Goal: Task Accomplishment & Management: Manage account settings

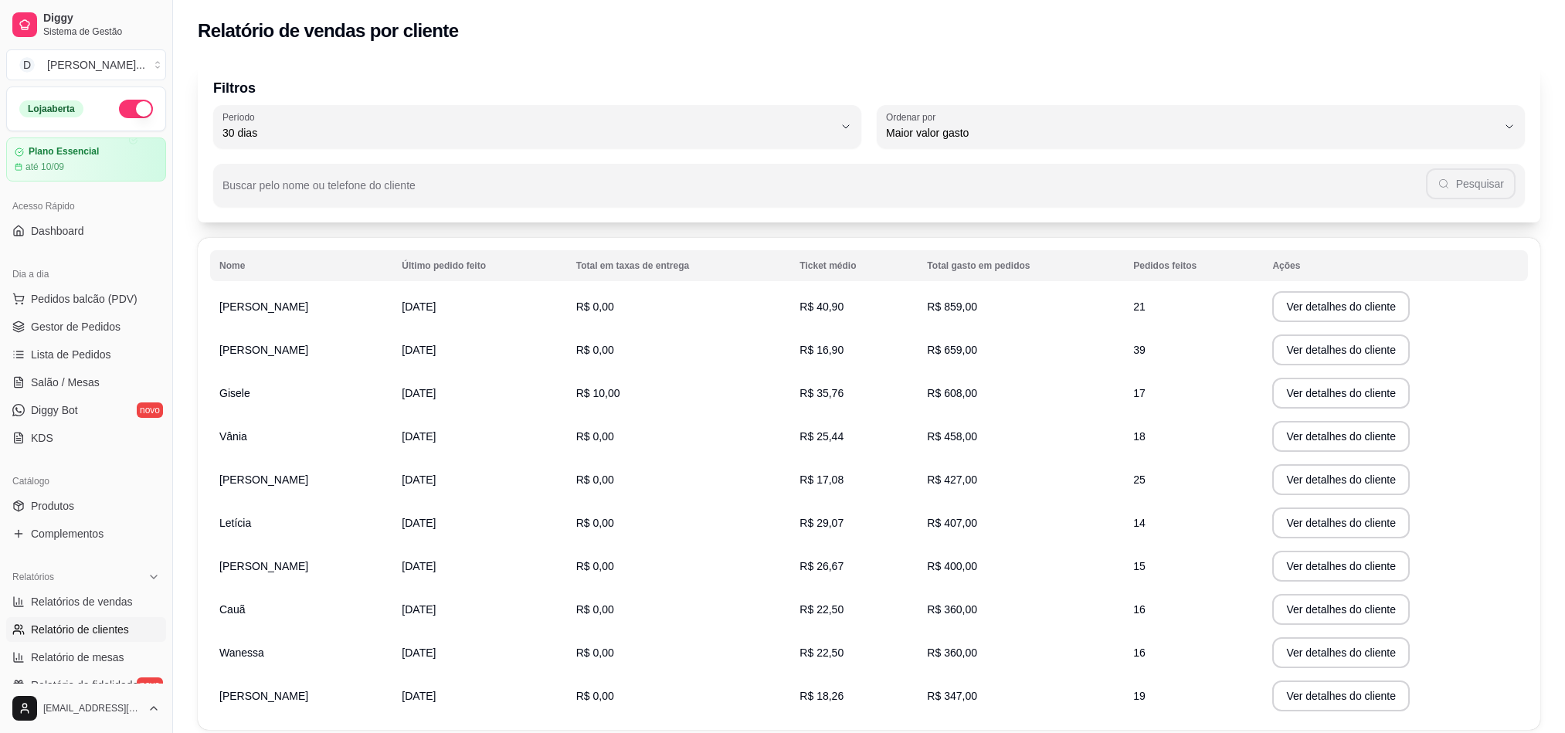
select select "30"
select select "HIGHEST_TOTAL_SPENT_WITH_ORDERS"
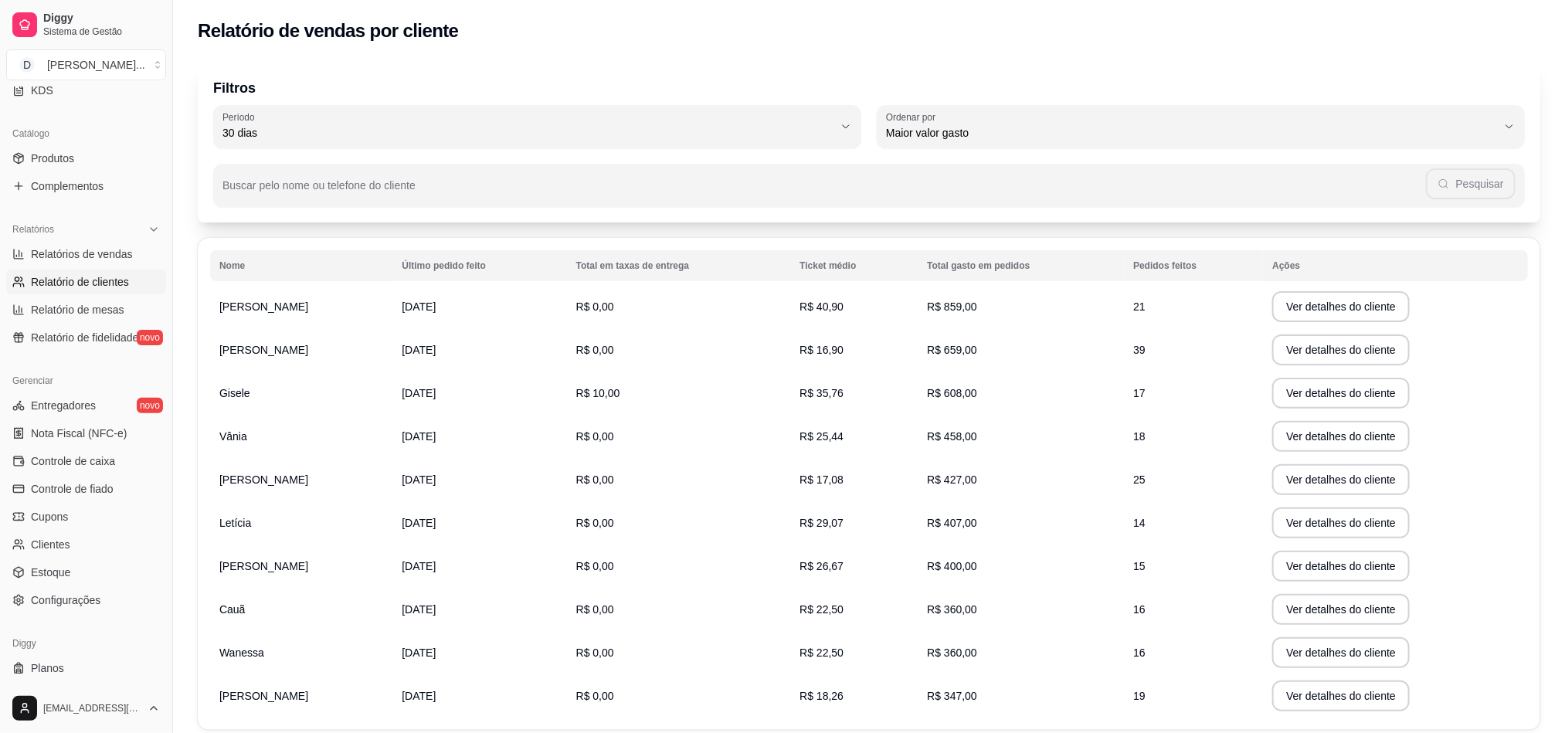
scroll to position [378, 0]
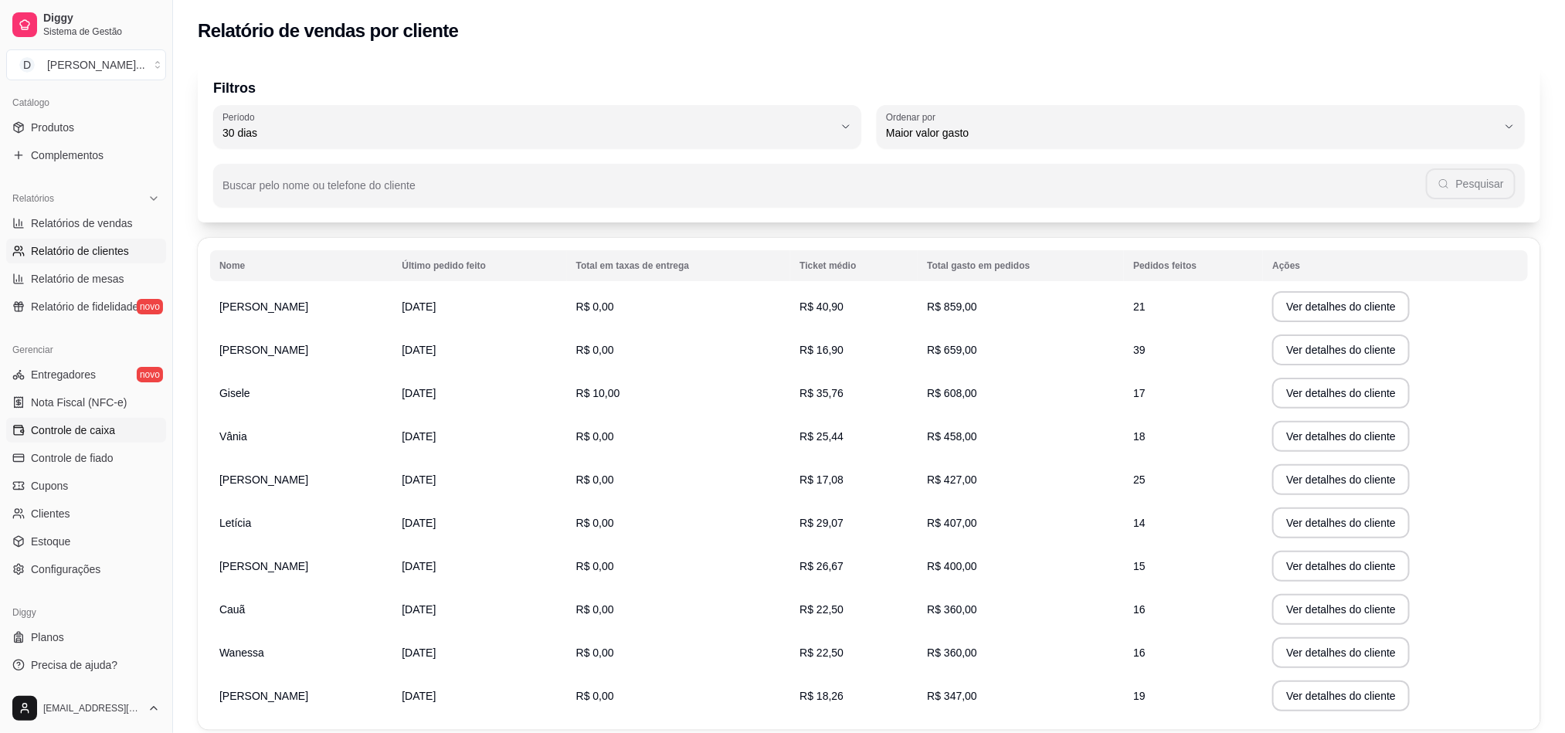
click at [90, 420] on link "Controle de caixa" at bounding box center [86, 430] width 160 height 25
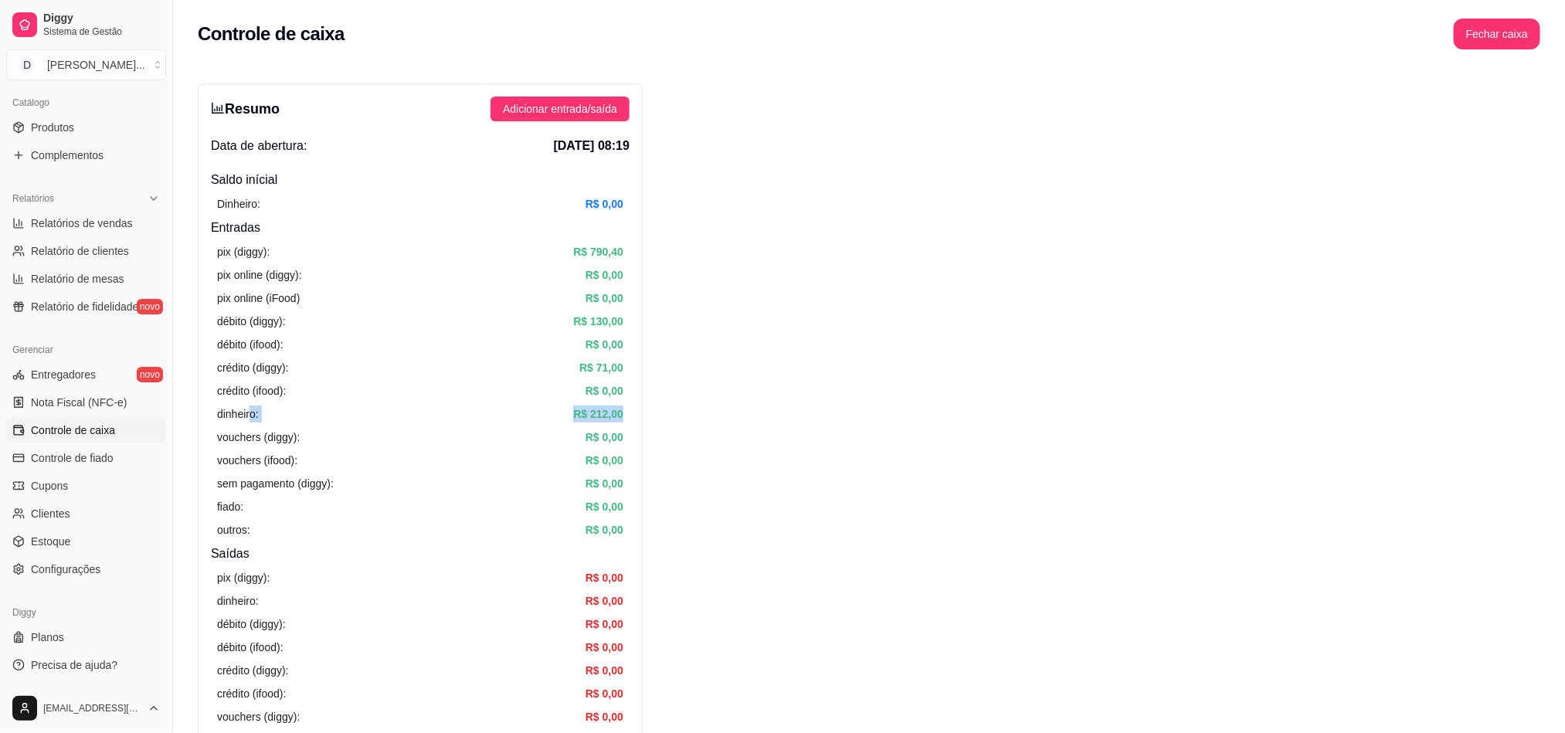
drag, startPoint x: 253, startPoint y: 406, endPoint x: 633, endPoint y: 412, distance: 380.1
click at [633, 412] on div "Resumo Adicionar entrada/saída Data de abertura: [DATE] 08:19 Saldo inícial Din…" at bounding box center [420, 491] width 445 height 816
click at [552, 107] on span "Adicionar entrada/saída" at bounding box center [560, 108] width 114 height 17
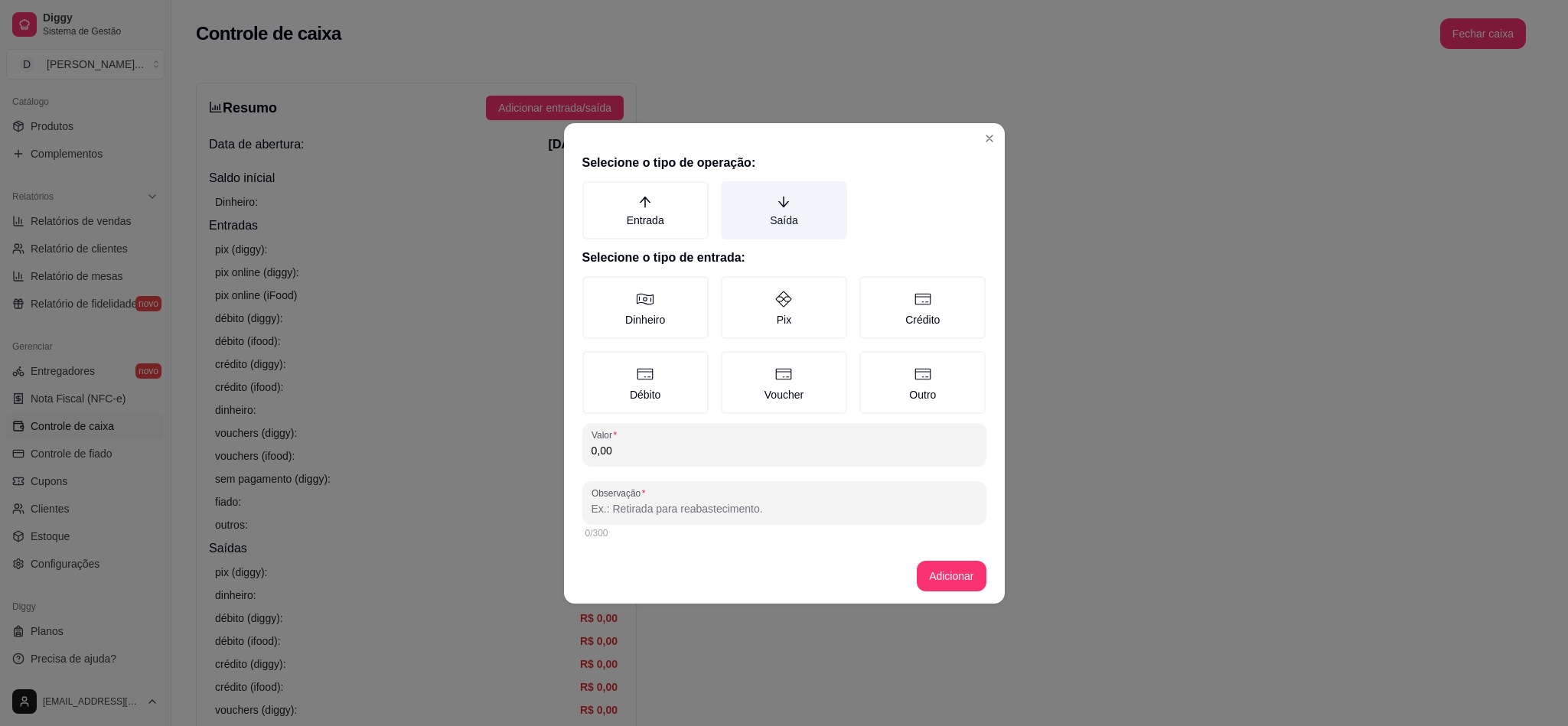
click at [795, 193] on label "Saída" at bounding box center [784, 210] width 126 height 58
click at [732, 193] on button "Saída" at bounding box center [726, 186] width 12 height 12
click at [671, 301] on label "Dinheiro" at bounding box center [645, 307] width 126 height 62
click at [593, 287] on button "Dinheiro" at bounding box center [587, 281] width 12 height 12
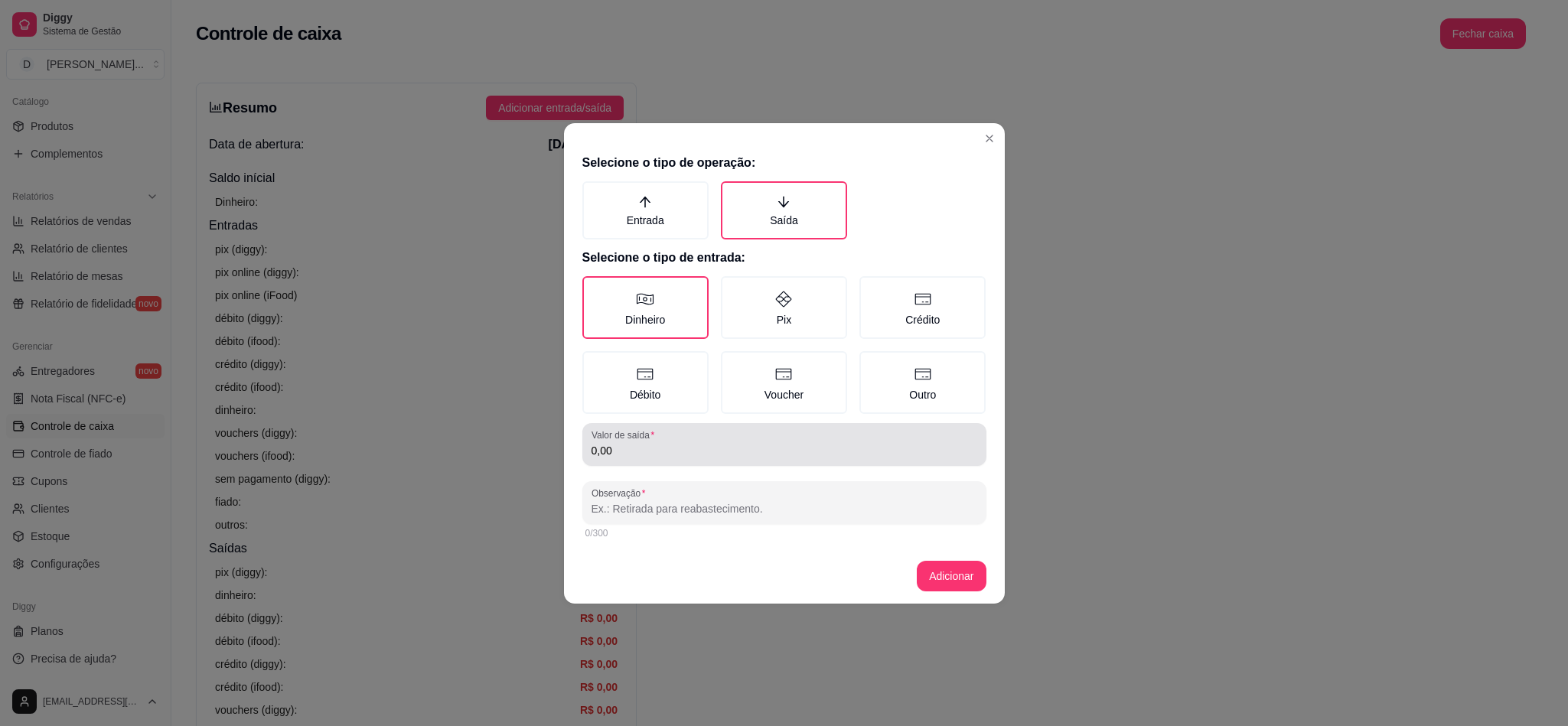
click at [669, 459] on div "Valor de saída 0,00" at bounding box center [784, 444] width 404 height 43
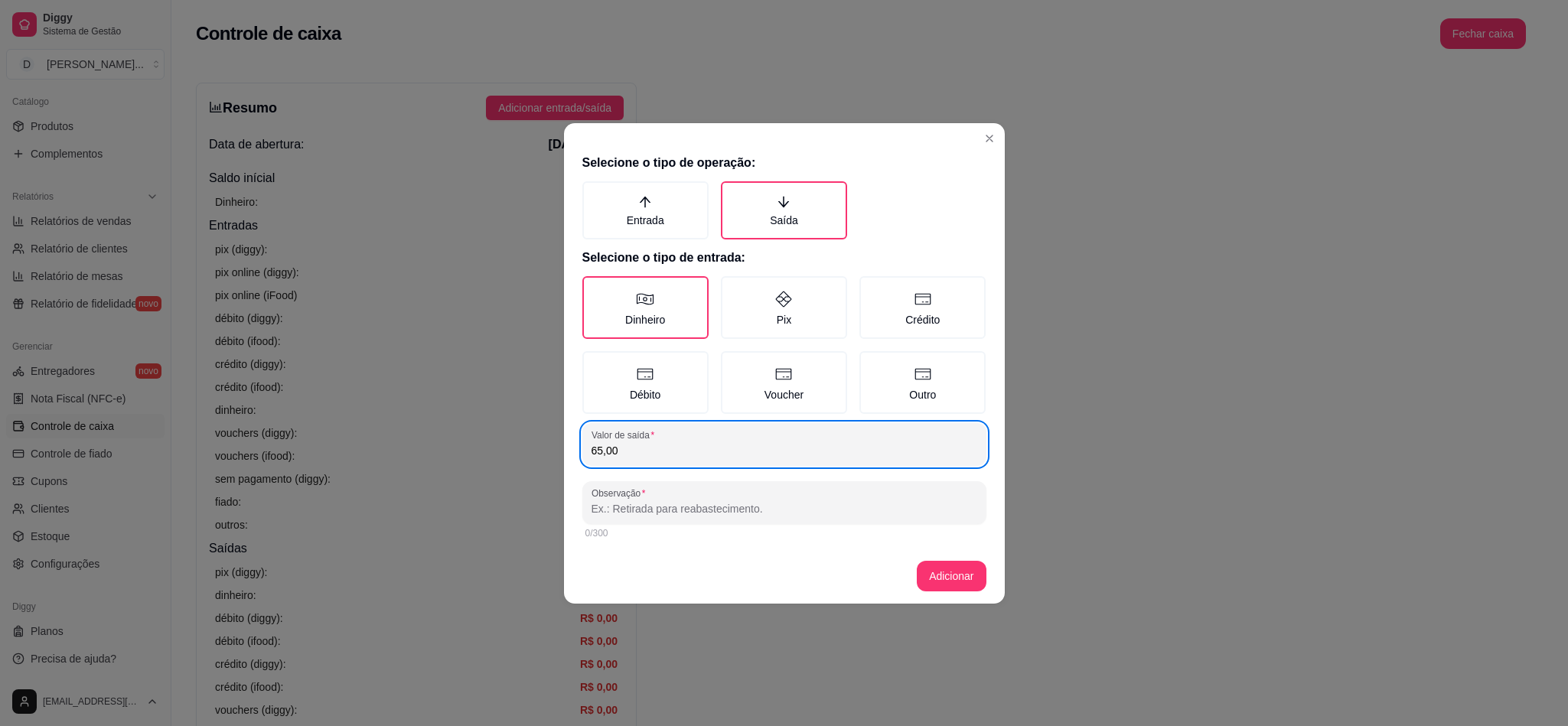
type input "65,00"
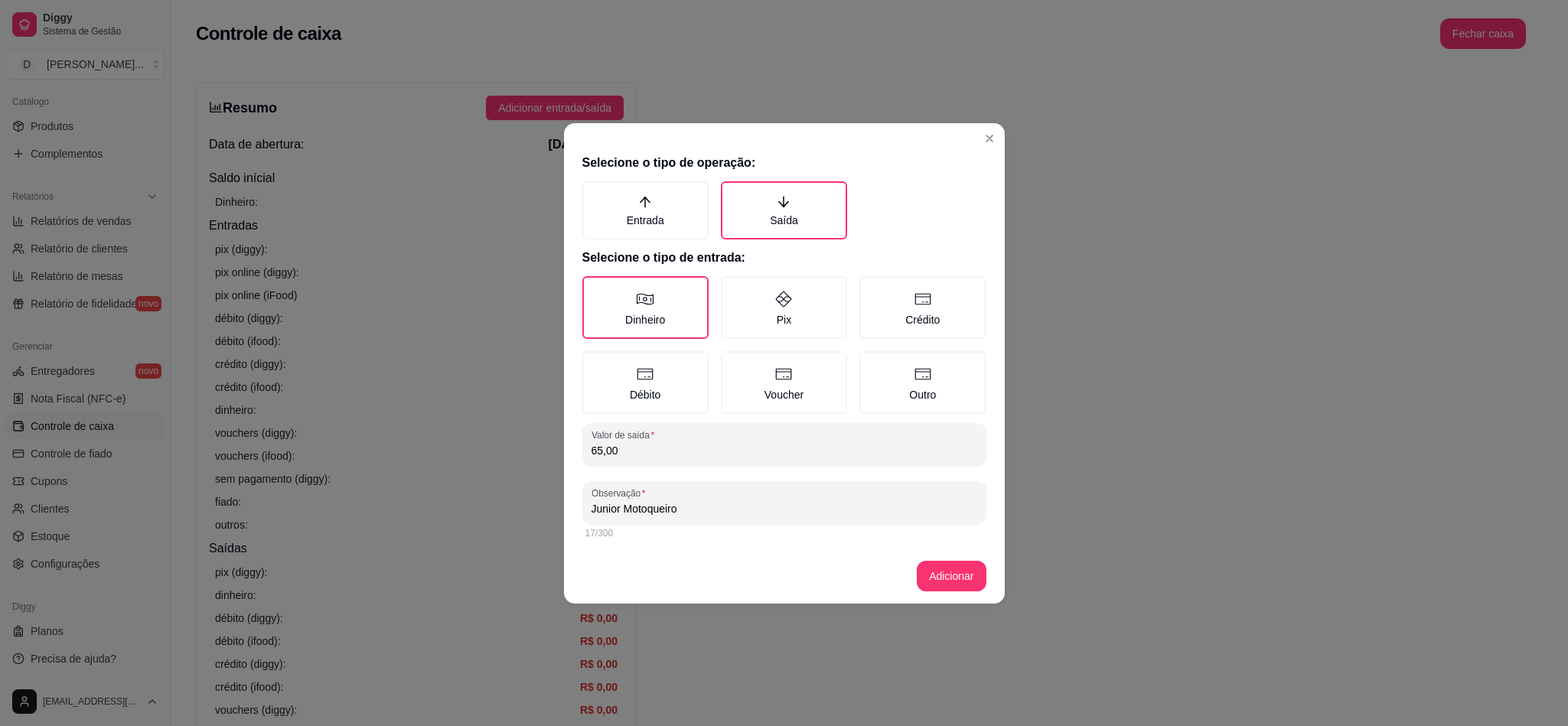
click at [664, 509] on input "Junior Motoqueiro" at bounding box center [784, 508] width 385 height 15
type input "Junior Motoqueiro"
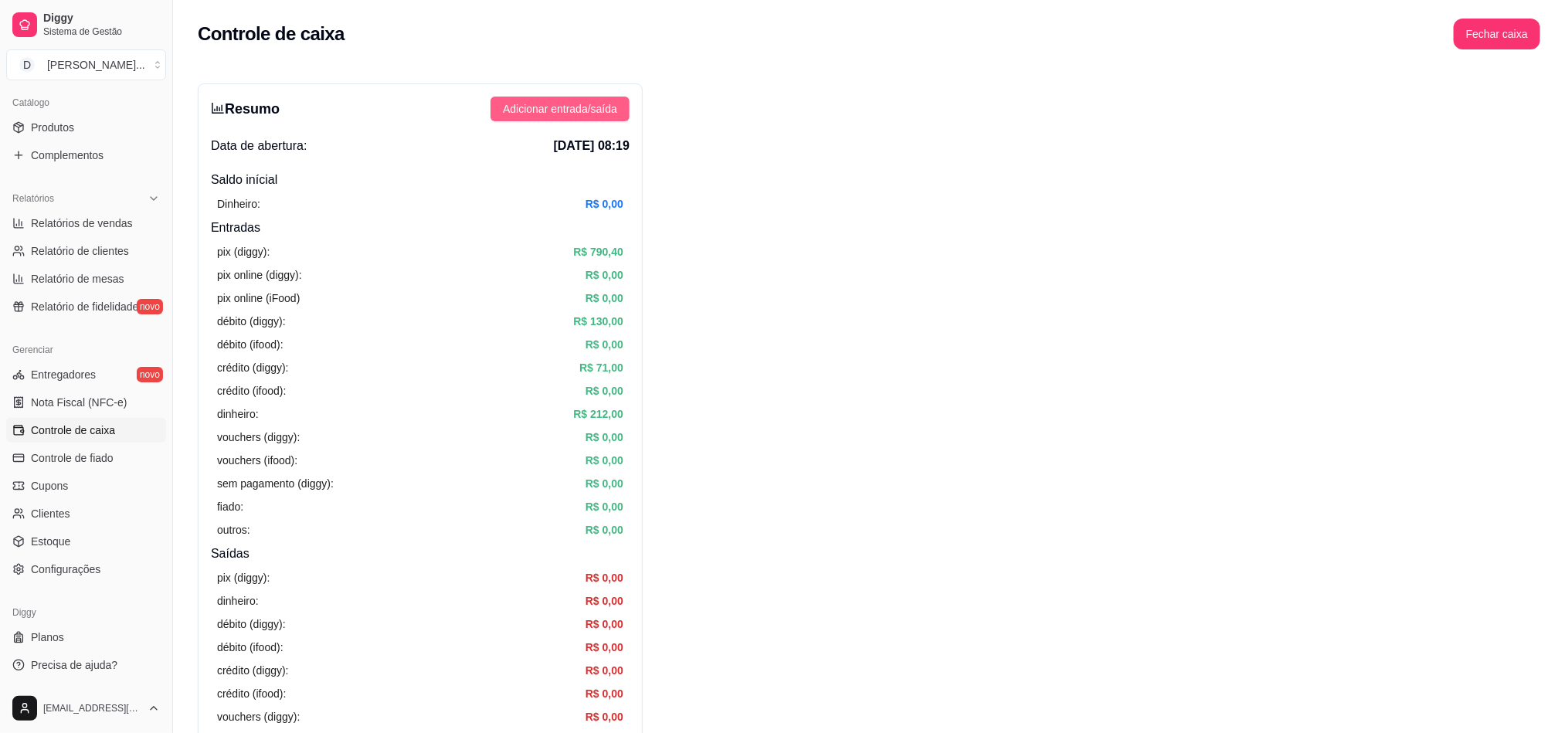
click at [557, 112] on span "Adicionar entrada/saída" at bounding box center [560, 108] width 114 height 17
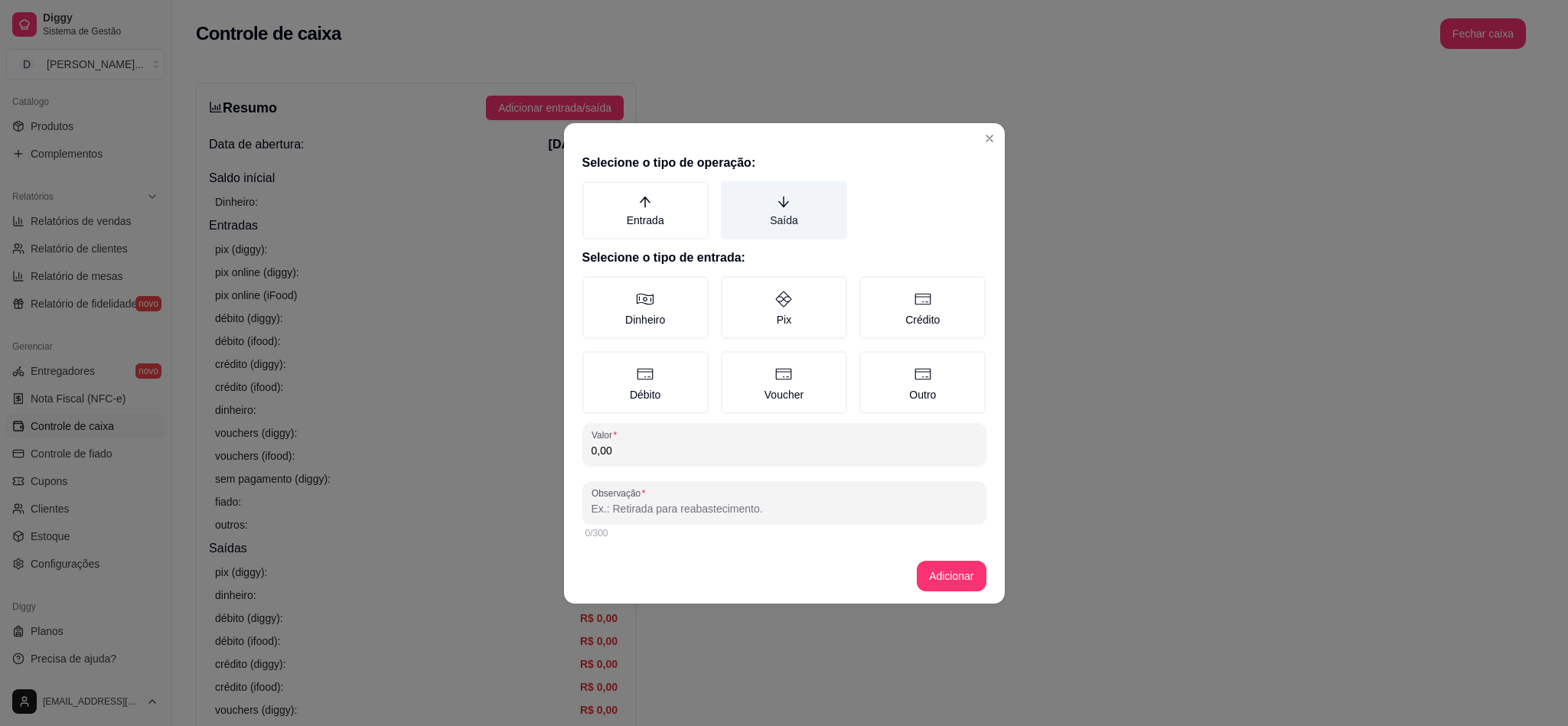
click at [763, 207] on label "Saída" at bounding box center [784, 210] width 126 height 58
click at [732, 193] on button "Saída" at bounding box center [726, 186] width 12 height 12
click at [650, 303] on icon at bounding box center [645, 299] width 19 height 19
click at [593, 287] on button "Dinheiro" at bounding box center [587, 281] width 12 height 12
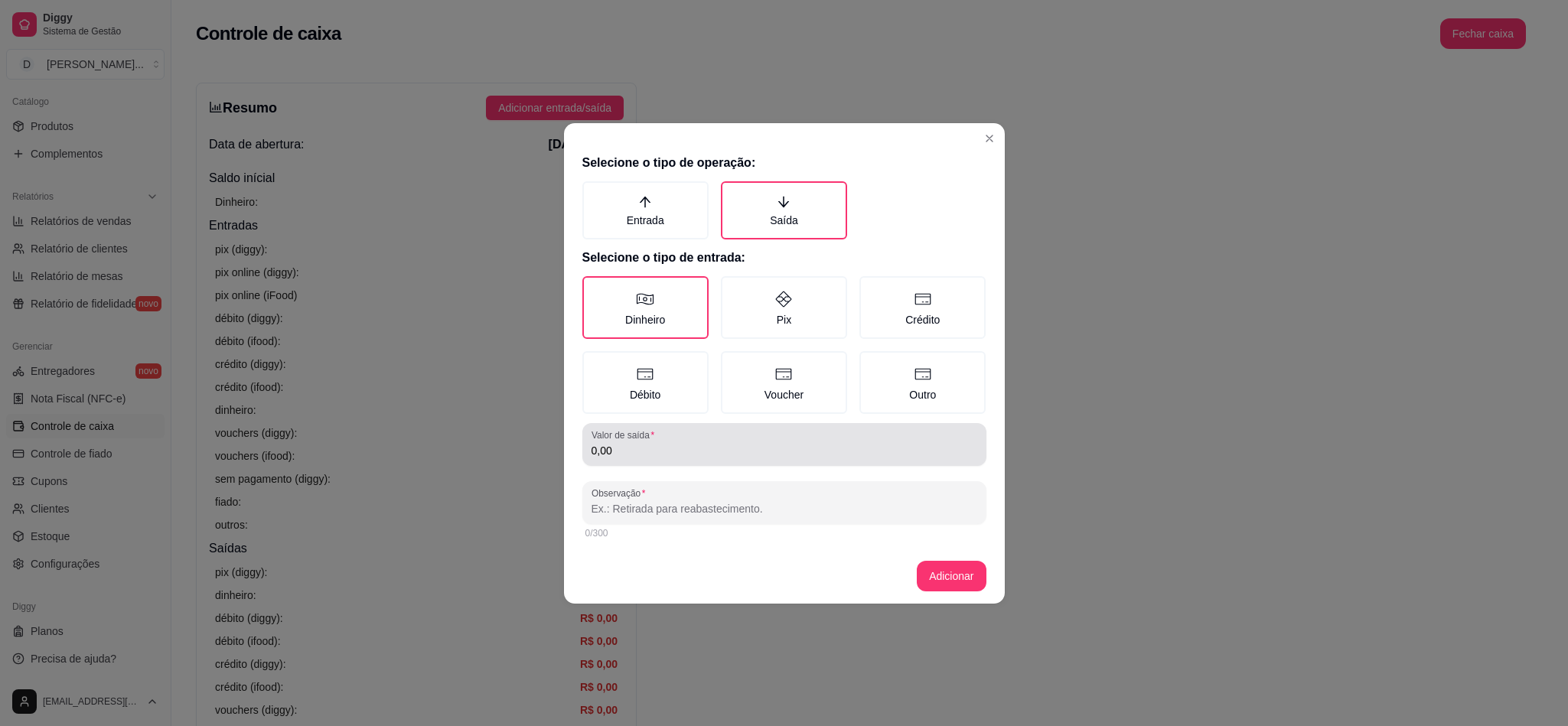
click at [674, 446] on input "0,00" at bounding box center [784, 450] width 385 height 15
paste input "Valor \a de saída"
type input "60,00"
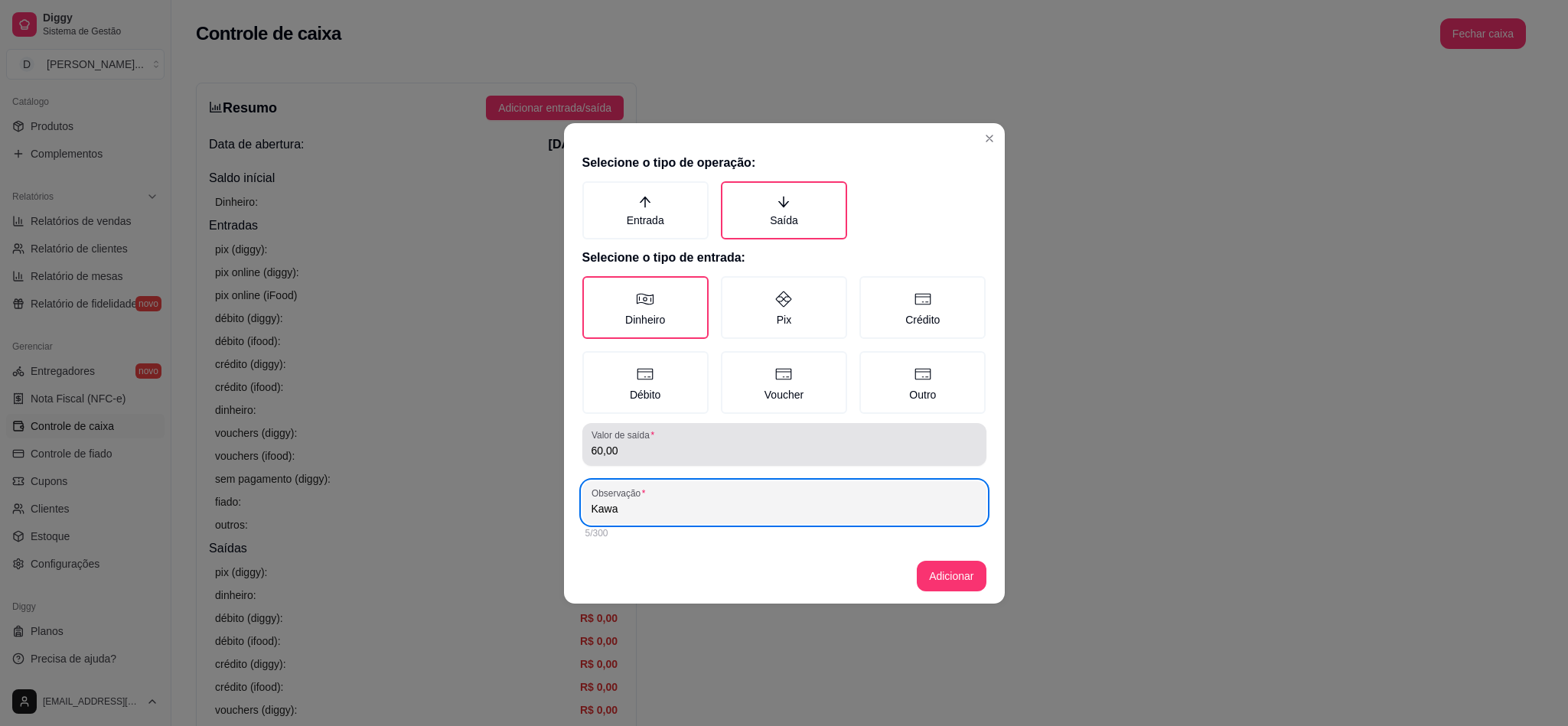
paste input "Motoqueiro"
type input "[PERSON_NAME]"
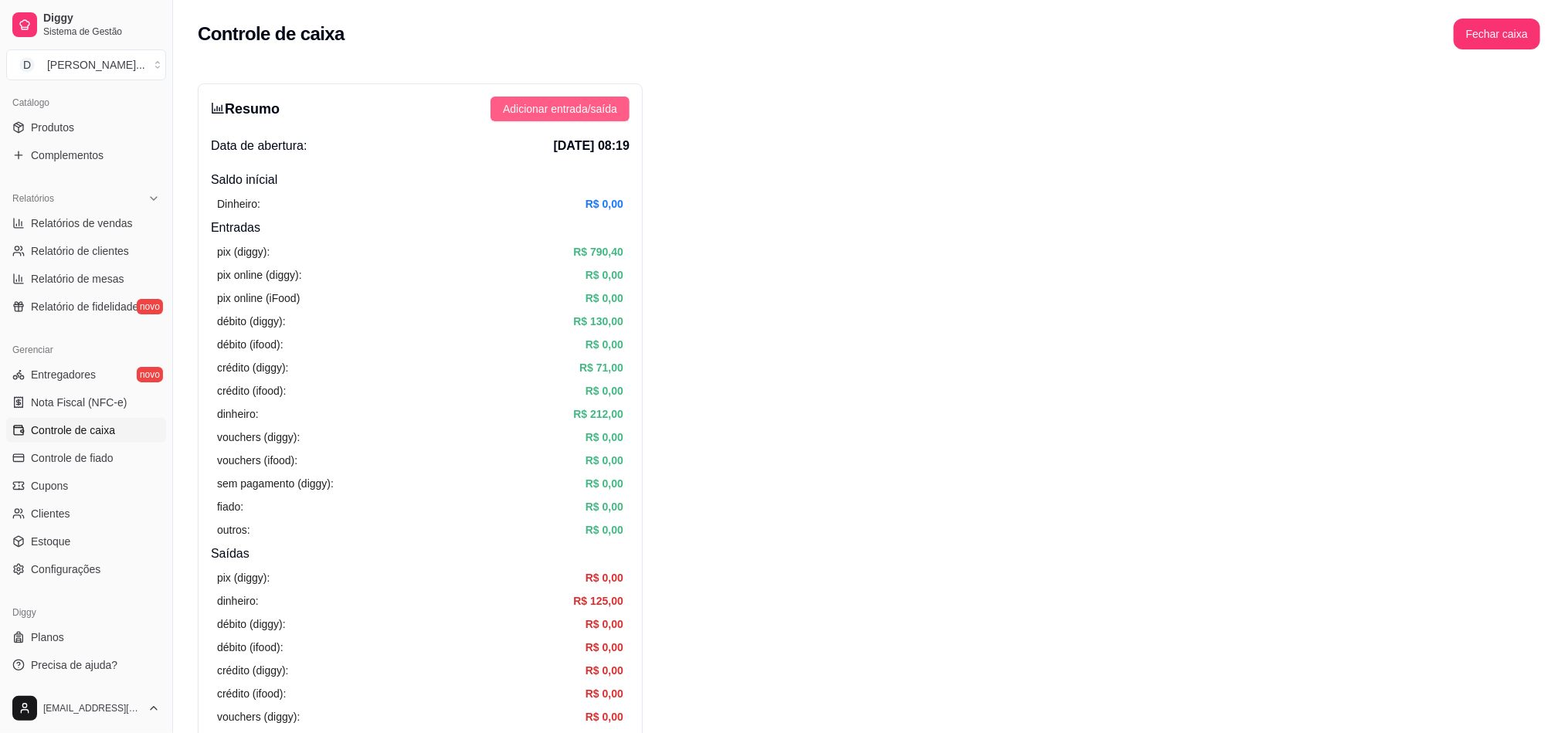
click at [545, 107] on span "Adicionar entrada/saída" at bounding box center [560, 108] width 114 height 17
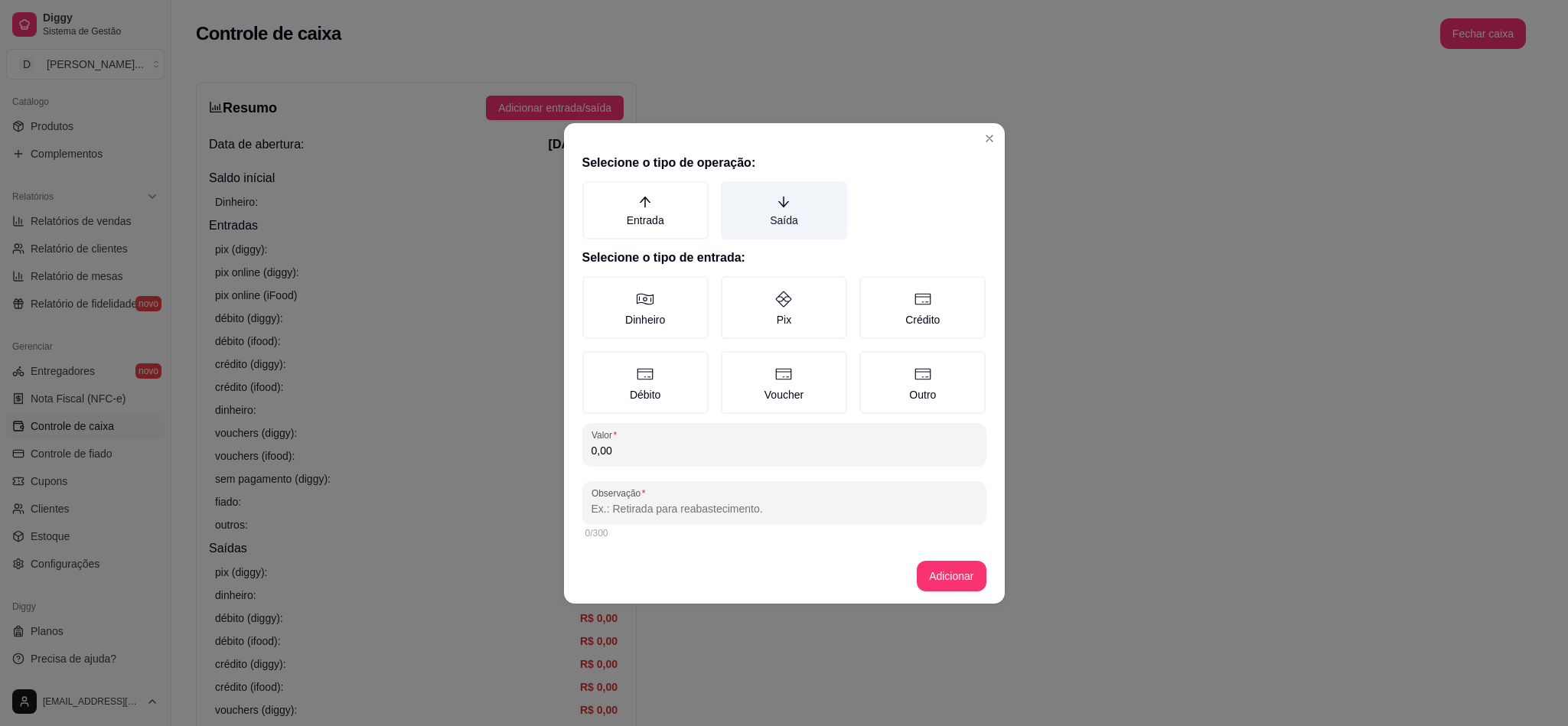
click at [758, 237] on label "Saída" at bounding box center [784, 210] width 126 height 58
click at [732, 193] on button "Saída" at bounding box center [726, 186] width 12 height 12
click at [680, 294] on label "Dinheiro" at bounding box center [645, 307] width 126 height 62
click at [593, 287] on button "Dinheiro" at bounding box center [587, 281] width 12 height 12
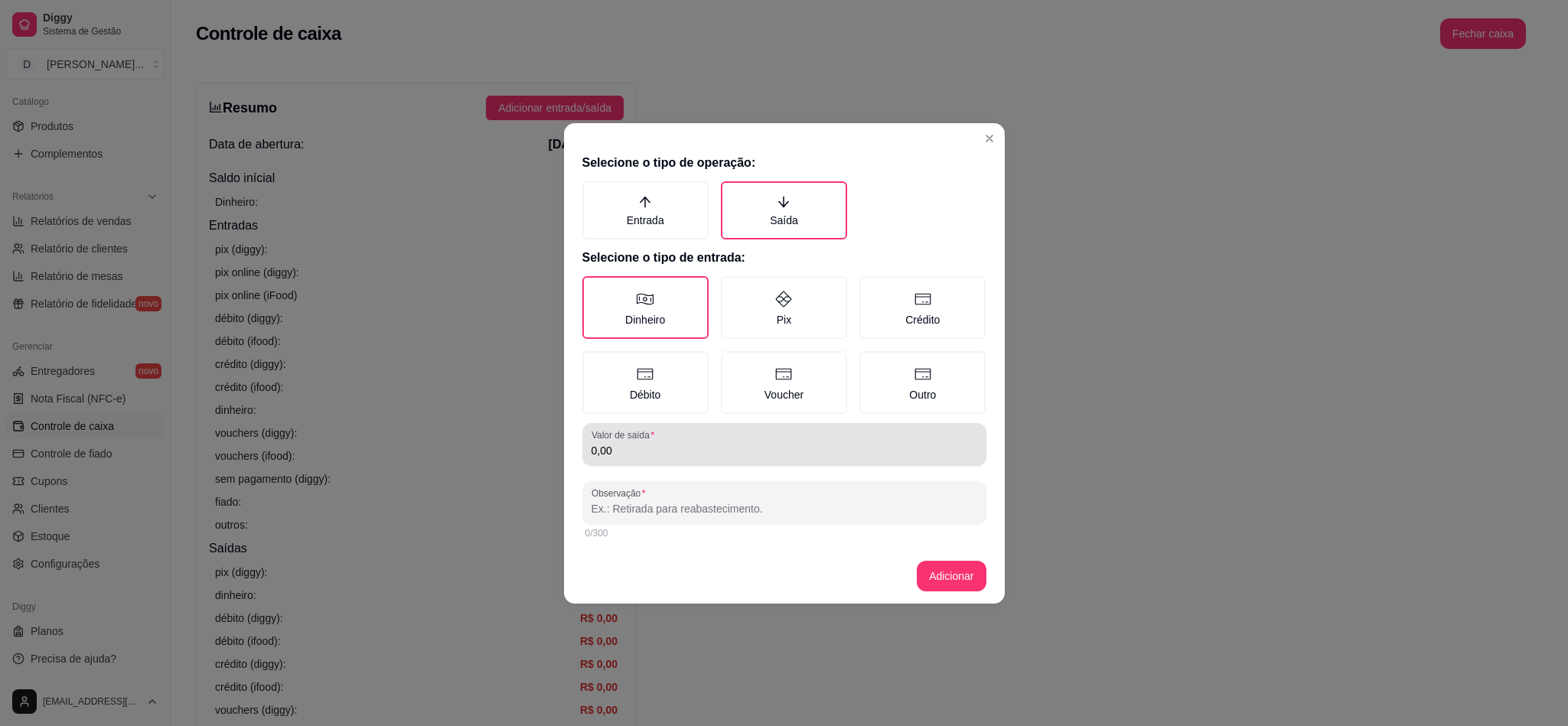
click at [644, 443] on input "0,00" at bounding box center [784, 450] width 385 height 15
type input "144,62"
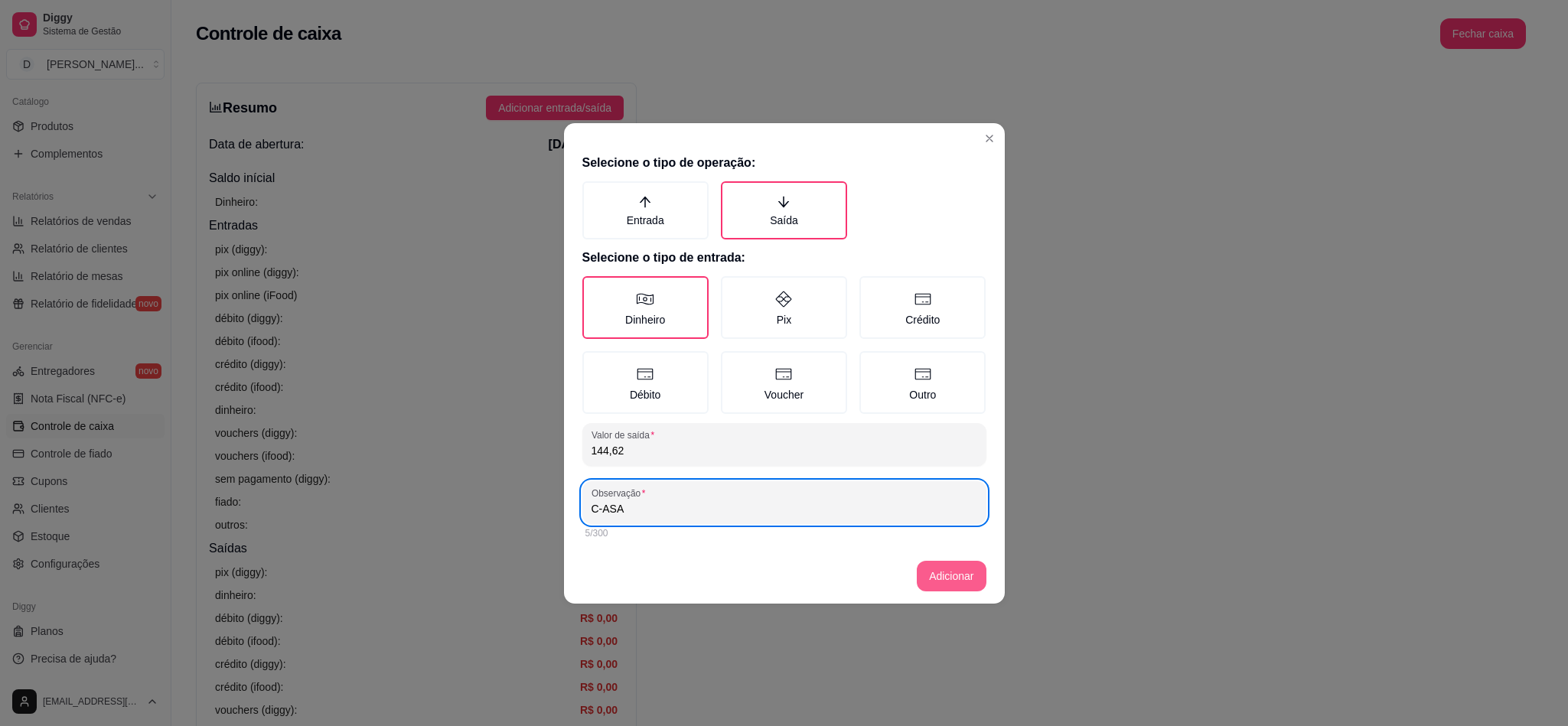
type input "C-ASA"
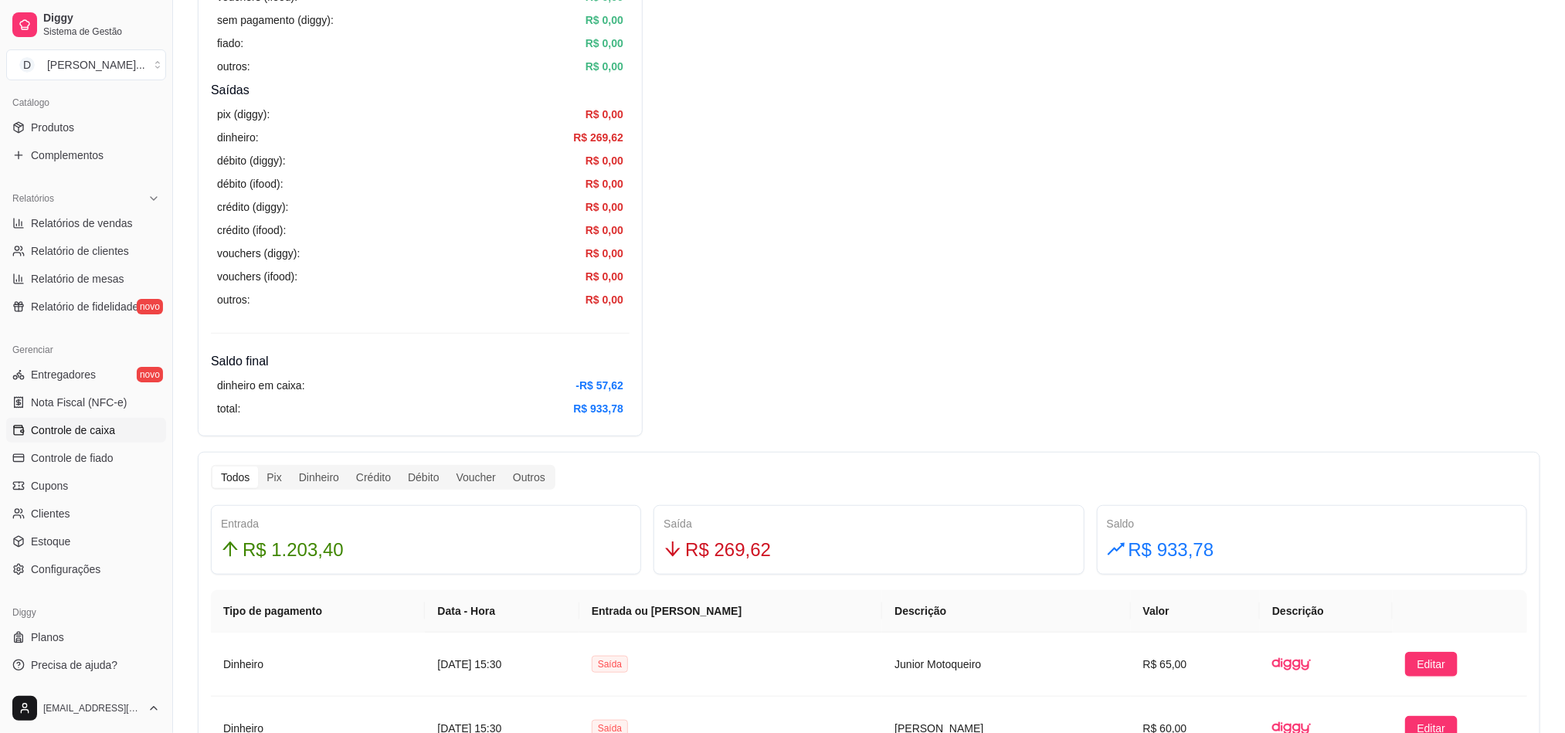
scroll to position [811, 0]
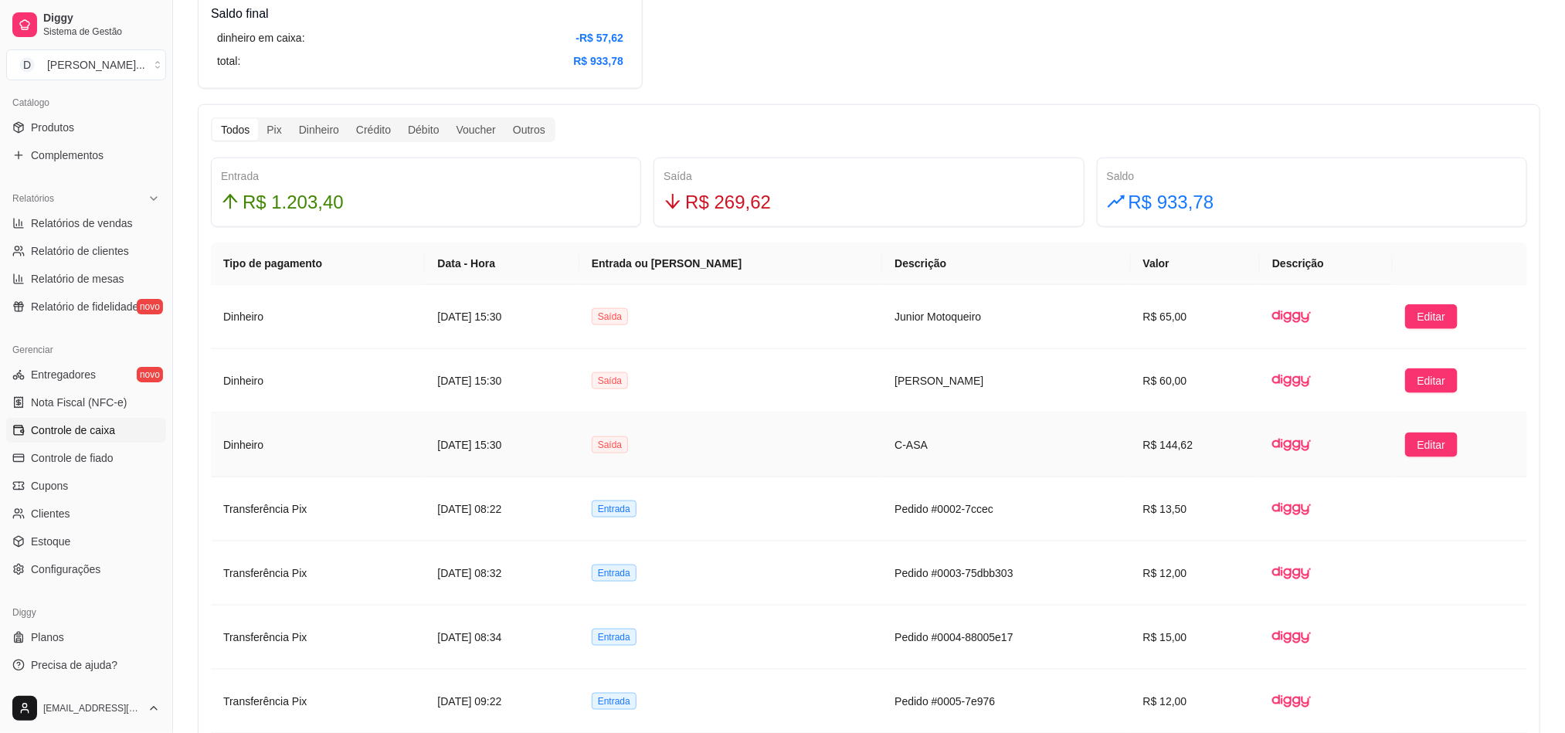
click at [1315, 456] on td at bounding box center [1326, 445] width 132 height 64
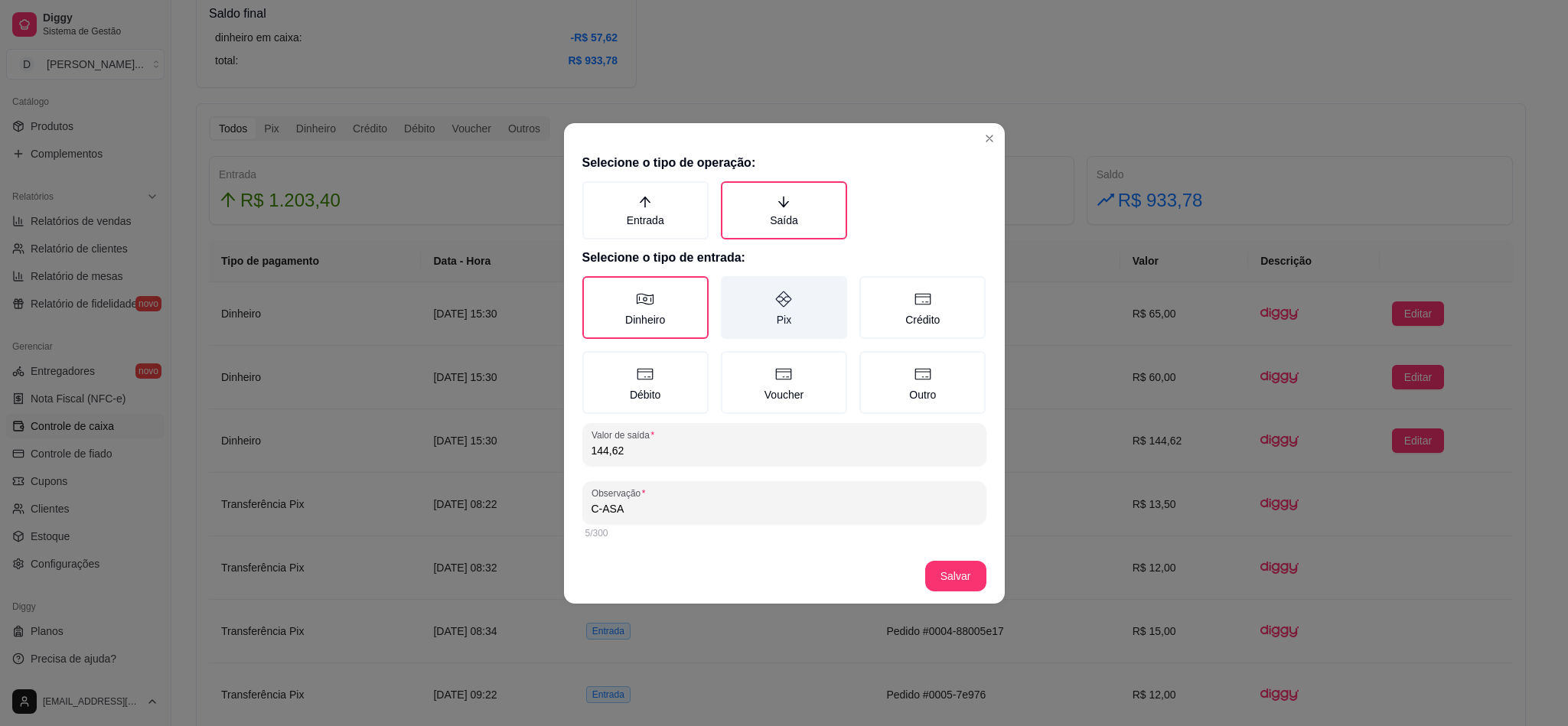
click at [748, 308] on label "Pix" at bounding box center [784, 307] width 126 height 62
click at [732, 287] on button "Pix" at bounding box center [726, 281] width 12 height 12
click at [948, 554] on footer "Salvar" at bounding box center [784, 576] width 441 height 55
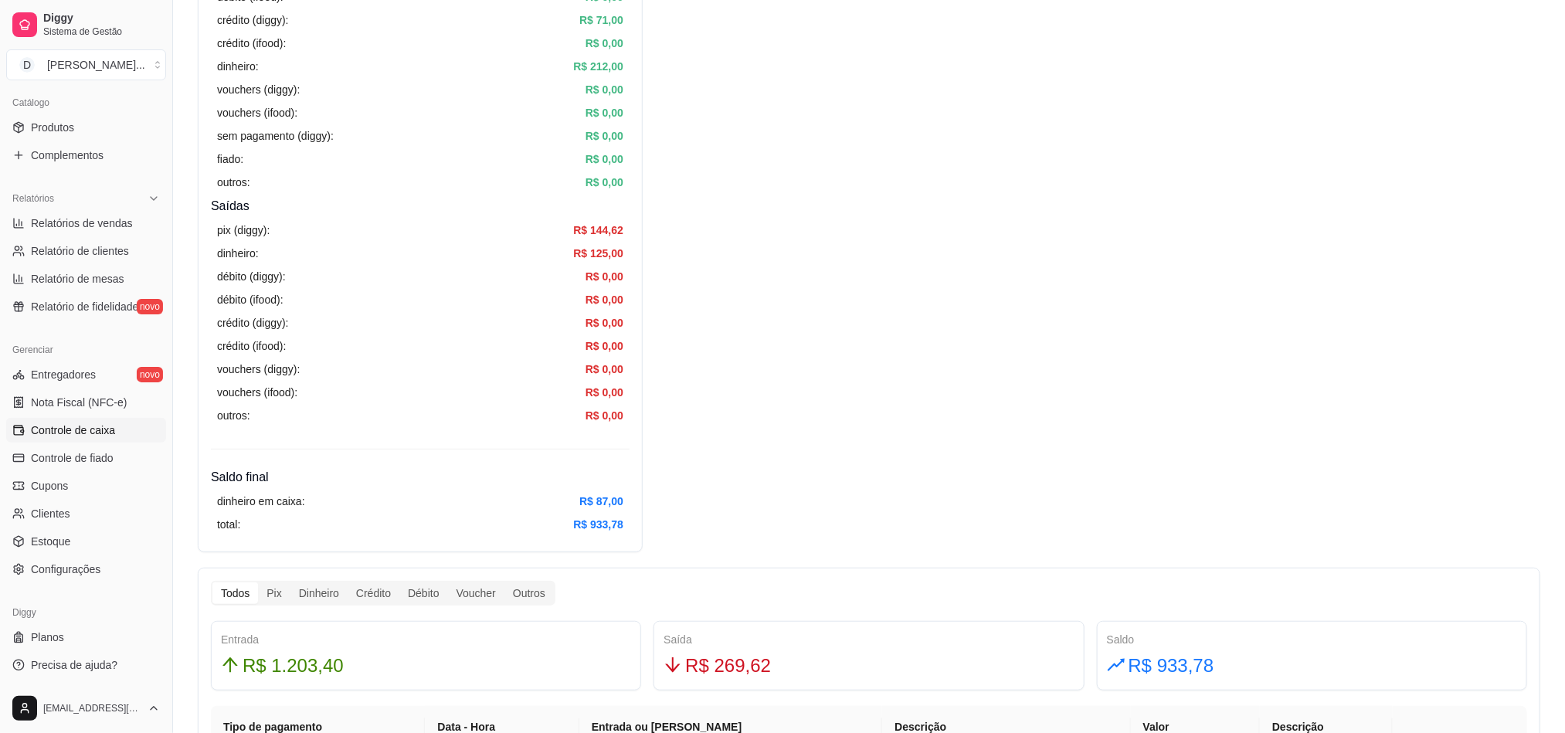
scroll to position [0, 0]
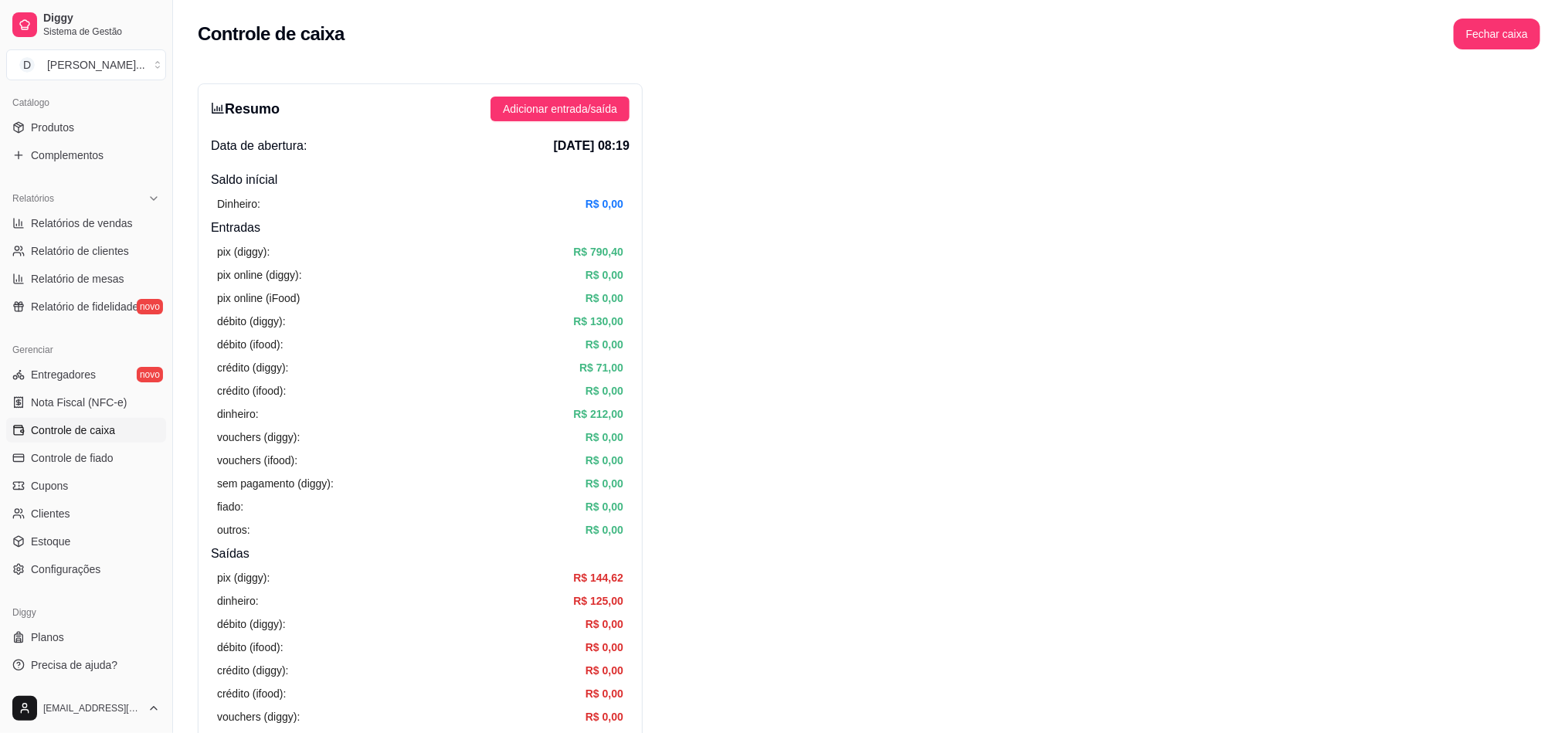
click at [506, 89] on div "Resumo Adicionar entrada/saída Data de abertura: [DATE] 08:19 Saldo inícial Din…" at bounding box center [420, 491] width 445 height 816
click at [511, 100] on button "Adicionar entrada/saída" at bounding box center [559, 109] width 139 height 25
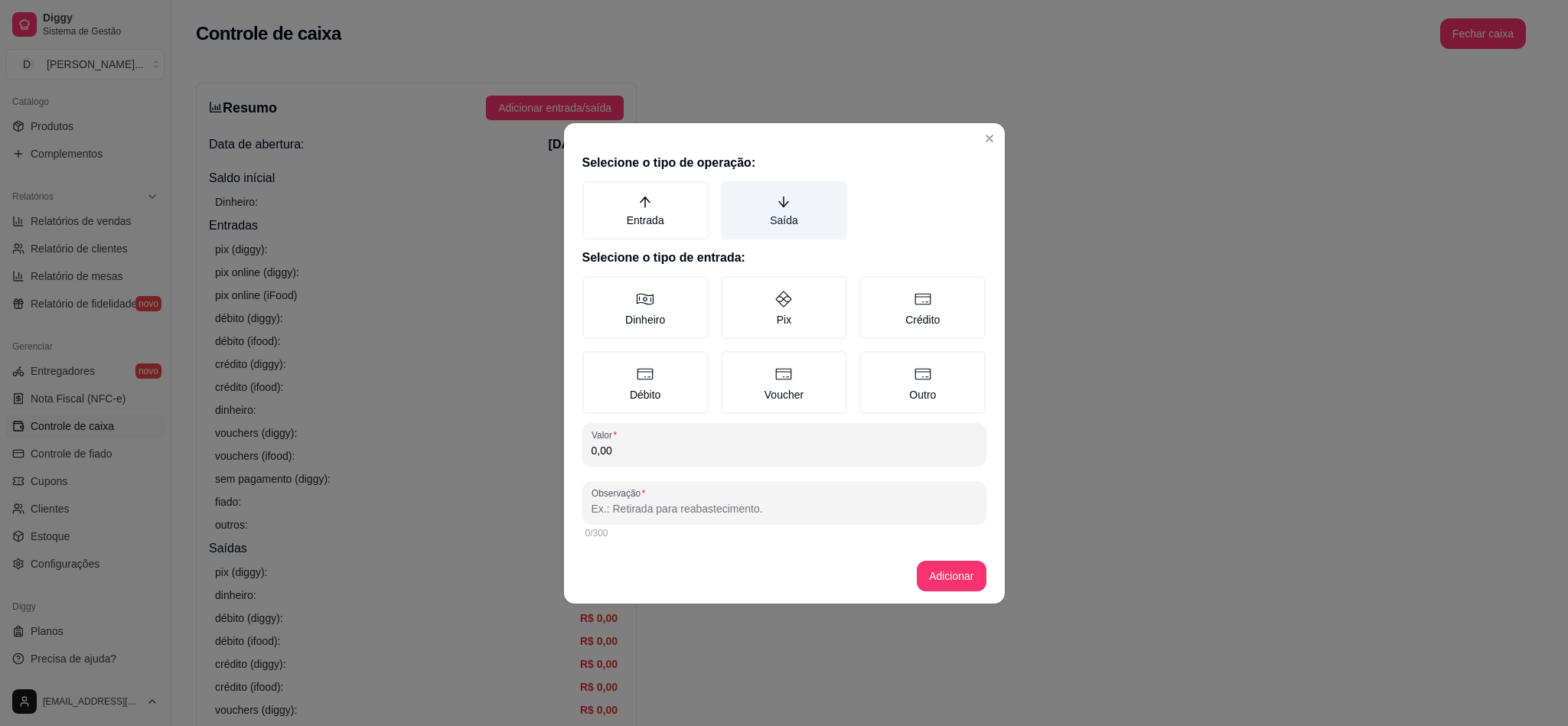
click at [747, 225] on label "Saída" at bounding box center [784, 210] width 126 height 58
click at [732, 193] on button "Saída" at bounding box center [726, 186] width 12 height 12
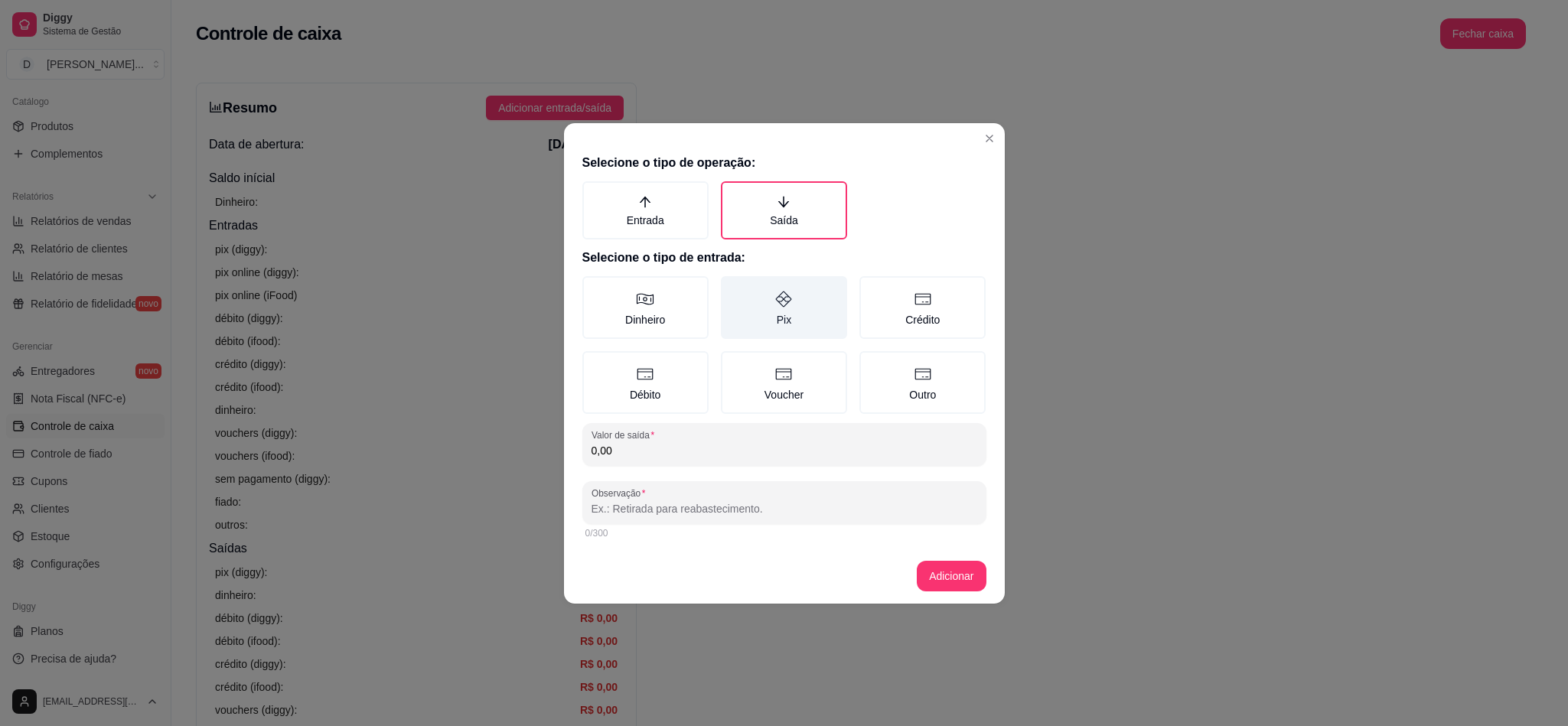
click at [765, 294] on label "Pix" at bounding box center [784, 307] width 126 height 62
click at [732, 287] on button "Pix" at bounding box center [726, 281] width 12 height 12
click at [689, 466] on div "Selecione o tipo de operação: Entrada Saída Selecione o tipo de entrada: Dinhei…" at bounding box center [784, 348] width 441 height 401
click at [664, 448] on input "0,00" at bounding box center [784, 450] width 385 height 15
type input "48,00"
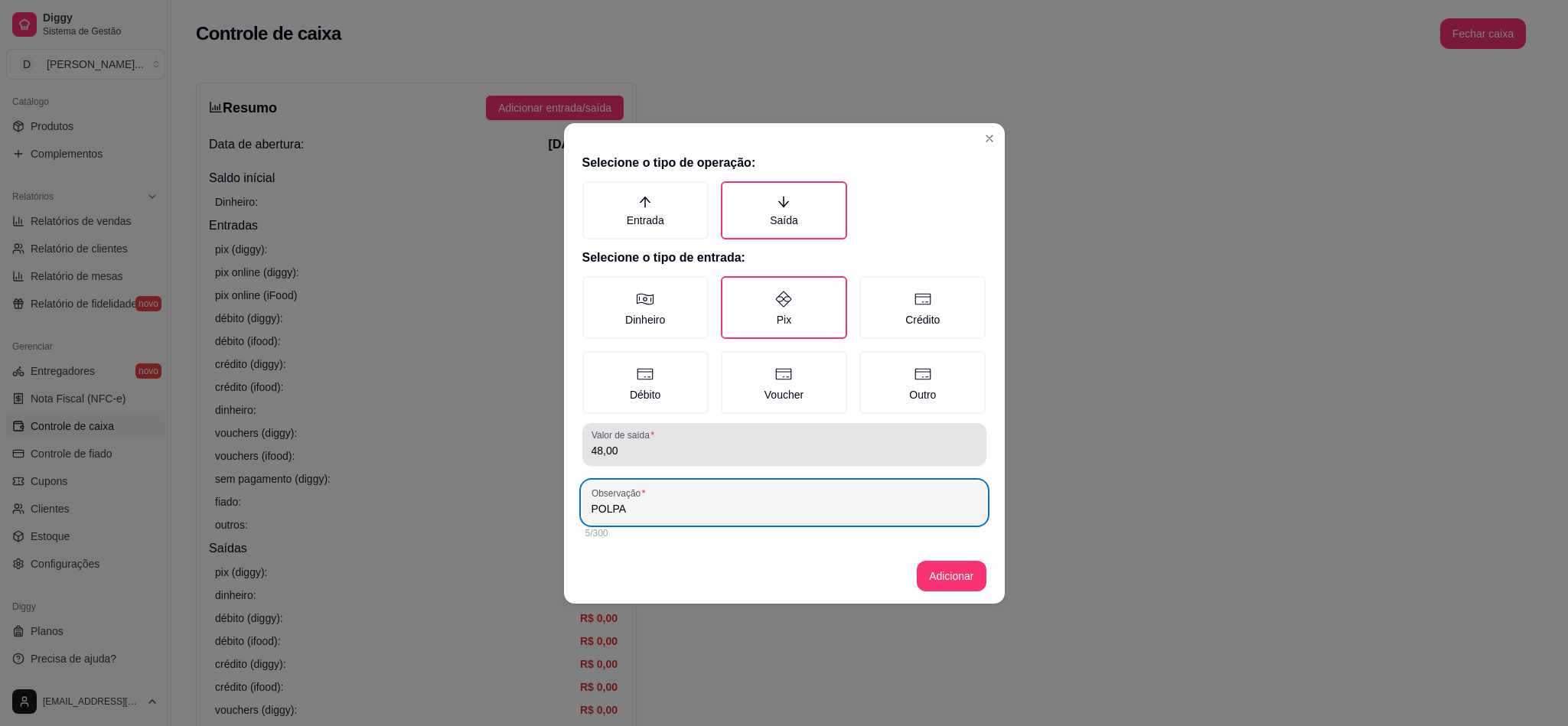
type input "POLPA"
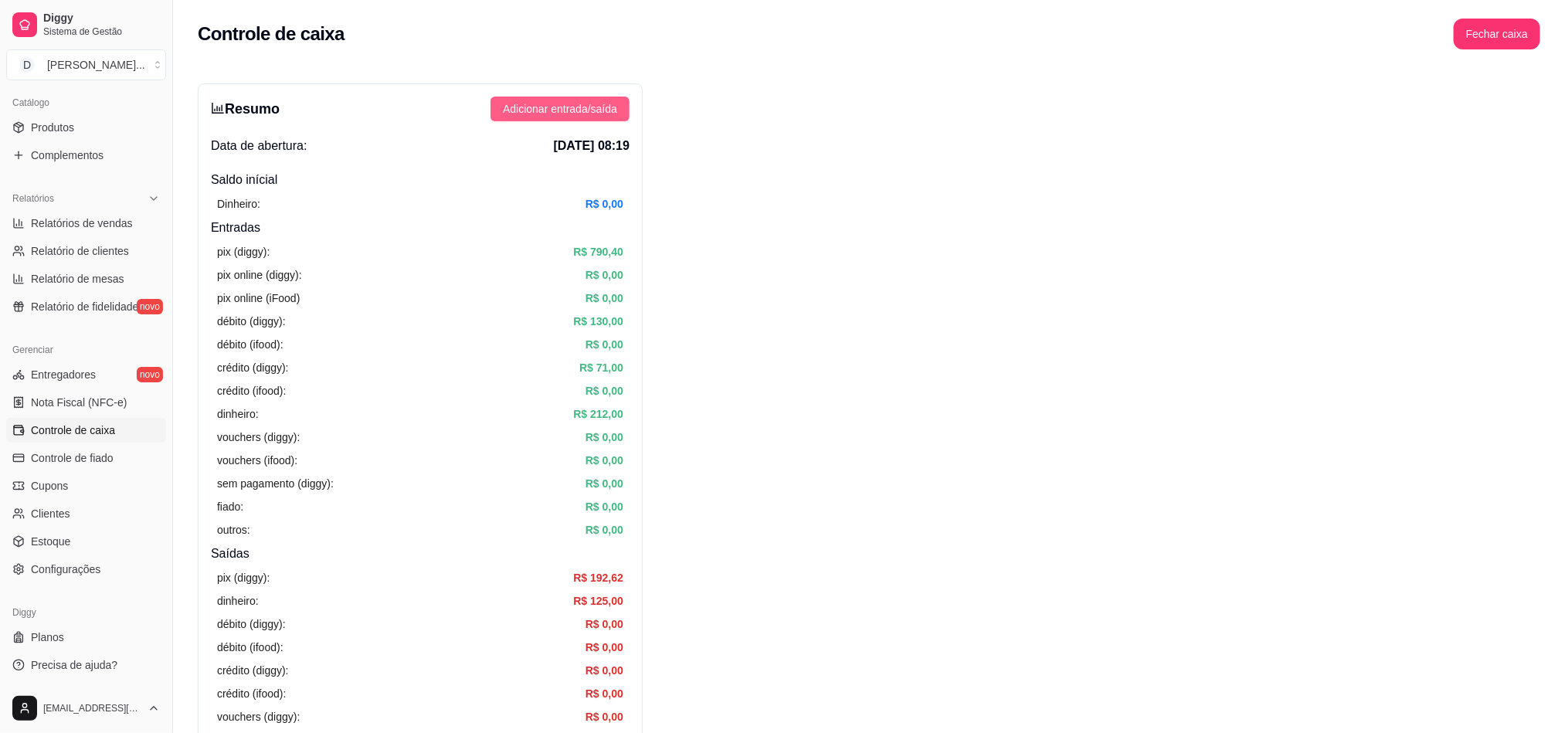
click at [538, 98] on button "Adicionar entrada/saída" at bounding box center [559, 109] width 139 height 25
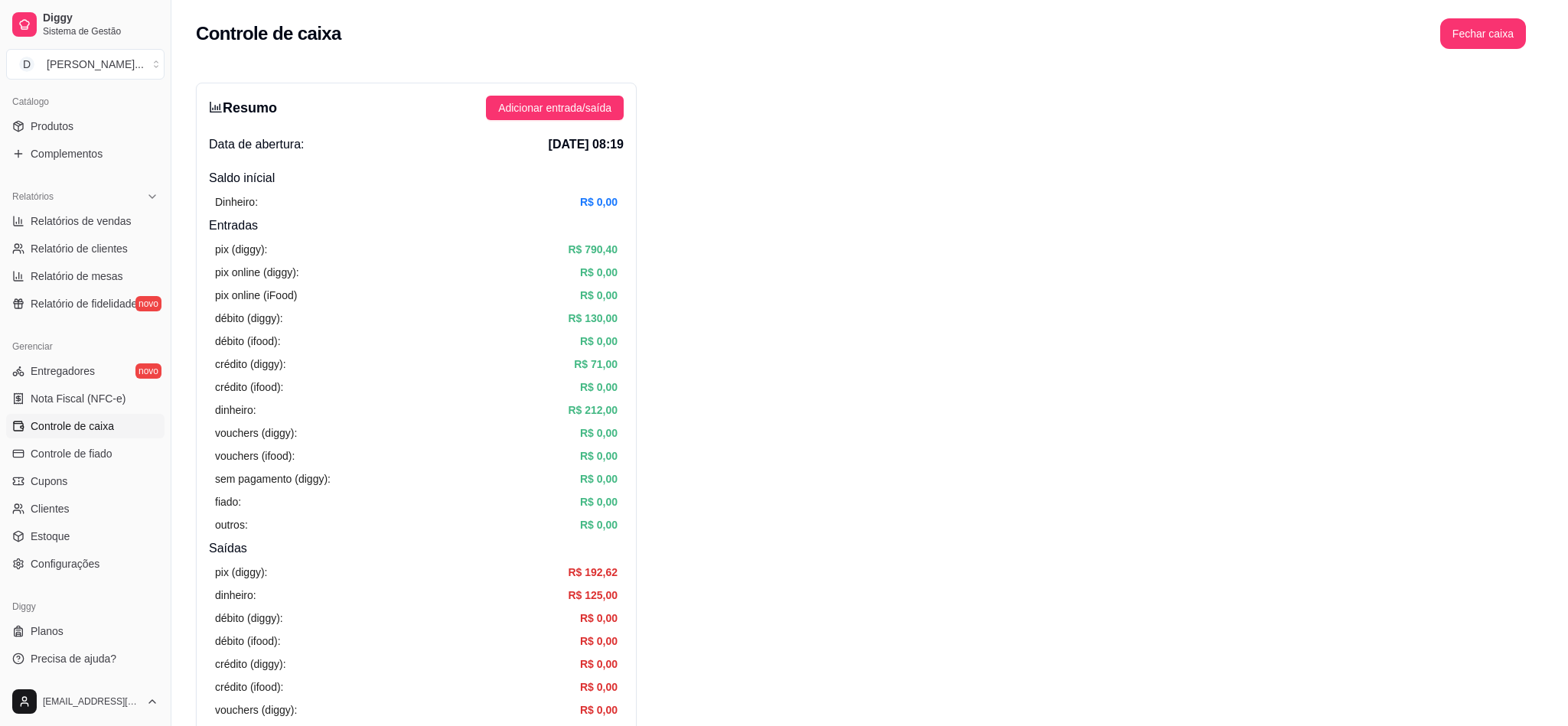
click at [737, 205] on label "Saída" at bounding box center [784, 209] width 126 height 58
click at [732, 192] on button "Saída" at bounding box center [726, 186] width 12 height 12
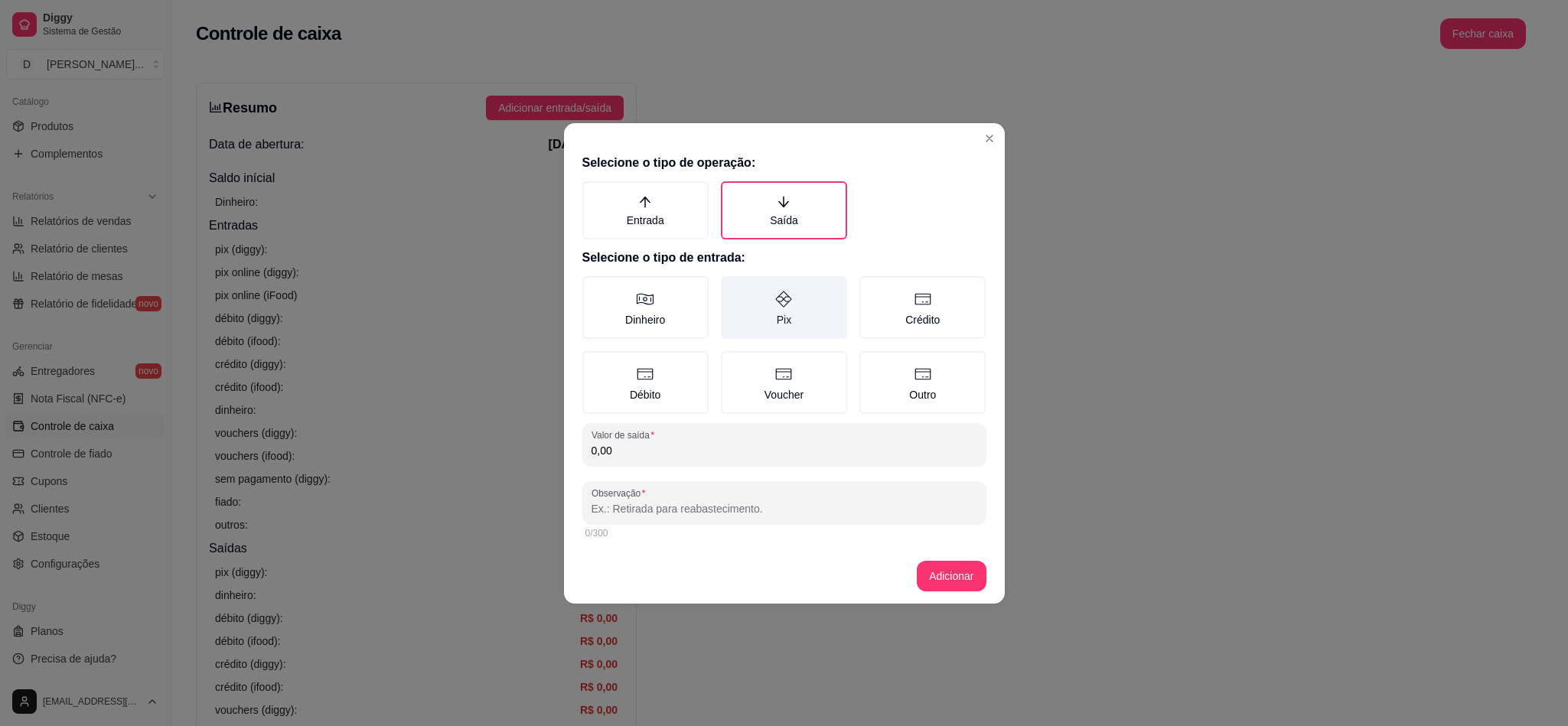
click at [765, 326] on label "Pix" at bounding box center [784, 307] width 126 height 62
click at [732, 287] on button "Pix" at bounding box center [726, 281] width 12 height 12
click at [695, 443] on input "0,00" at bounding box center [784, 450] width 385 height 15
type input "4,35"
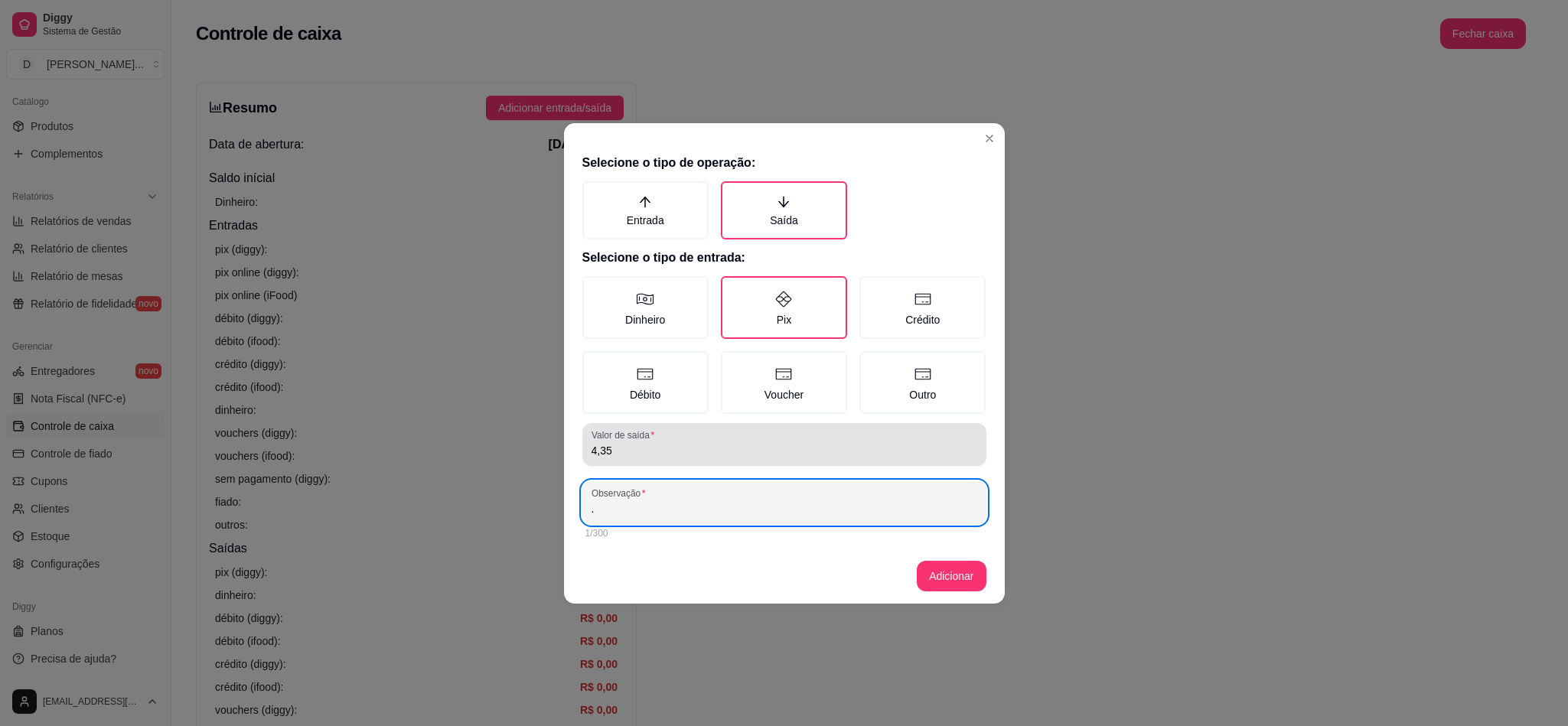
type input "."
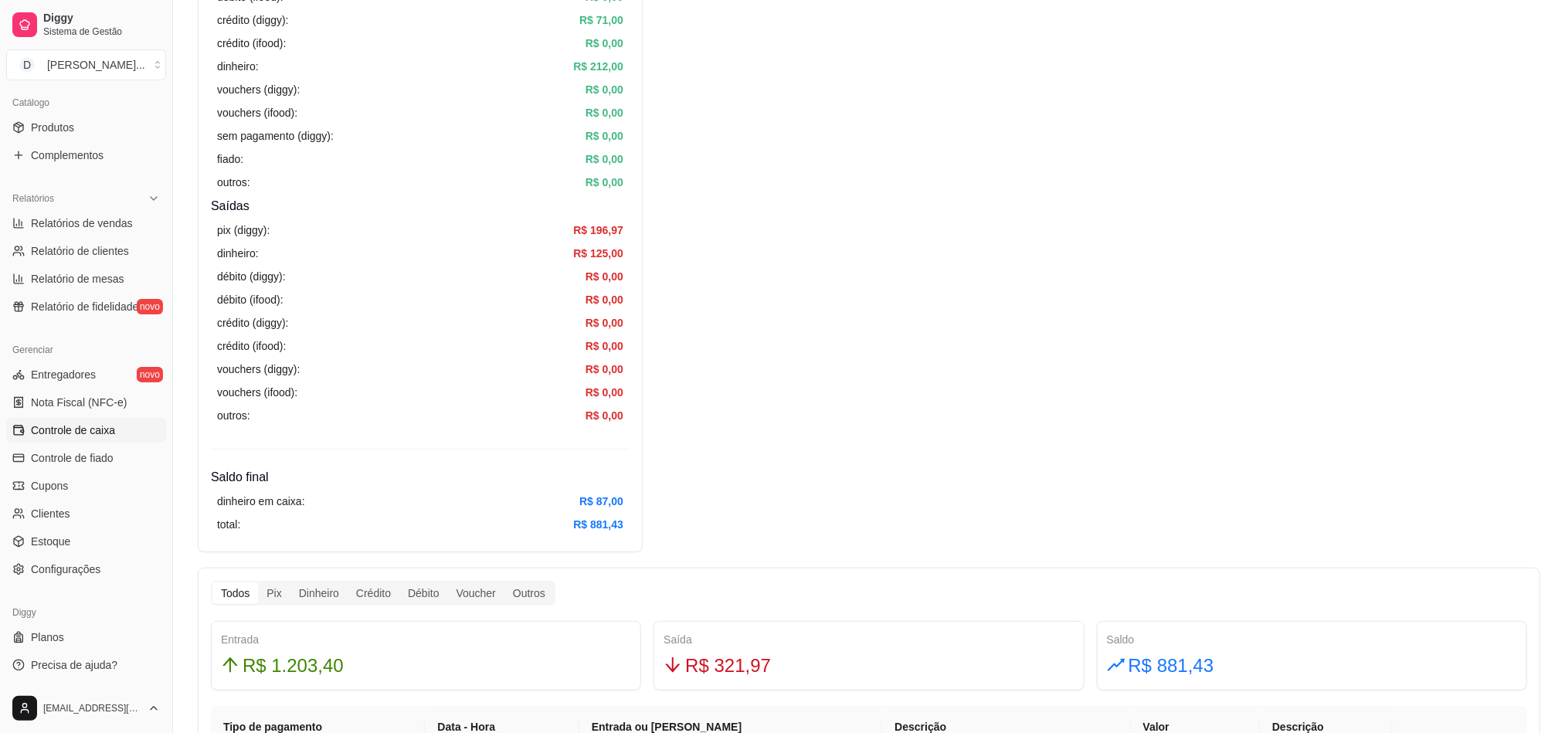
scroll to position [695, 0]
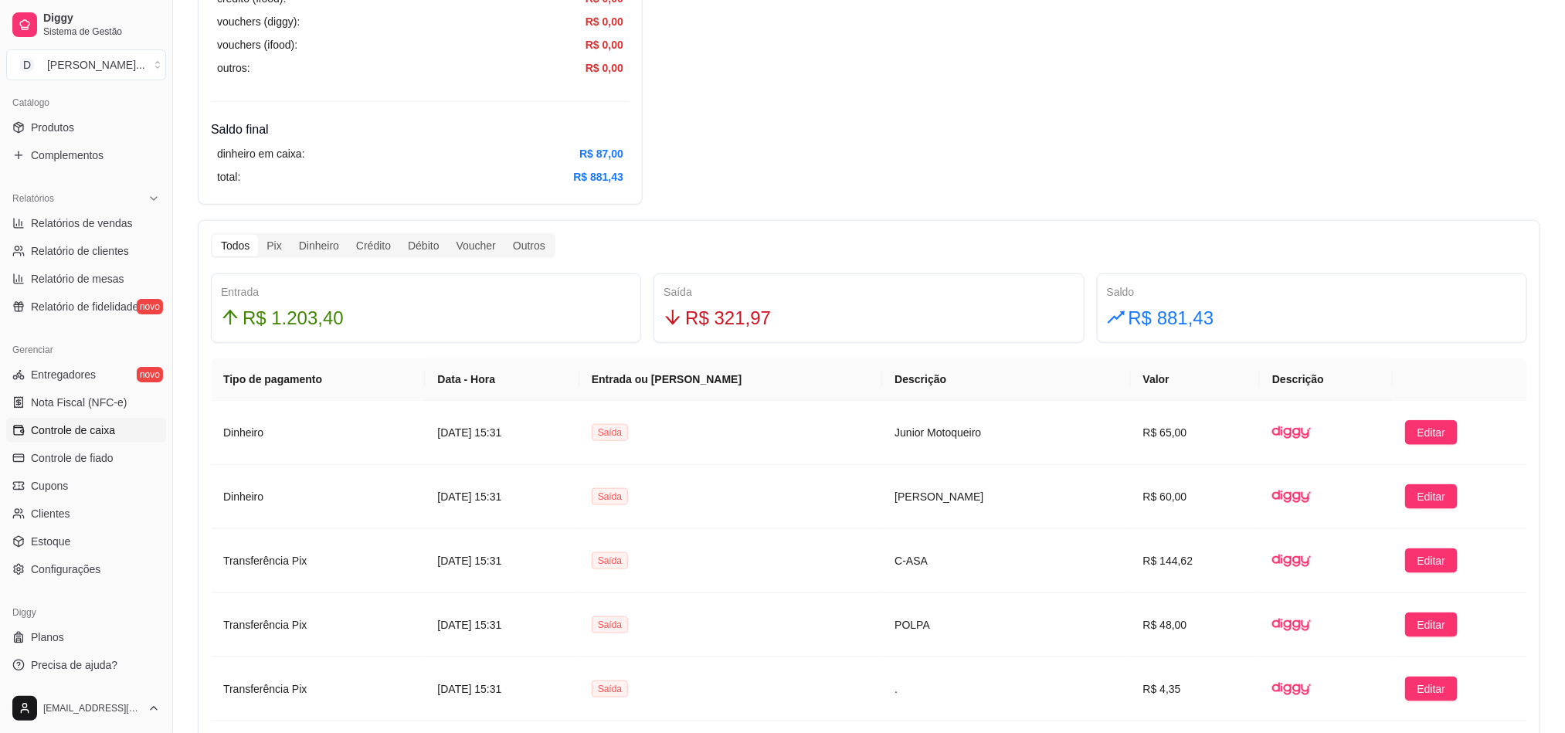
click at [730, 317] on span "R$ 321,97" at bounding box center [728, 318] width 86 height 29
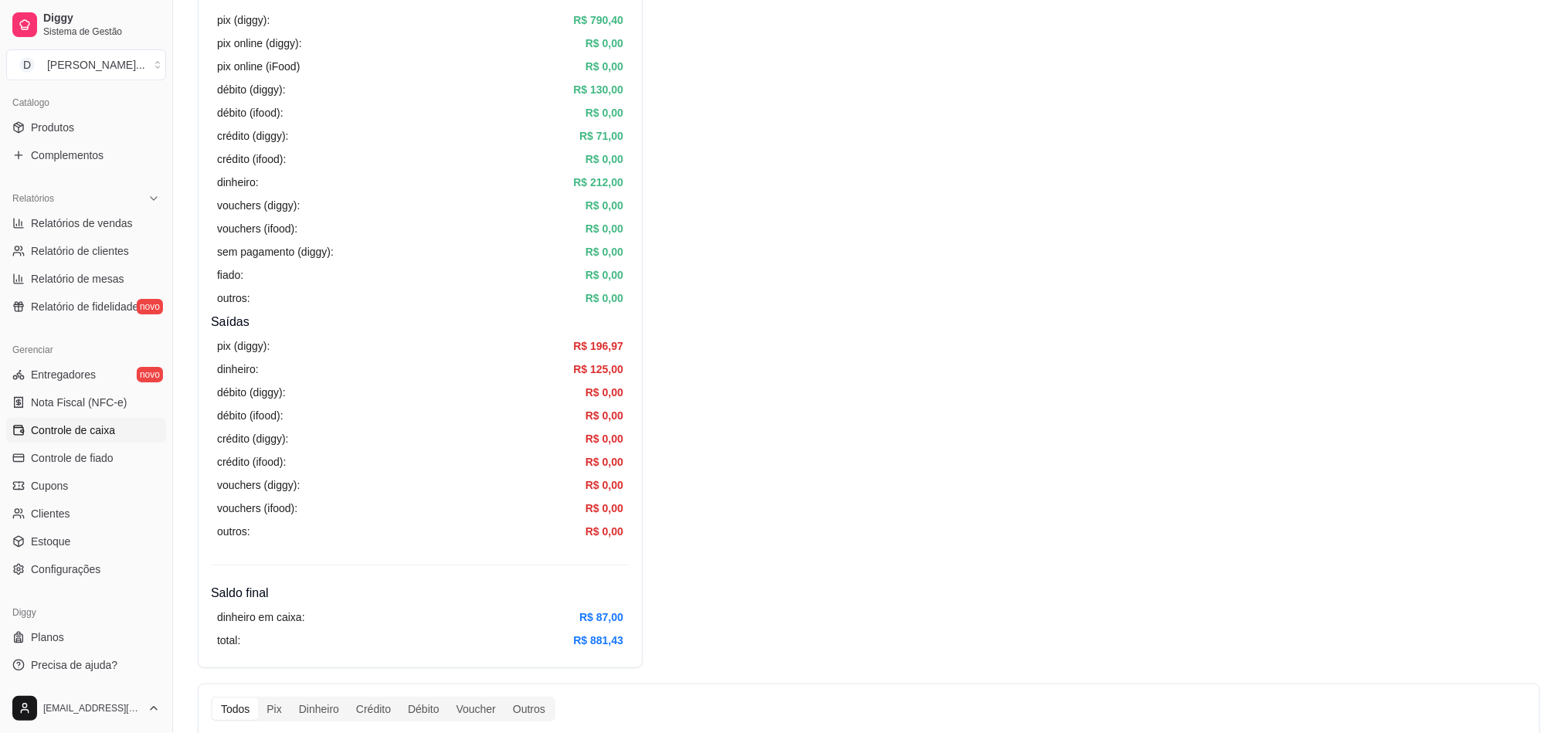
scroll to position [0, 0]
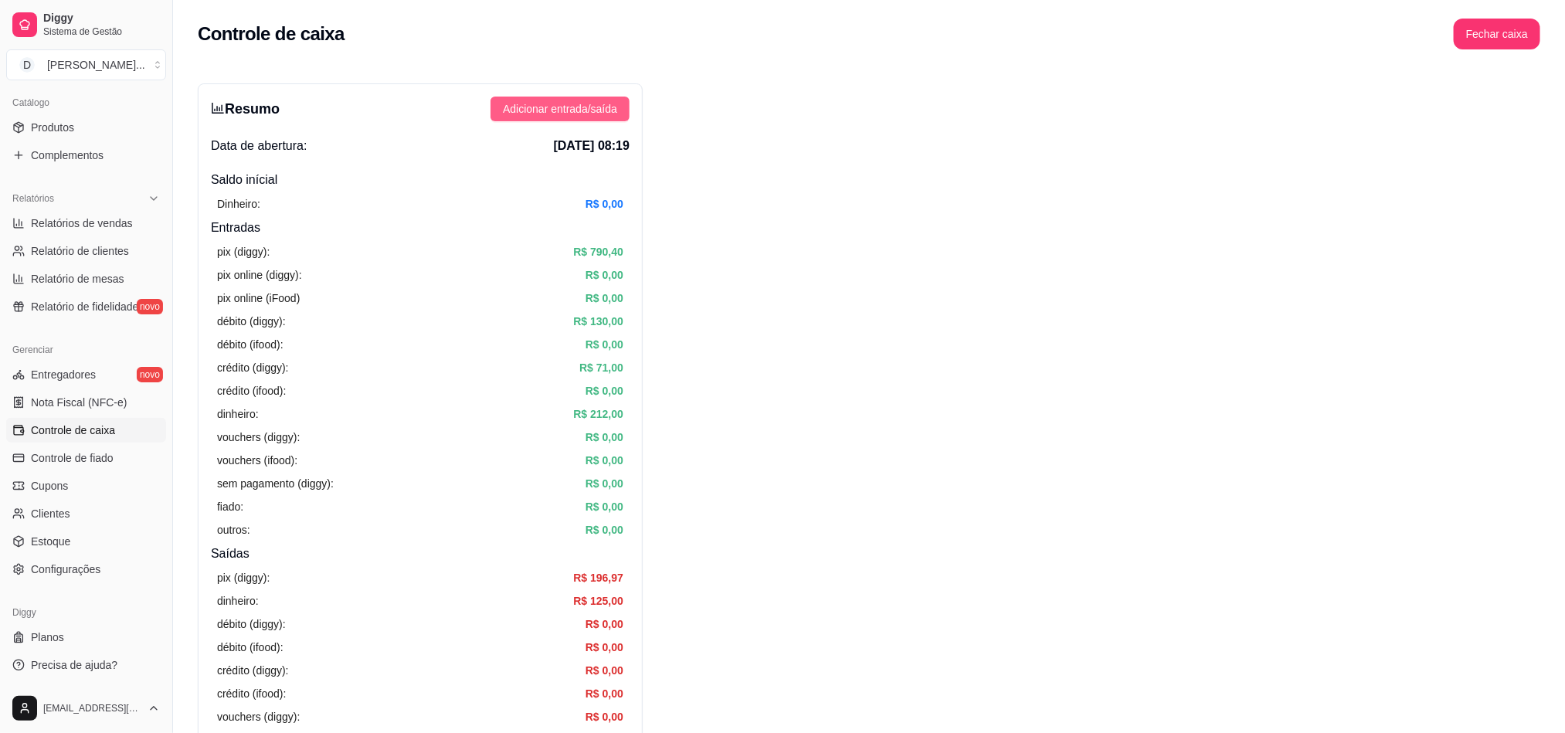
click at [549, 100] on span "Adicionar entrada/saída" at bounding box center [560, 108] width 114 height 17
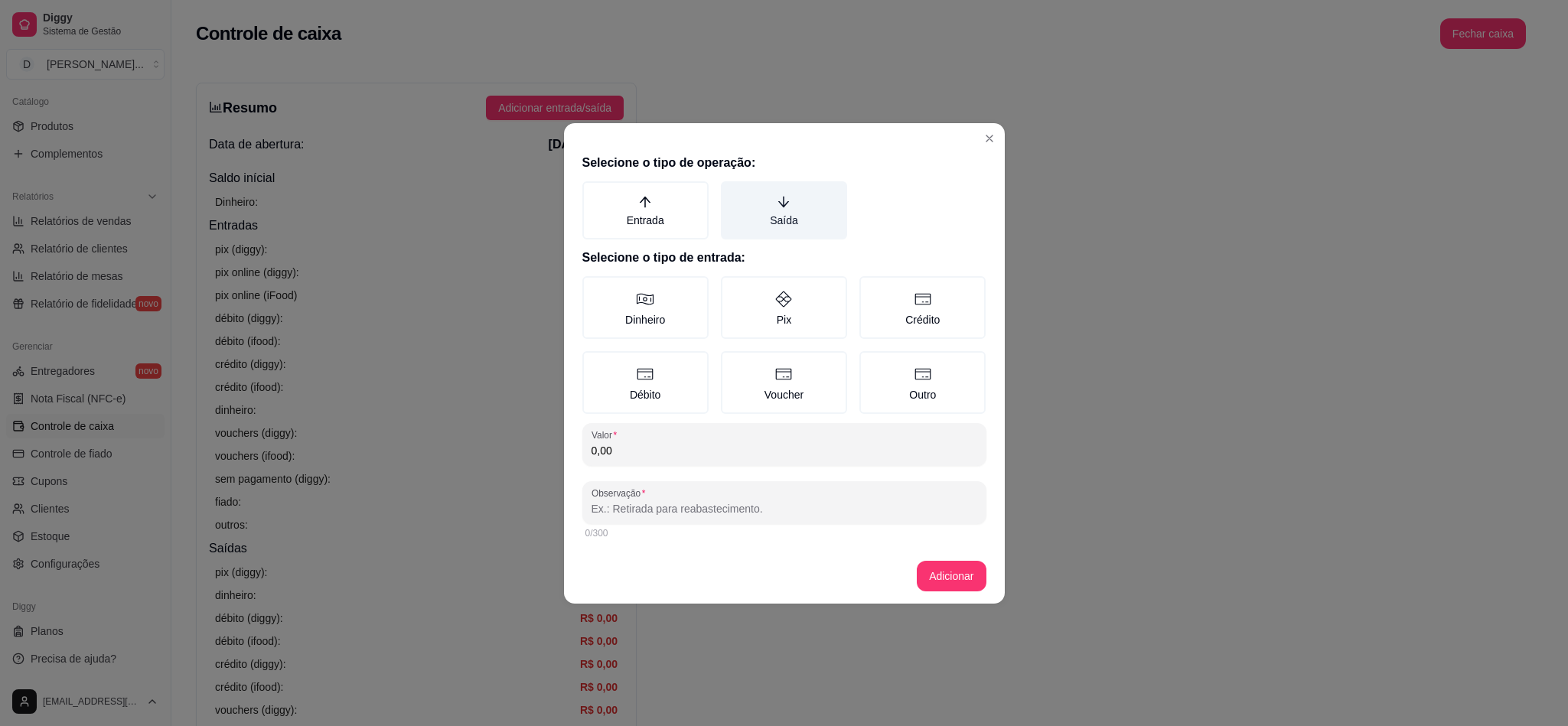
click at [740, 183] on label "Saída" at bounding box center [784, 210] width 126 height 58
click at [732, 183] on button "Saída" at bounding box center [726, 186] width 12 height 12
click at [668, 273] on div "Selecione o tipo de operação: Entrada Saída Selecione o tipo de entrada: Dinhei…" at bounding box center [784, 348] width 441 height 401
click at [668, 313] on label "Dinheiro" at bounding box center [645, 307] width 126 height 62
click at [593, 287] on button "Dinheiro" at bounding box center [587, 281] width 12 height 12
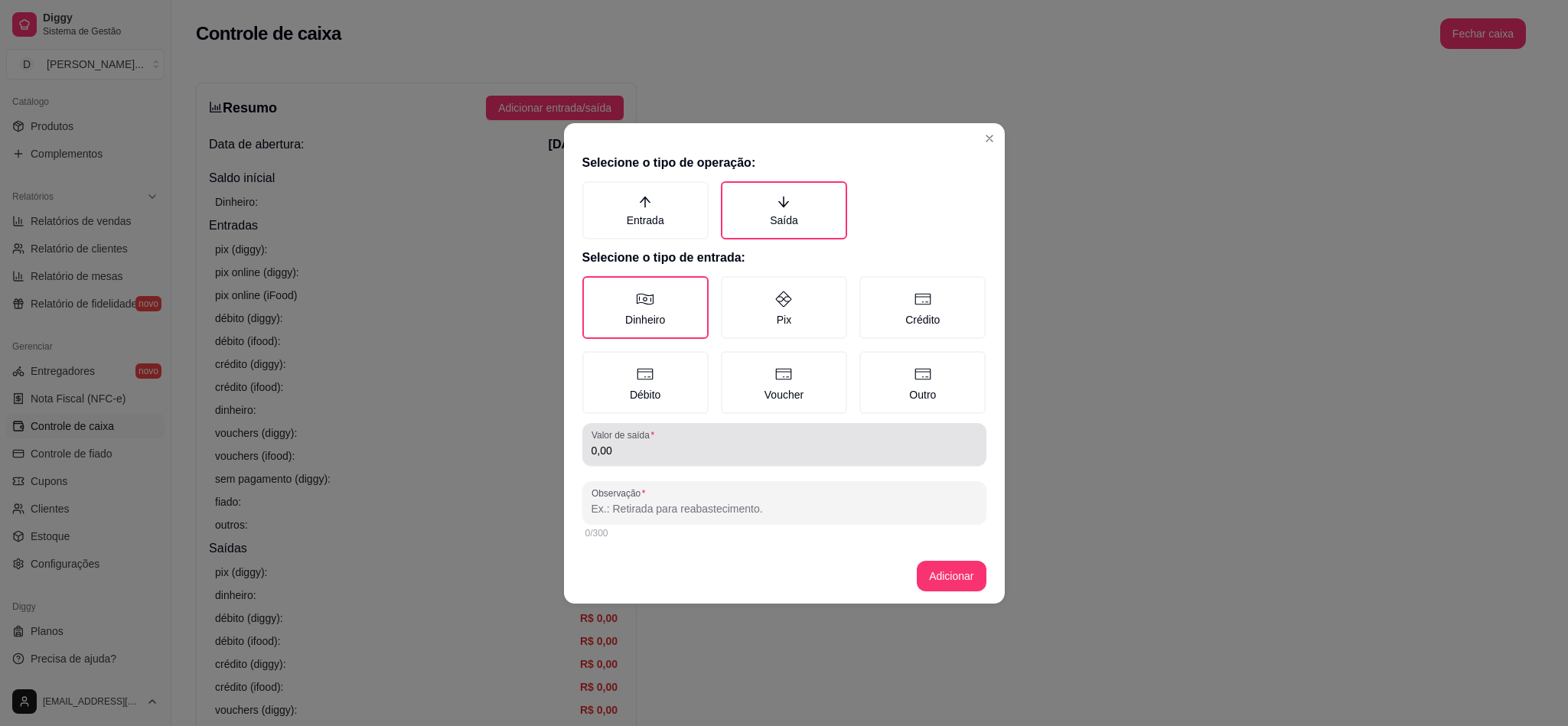
click at [653, 462] on div "Valor de saída 0,00" at bounding box center [784, 444] width 404 height 43
type input "60,00"
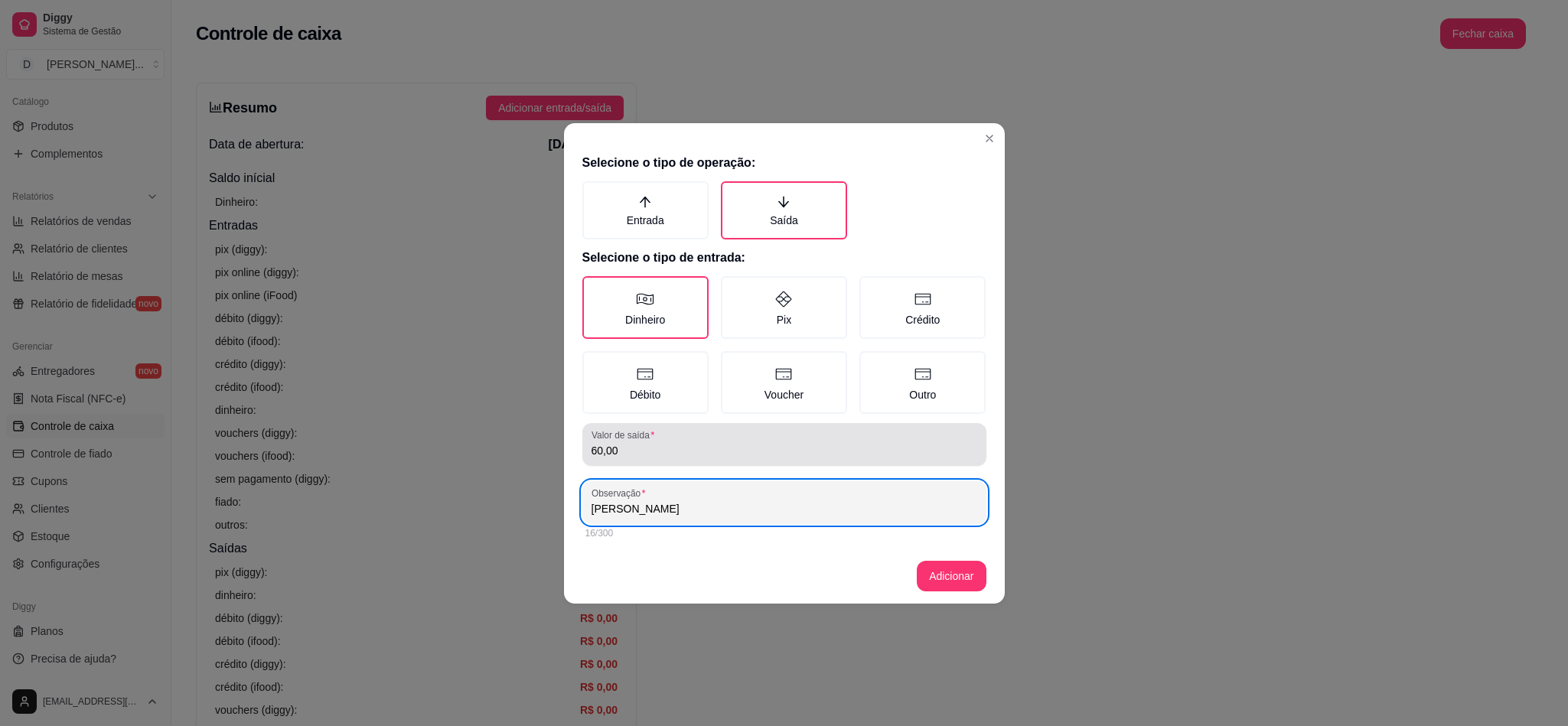
type input "[PERSON_NAME]"
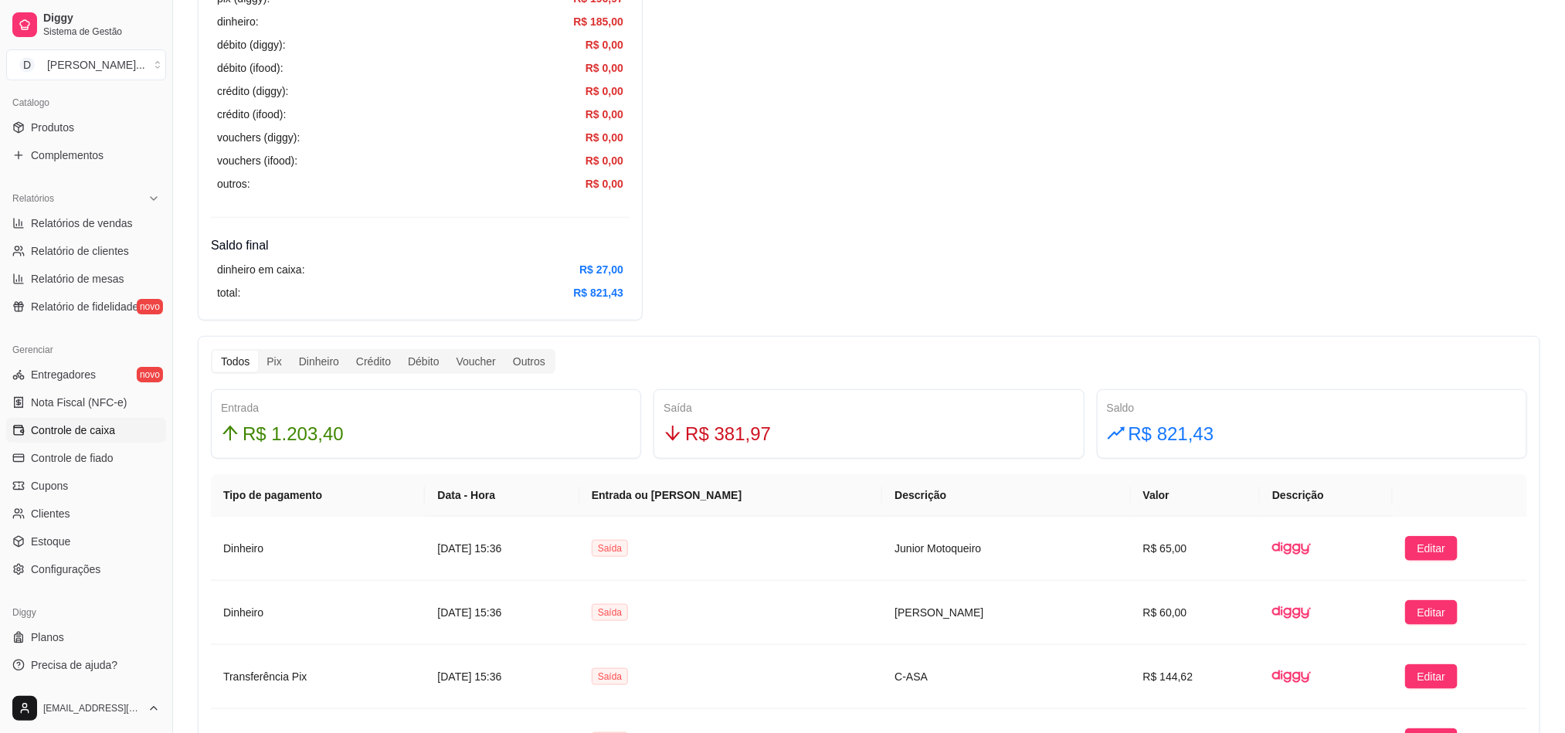
scroll to position [695, 0]
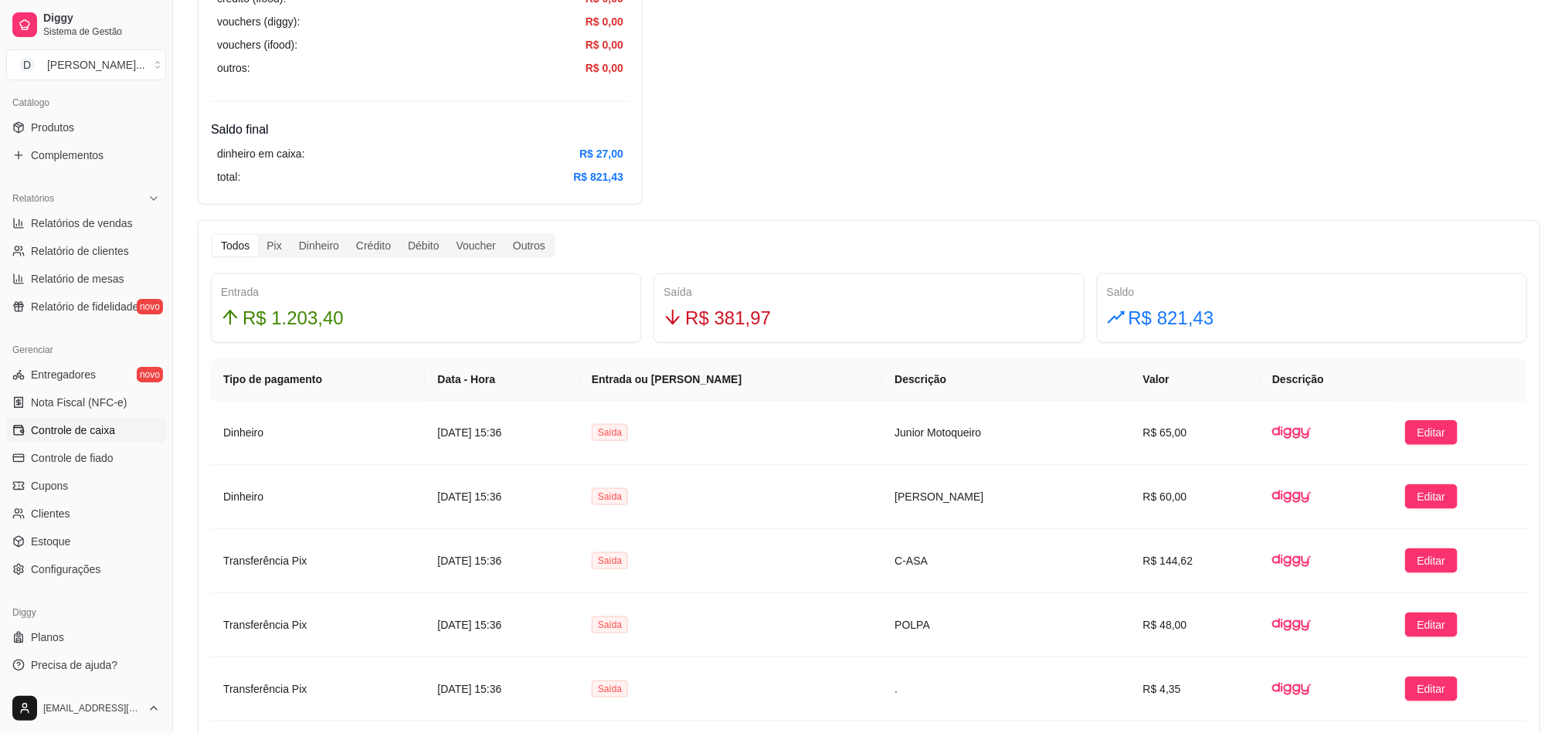
click at [730, 325] on span "R$ 381,97" at bounding box center [728, 318] width 86 height 29
copy span "381,97"
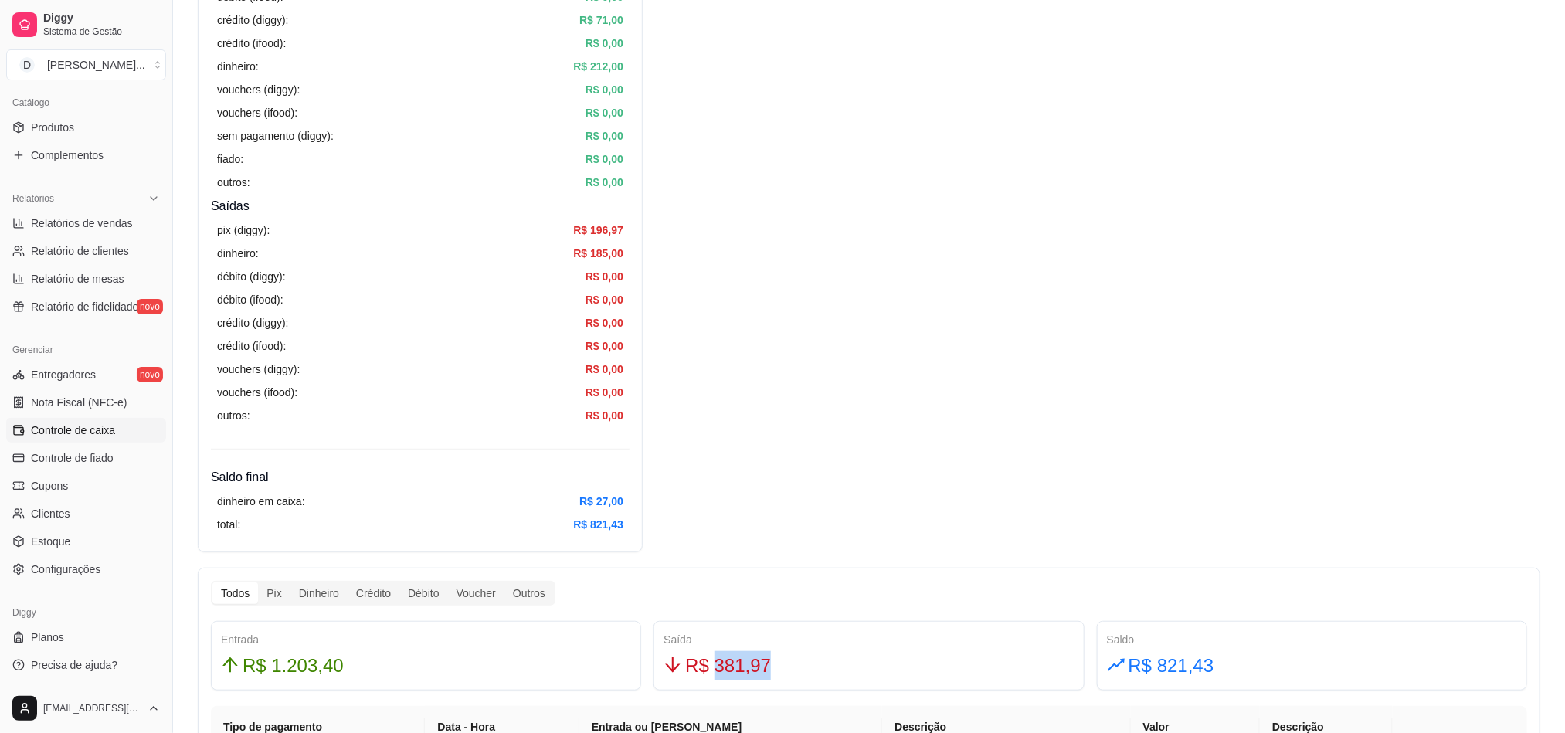
scroll to position [0, 0]
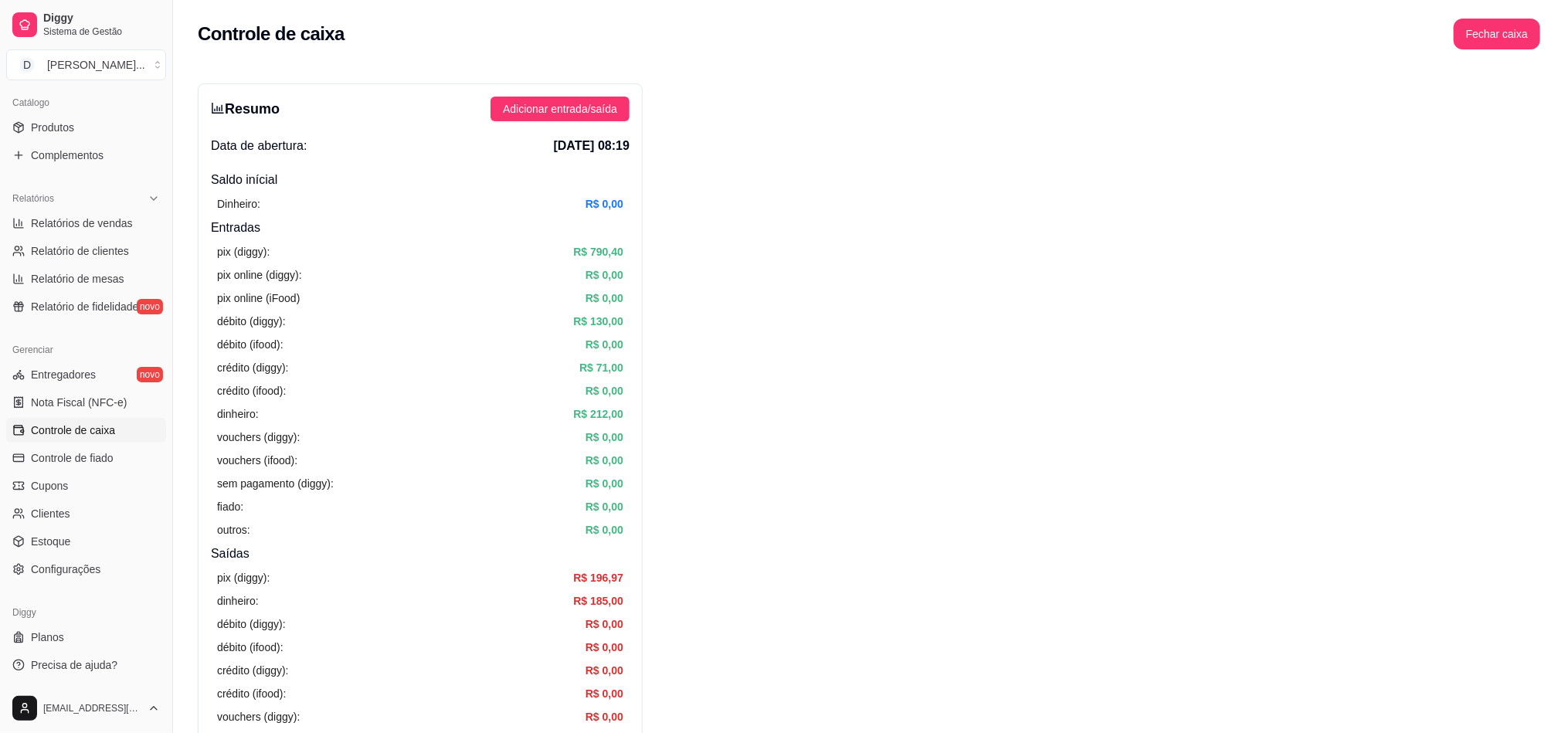
click at [1456, 40] on div "Controle de caixa Fechar caixa" at bounding box center [869, 34] width 1342 height 31
click at [1478, 40] on button "Fechar caixa" at bounding box center [1497, 34] width 87 height 31
click at [1532, 129] on span "Sim" at bounding box center [1540, 137] width 19 height 17
click at [86, 227] on span "Relatórios de vendas" at bounding box center [82, 223] width 102 height 15
select select "ALL"
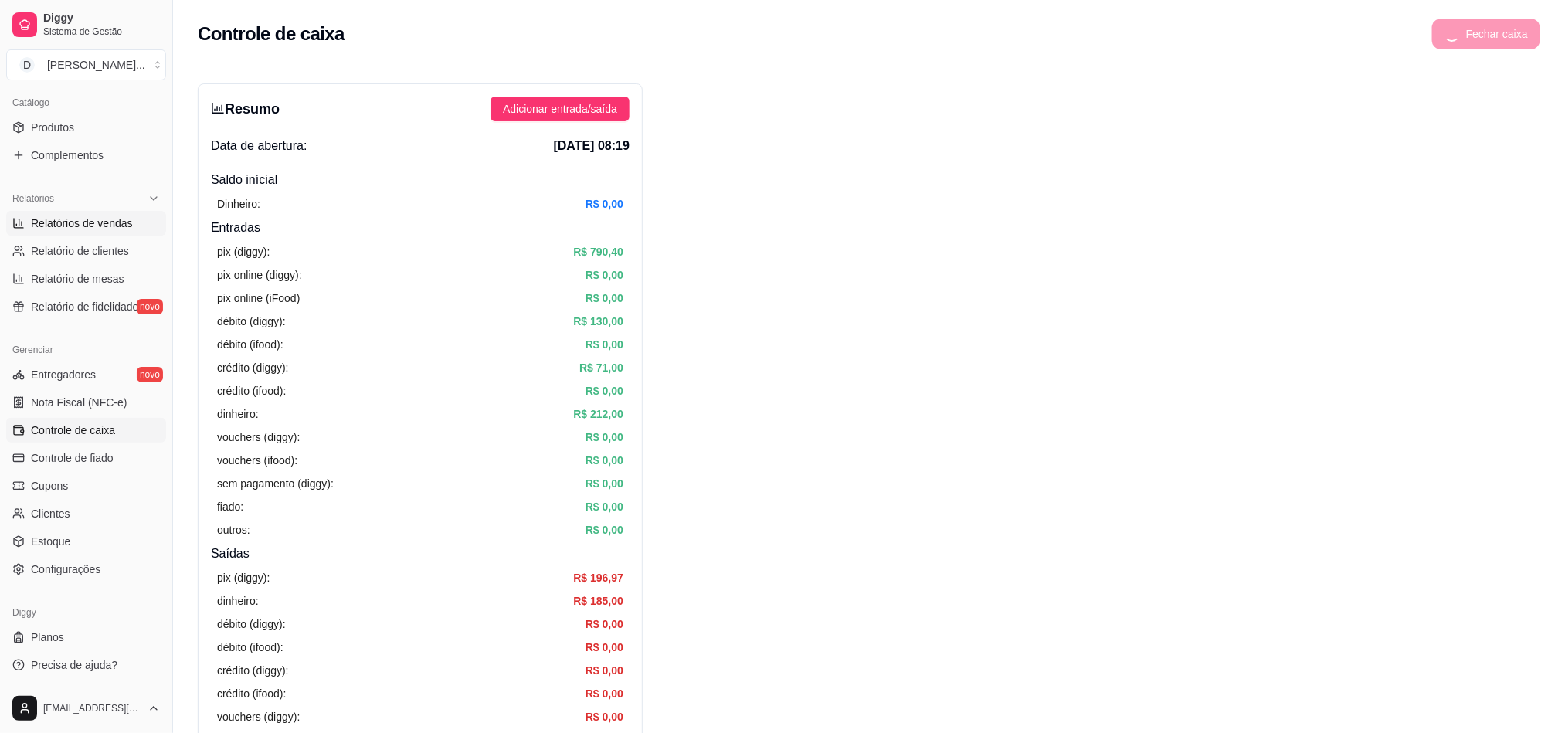
select select "ALL"
select select "0"
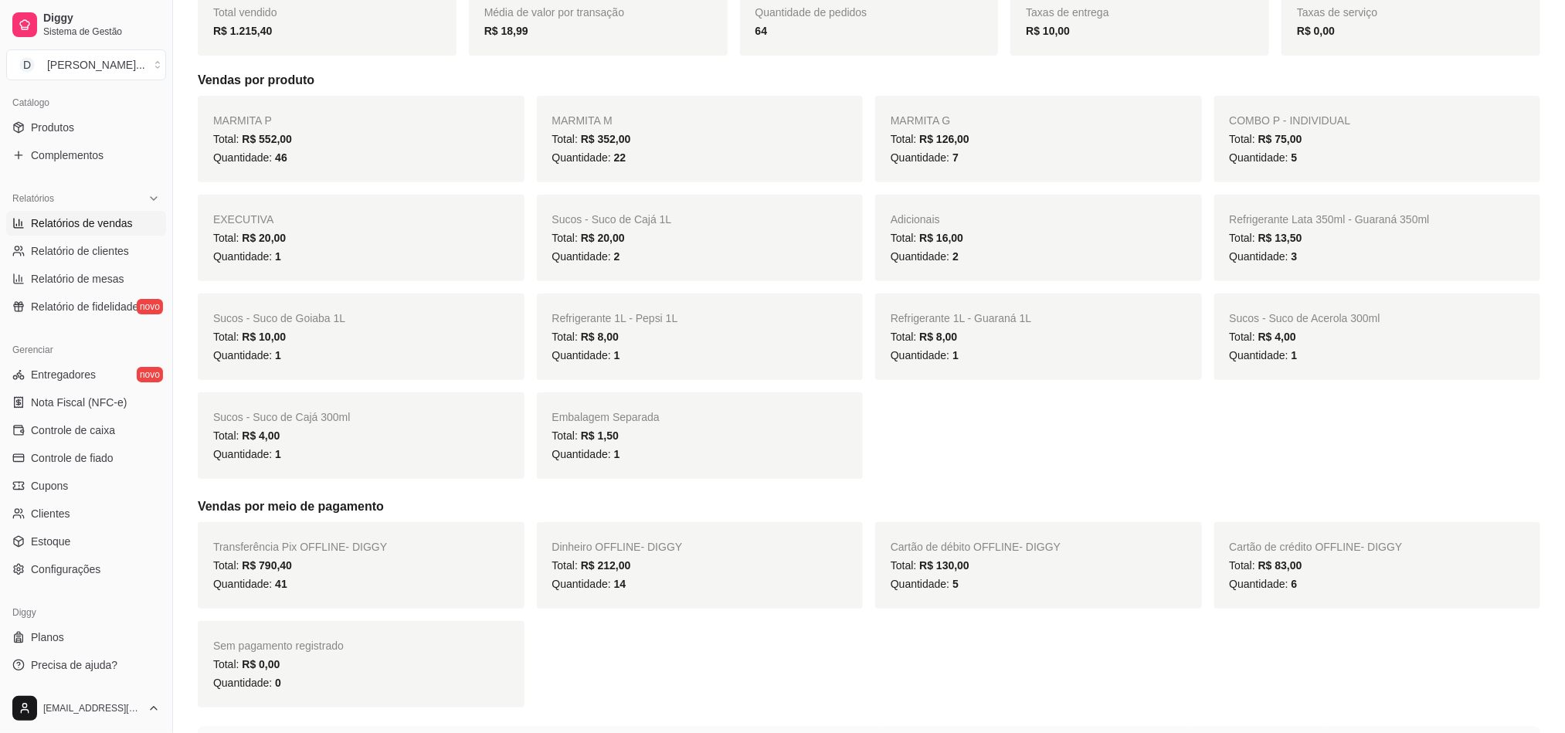
scroll to position [116, 0]
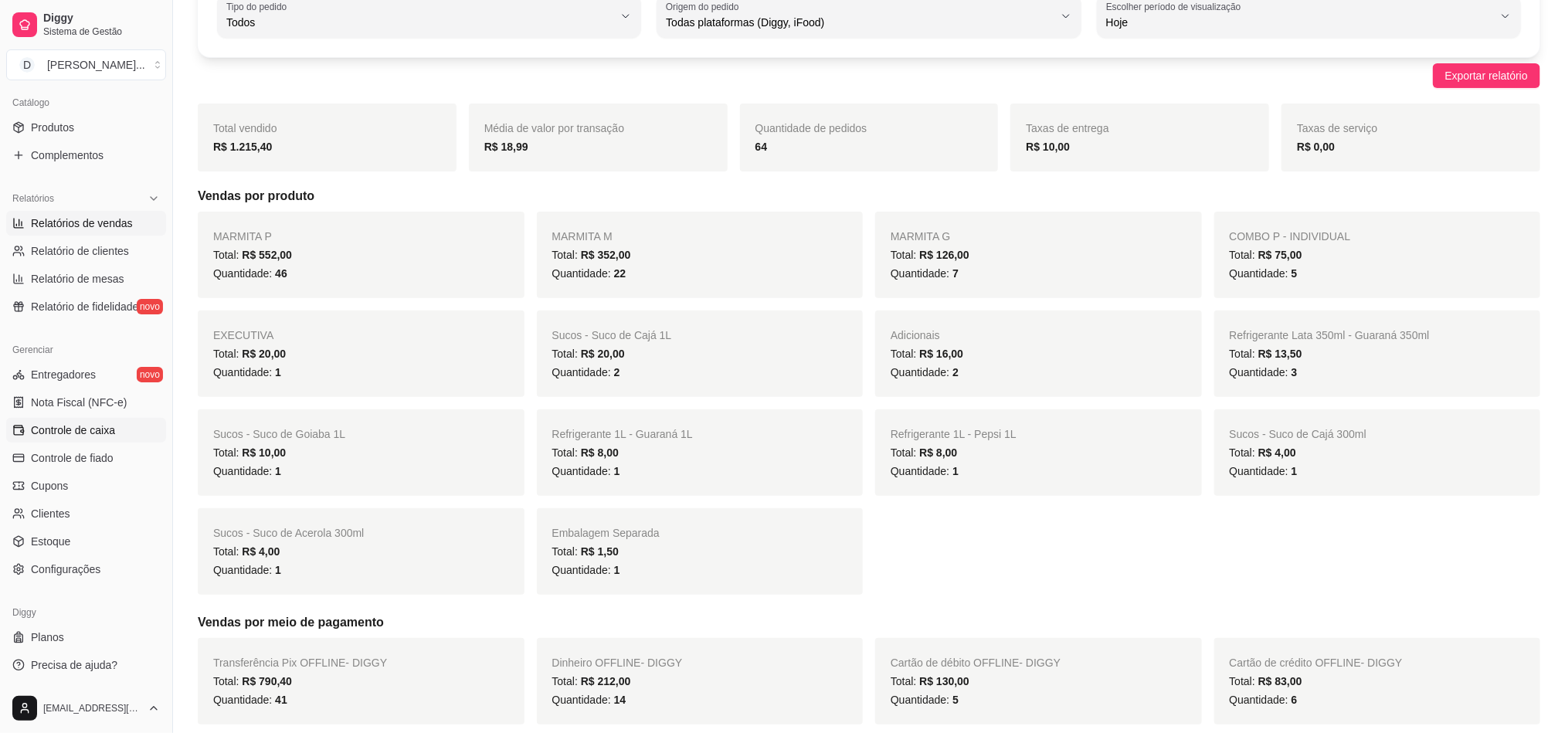
click at [80, 436] on span "Controle de caixa" at bounding box center [73, 430] width 84 height 15
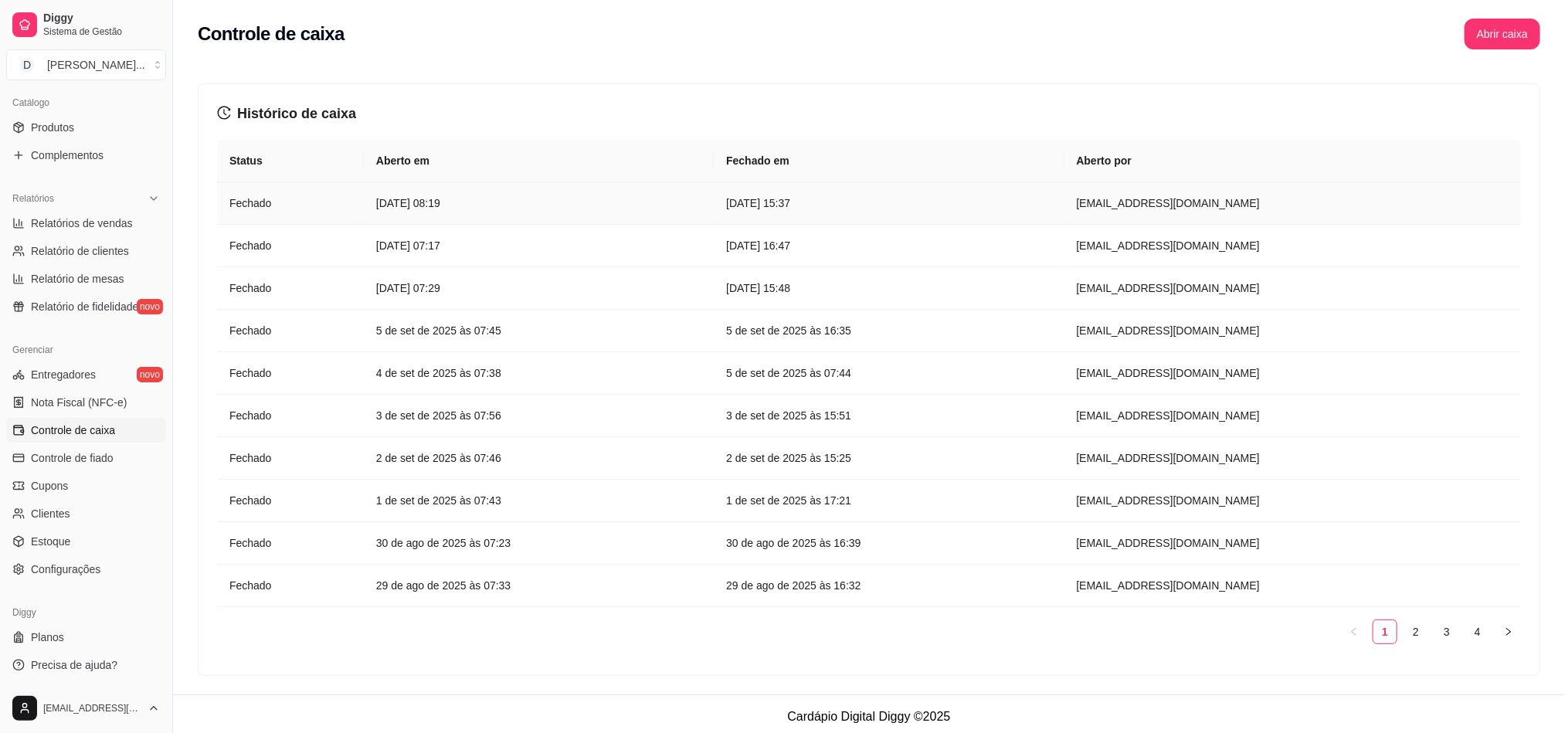
click at [368, 220] on td "[DATE] 08:19" at bounding box center [539, 203] width 350 height 42
click at [371, 209] on td "[DATE] 08:19" at bounding box center [539, 203] width 350 height 42
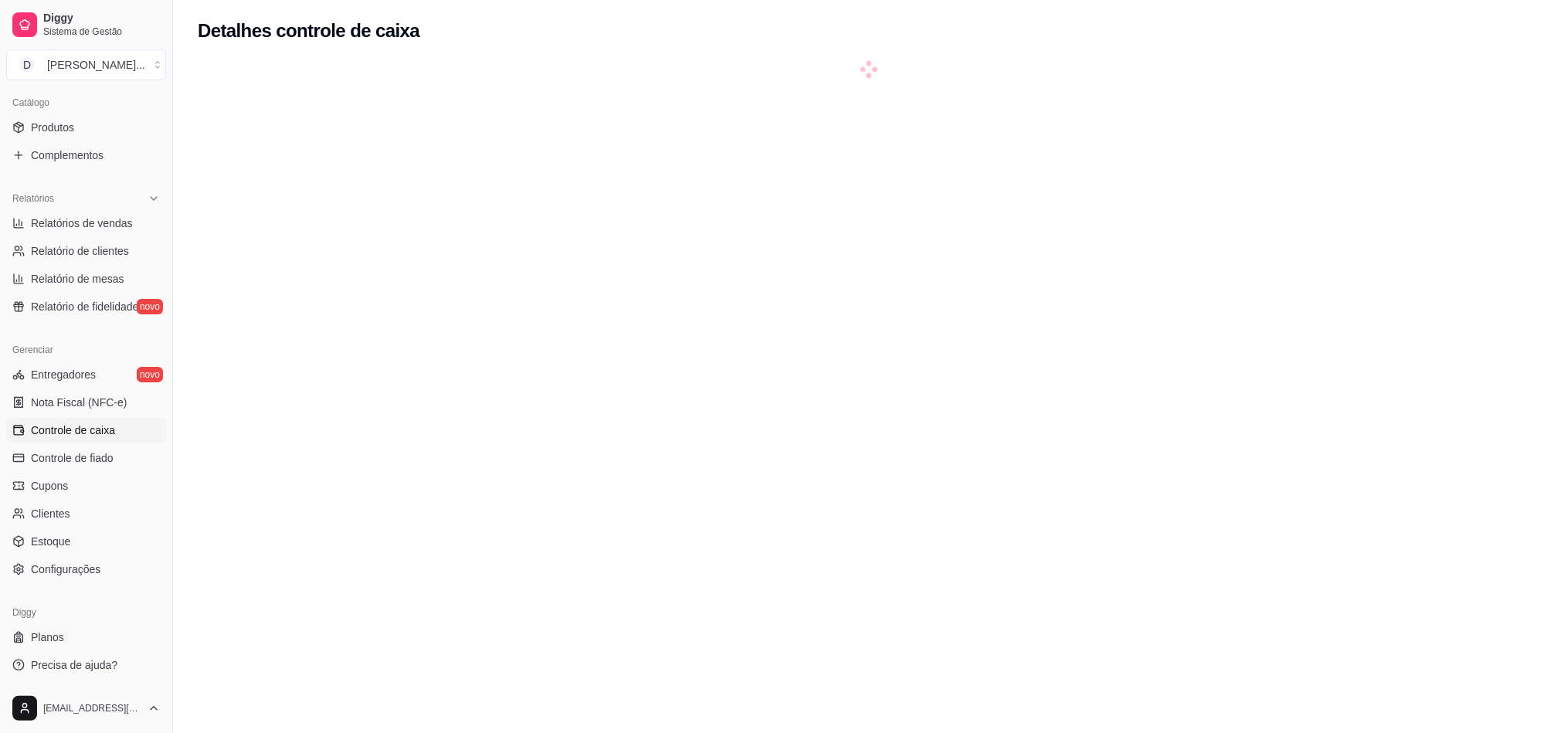
click at [422, 212] on div at bounding box center [869, 428] width 1342 height 733
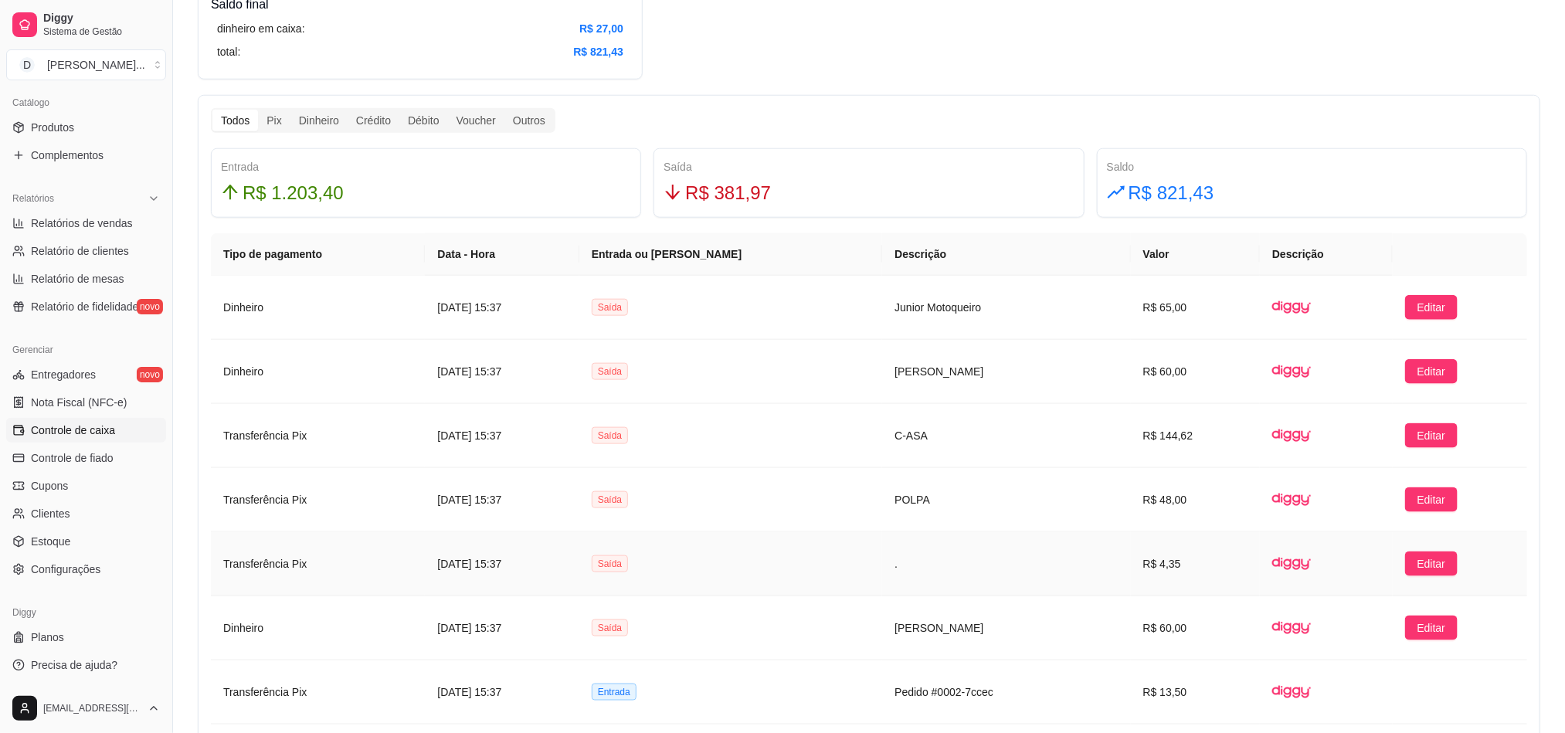
scroll to position [927, 0]
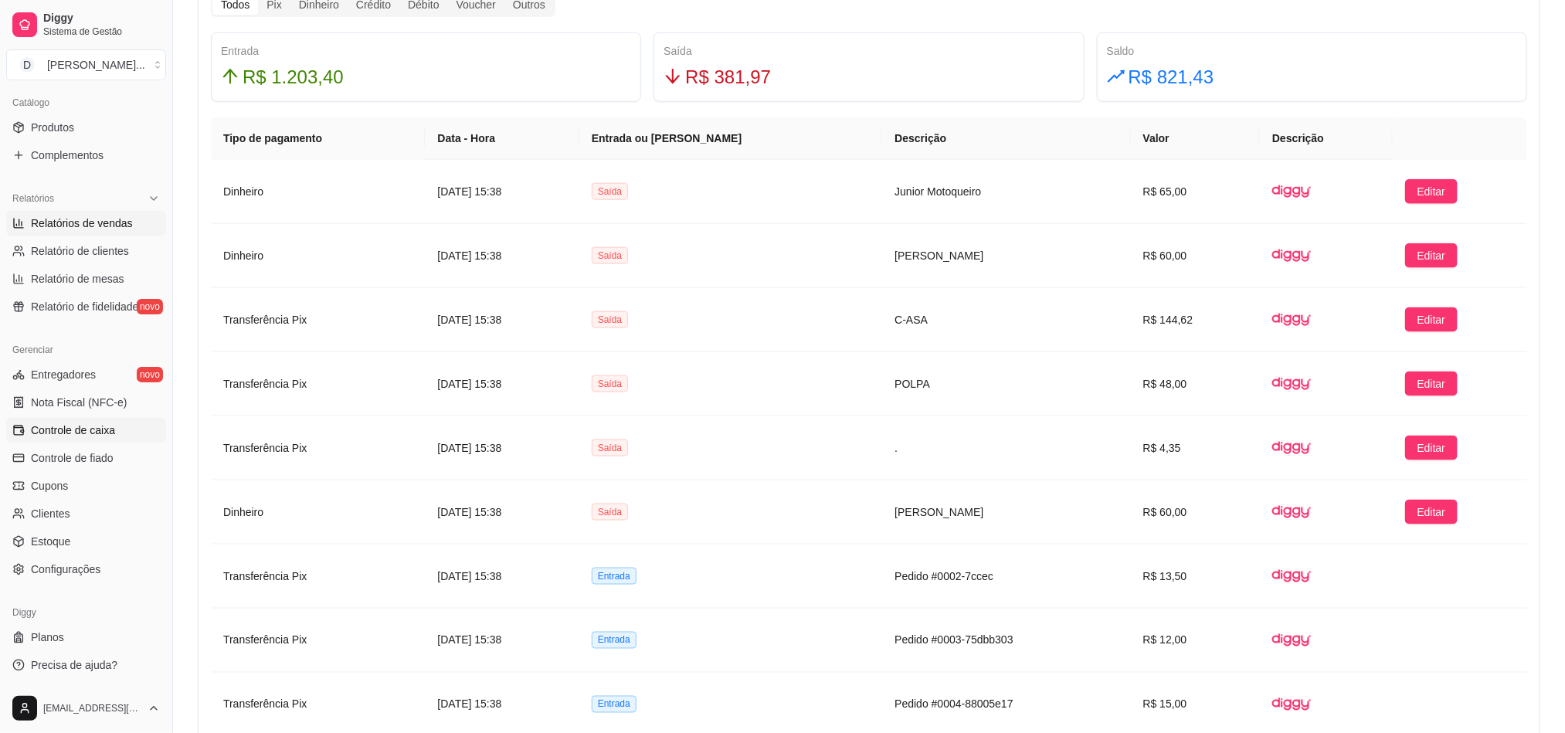
drag, startPoint x: 73, startPoint y: 242, endPoint x: 98, endPoint y: 236, distance: 26.1
click at [73, 242] on link "Relatório de clientes" at bounding box center [86, 251] width 160 height 25
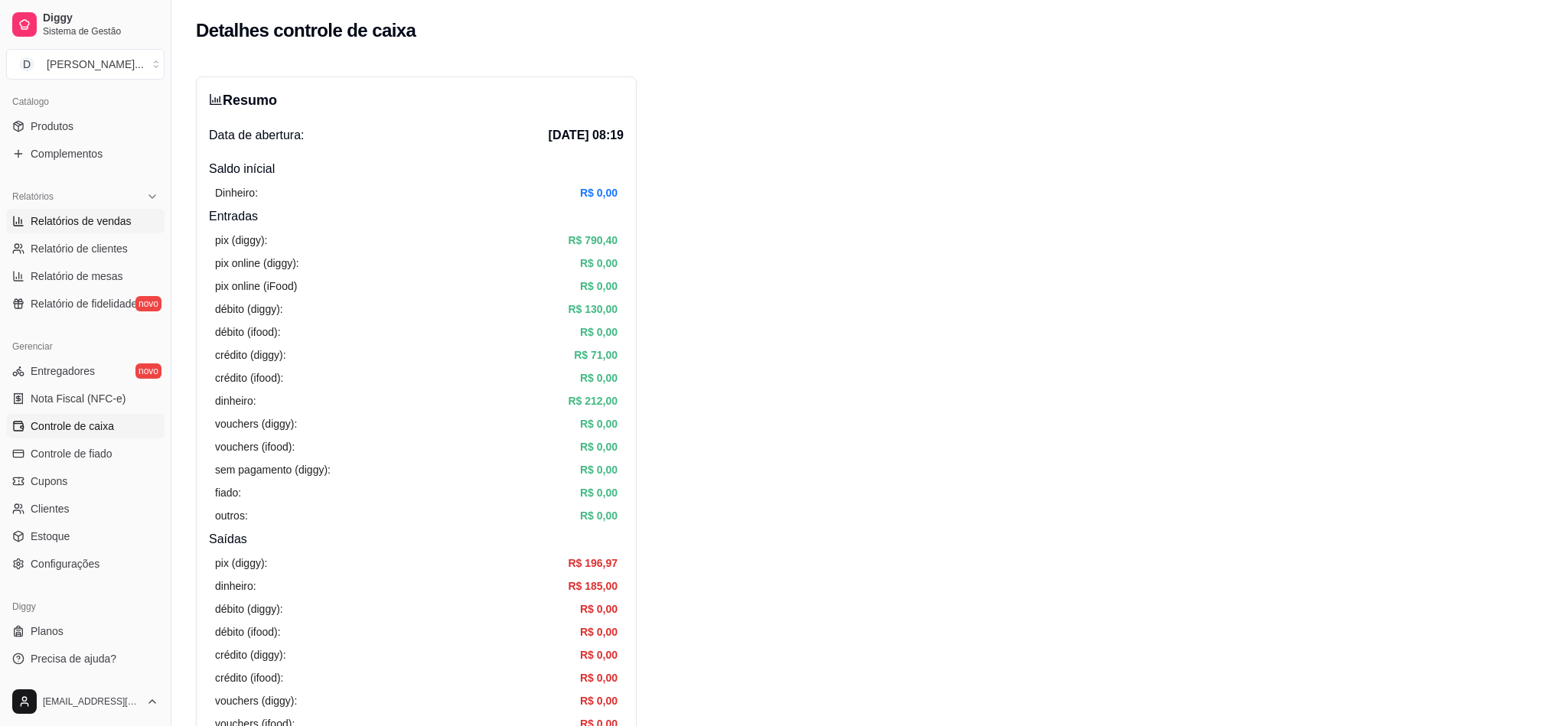
select select "30"
select select "HIGHEST_TOTAL_SPENT_WITH_ORDERS"
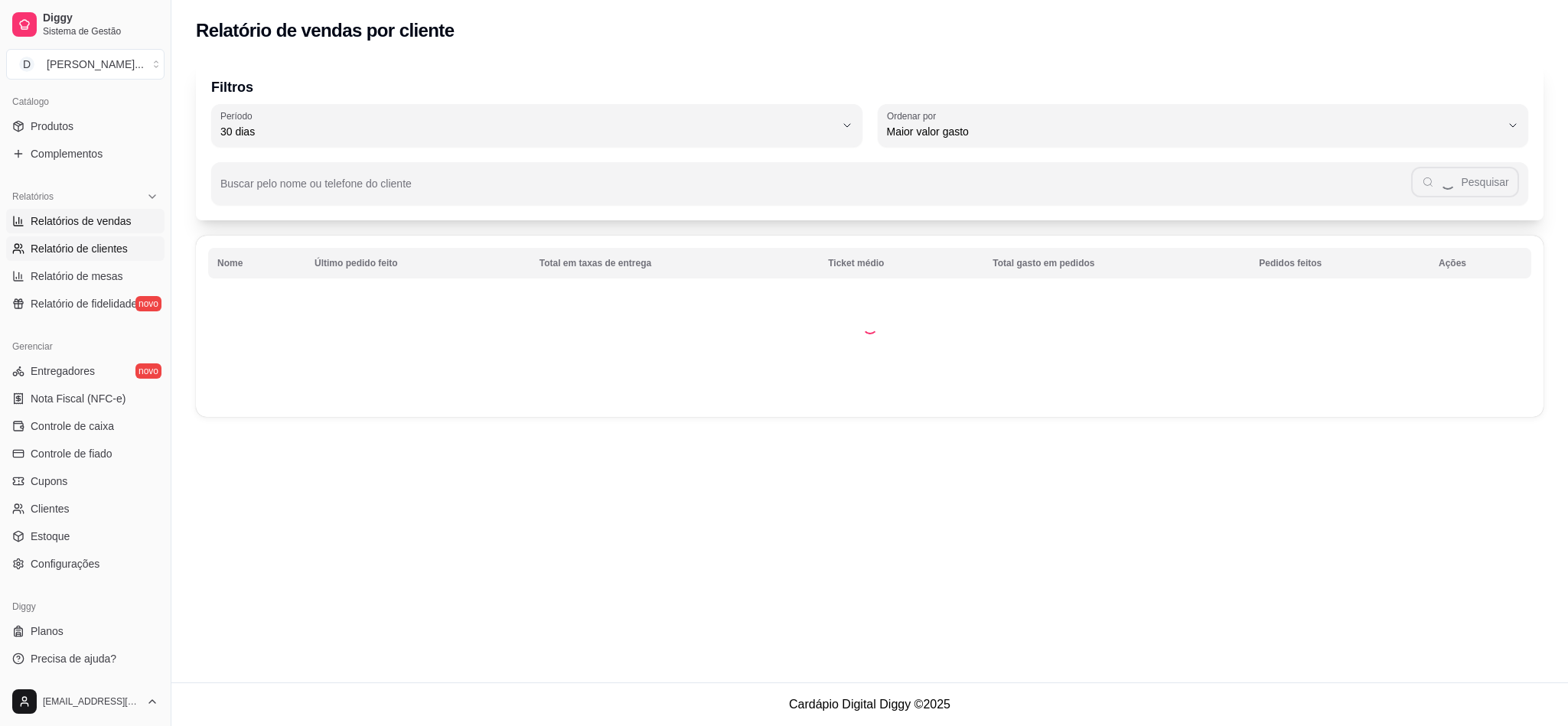
click at [119, 219] on span "Relatórios de vendas" at bounding box center [81, 221] width 101 height 15
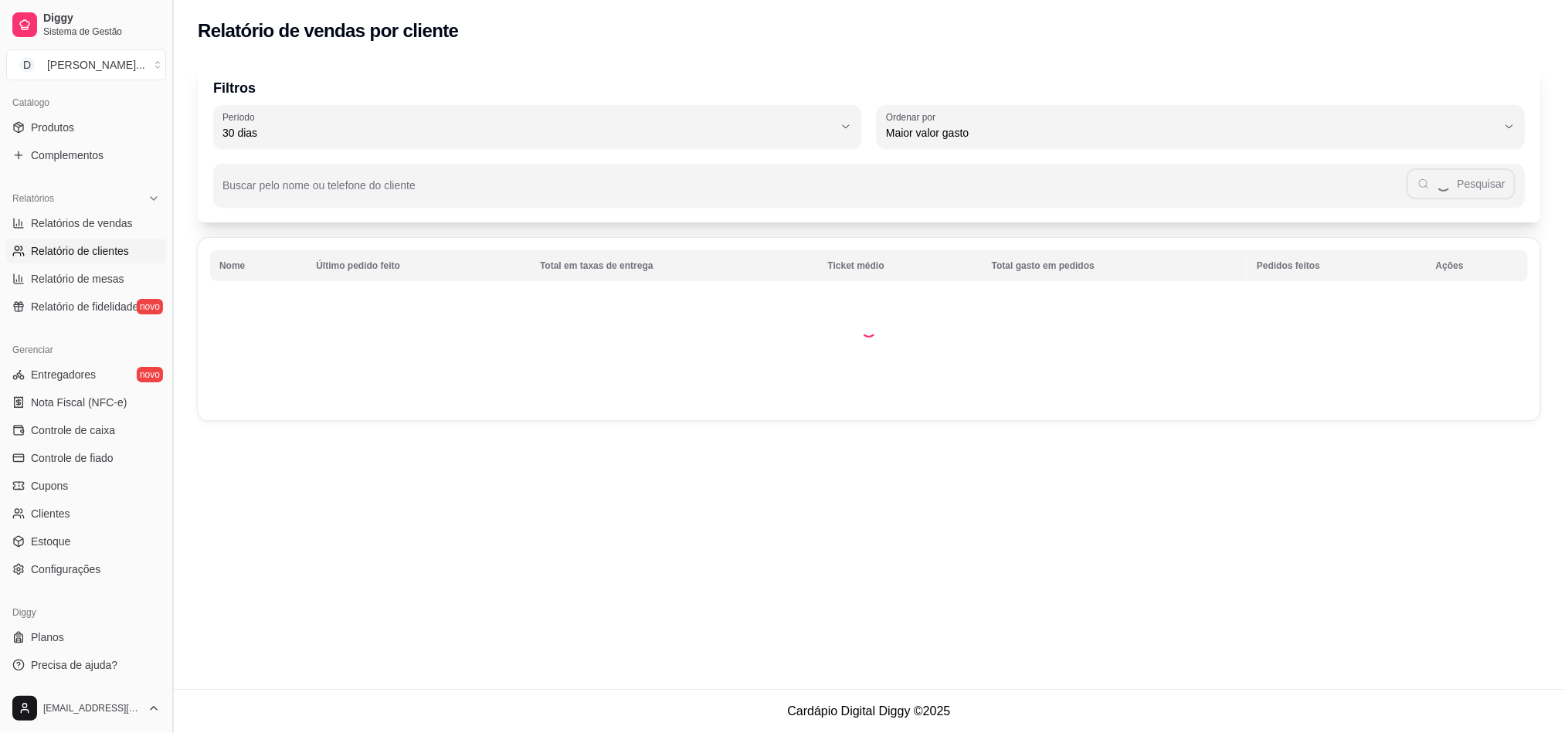
select select "ALL"
select select "0"
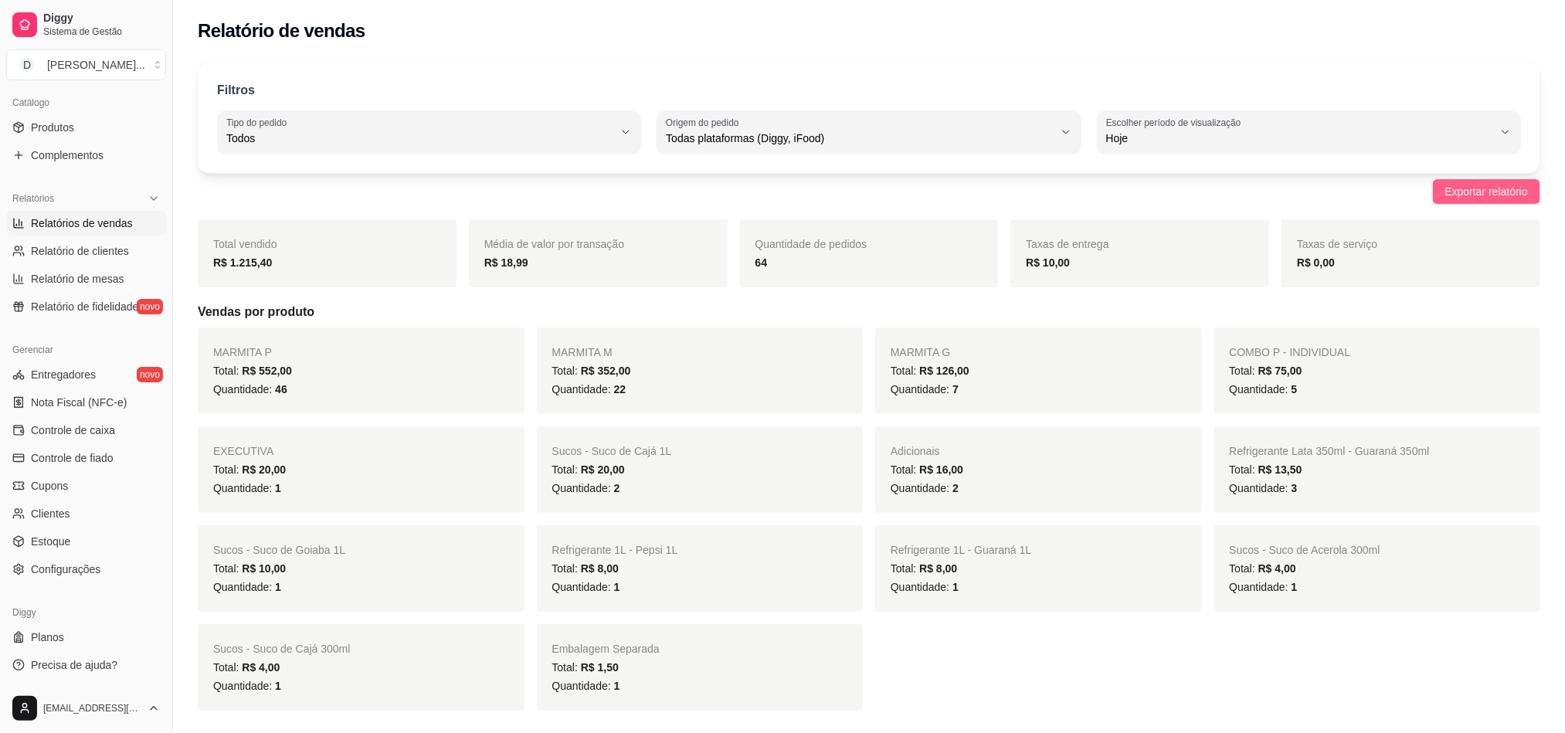
click at [1433, 183] on button "Exportar relatório" at bounding box center [1486, 191] width 107 height 25
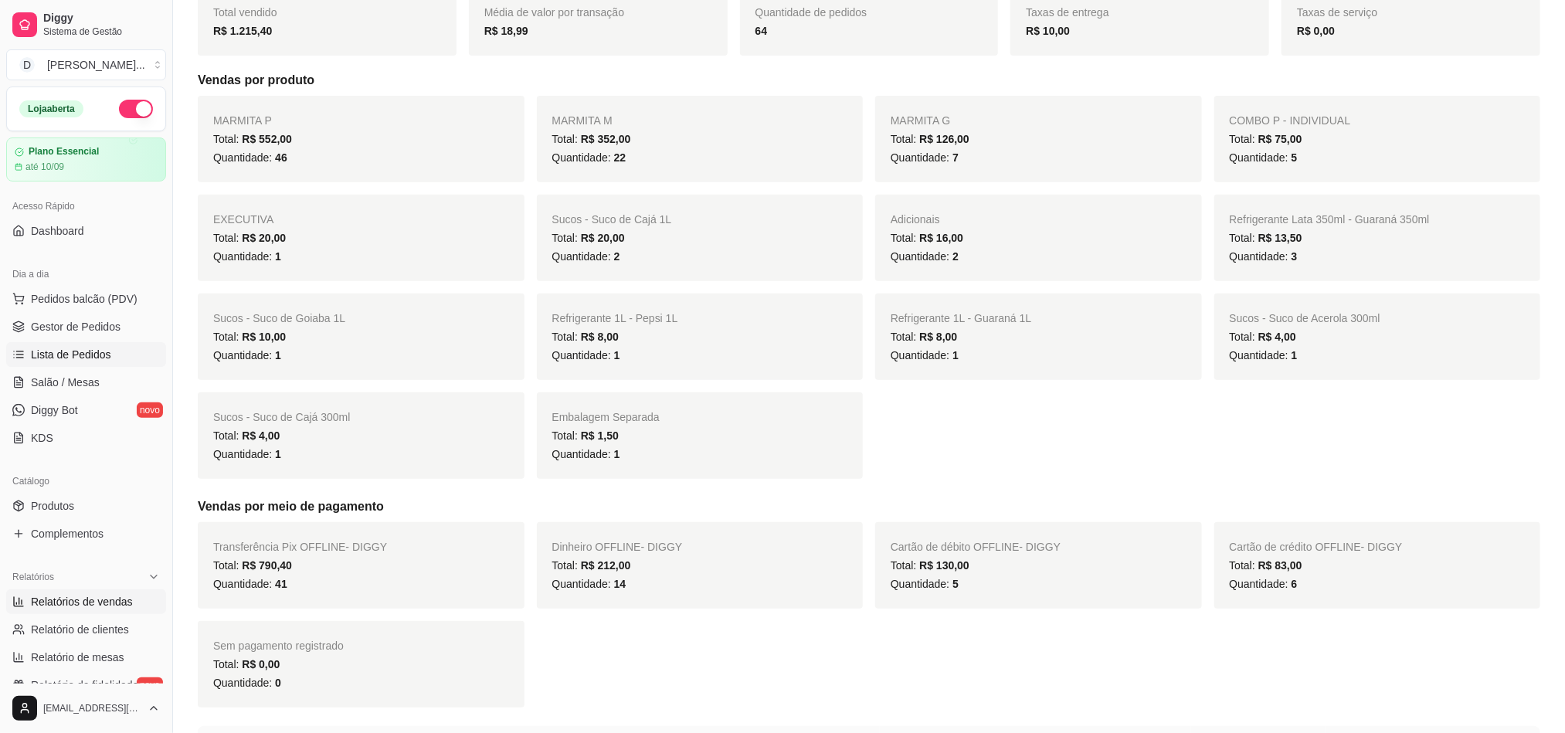
click at [98, 355] on span "Lista de Pedidos" at bounding box center [71, 354] width 80 height 15
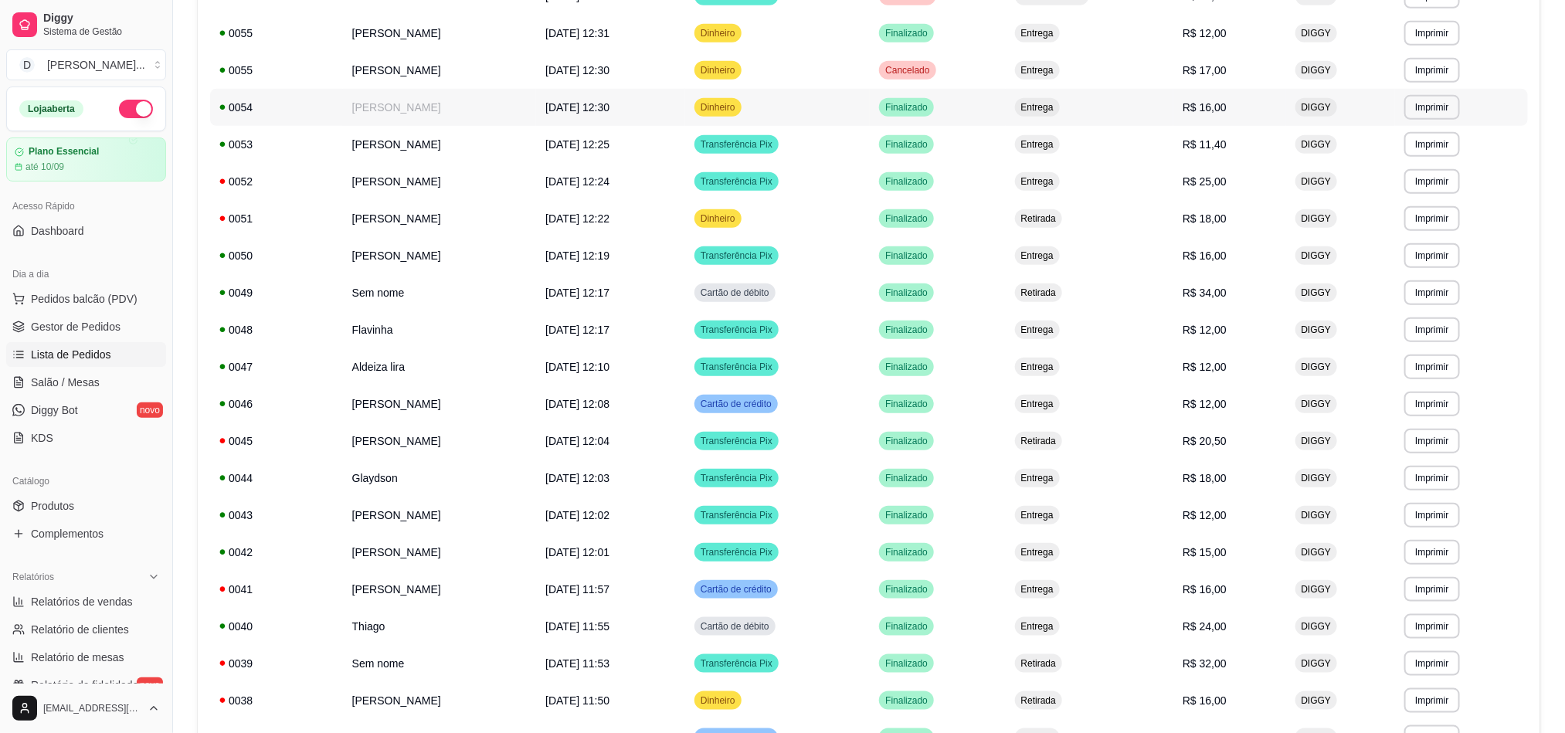
scroll to position [695, 0]
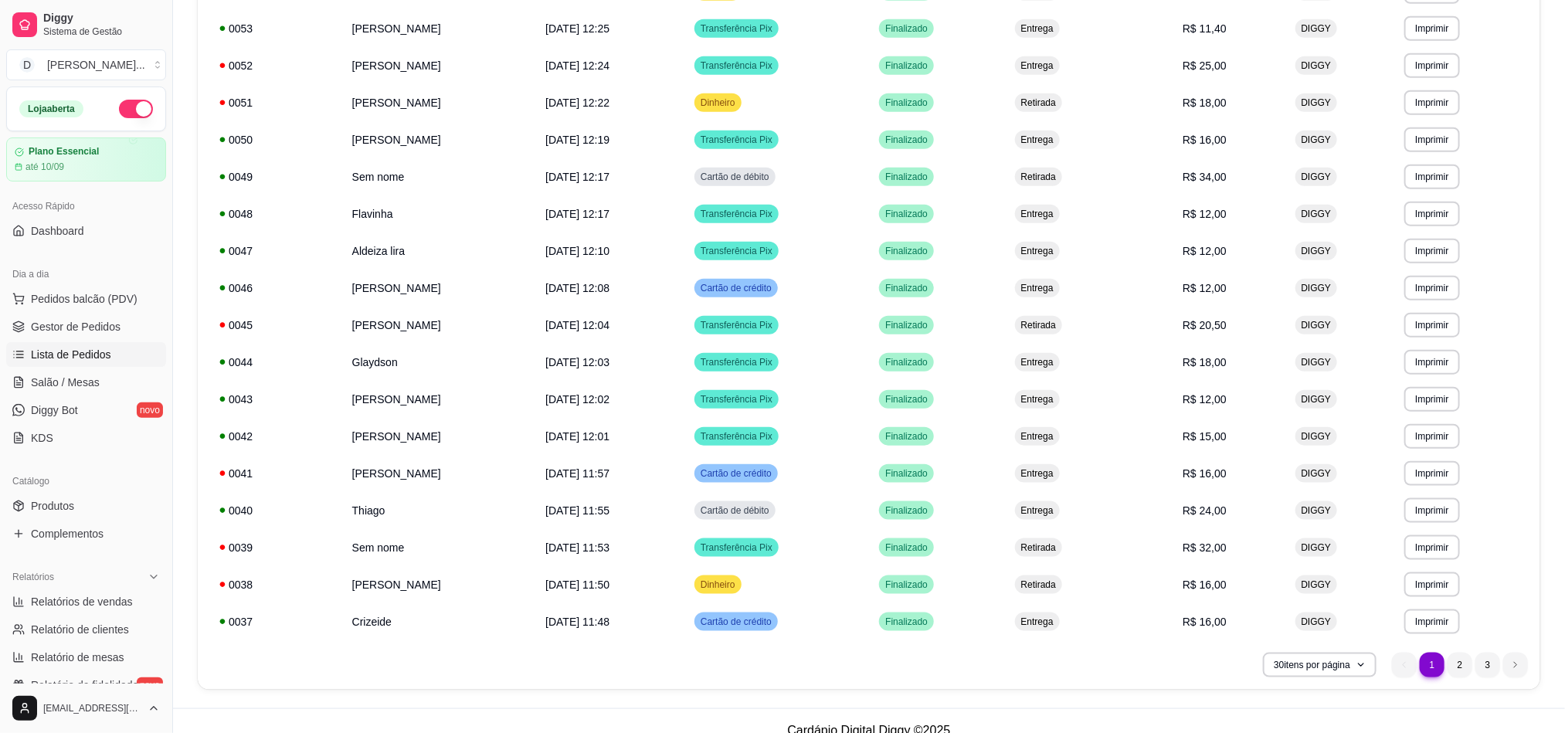
click at [1447, 673] on ul "1 1 2 3" at bounding box center [1460, 665] width 136 height 25
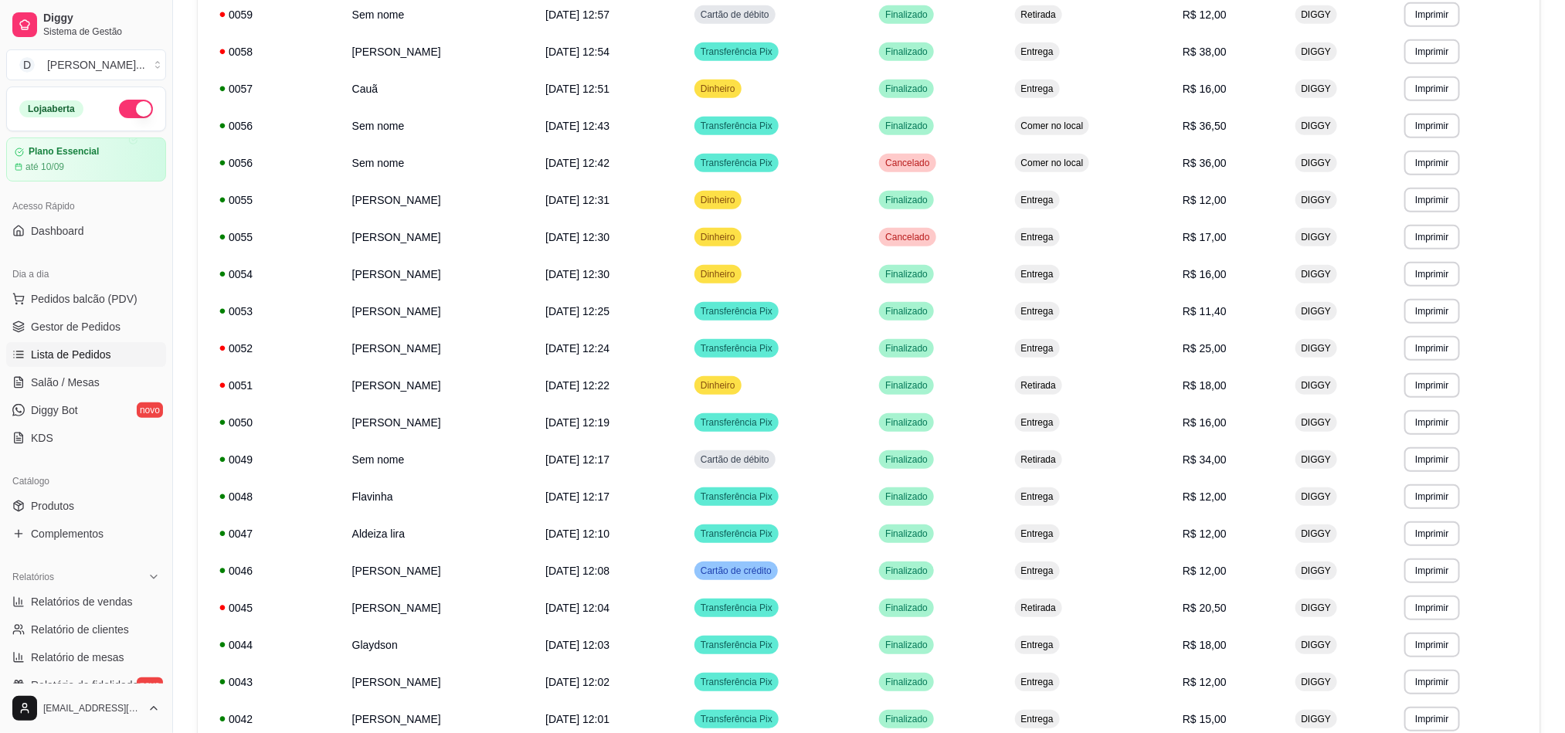
scroll to position [714, 0]
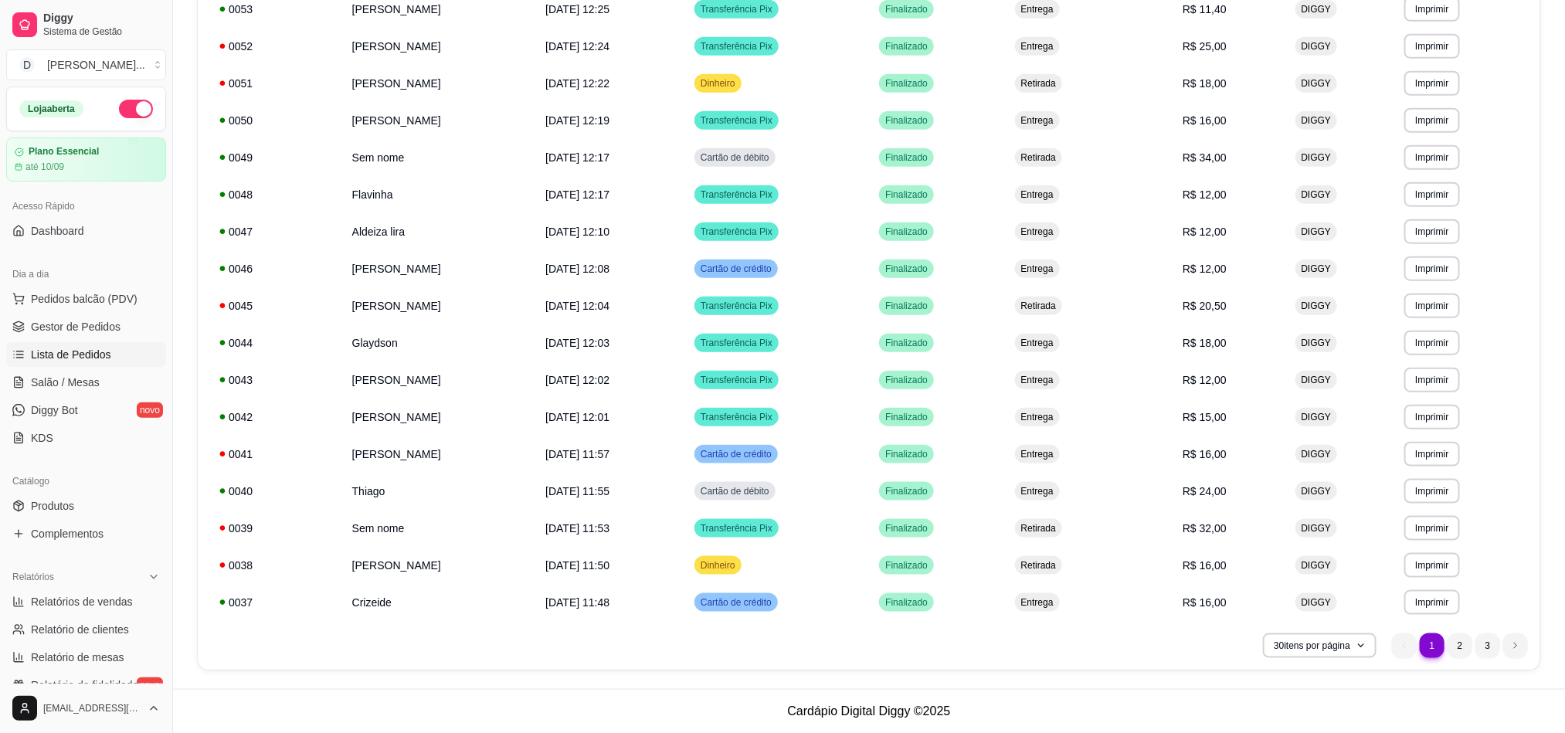
click at [1460, 649] on li "2" at bounding box center [1460, 645] width 25 height 25
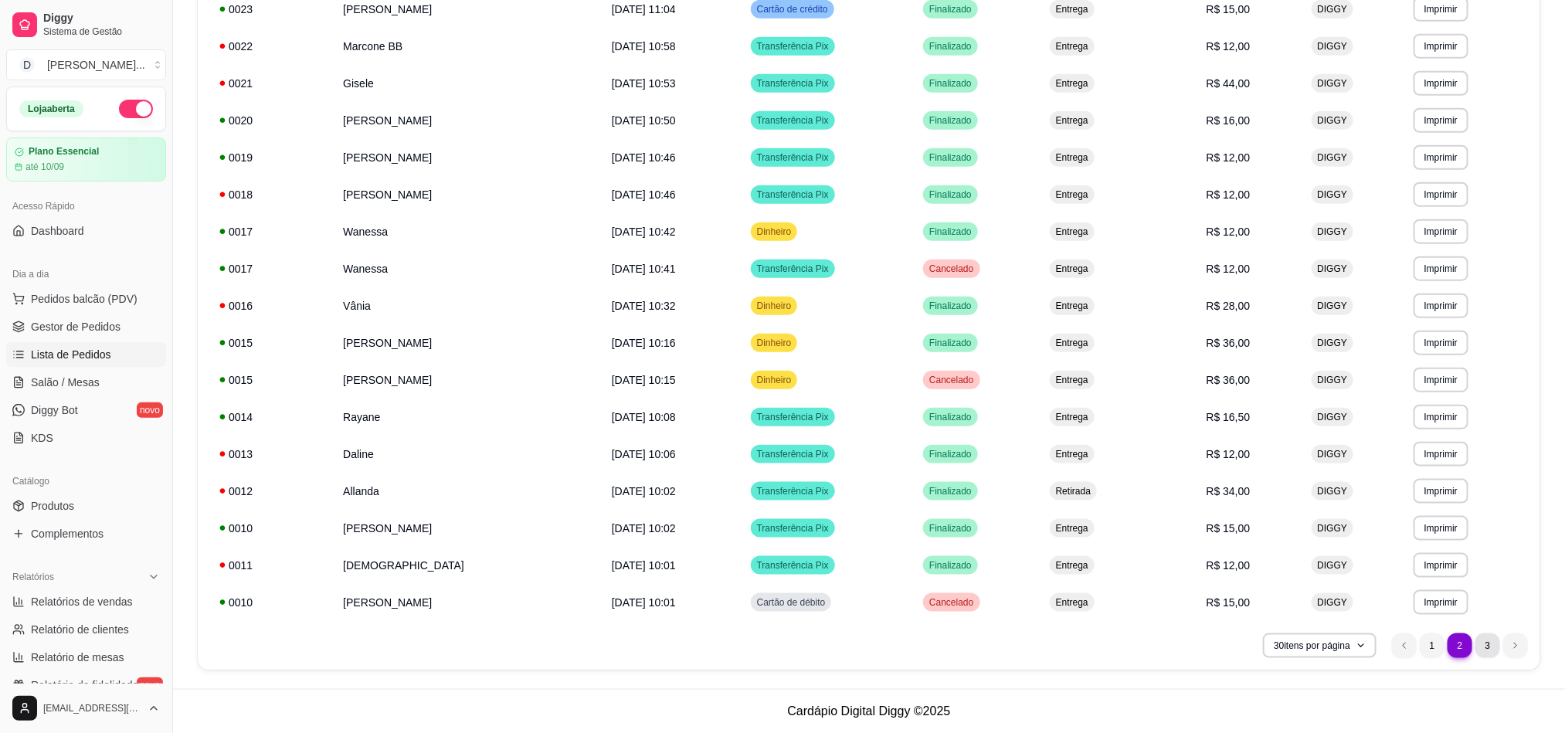
click at [1492, 652] on li "3" at bounding box center [1487, 645] width 25 height 25
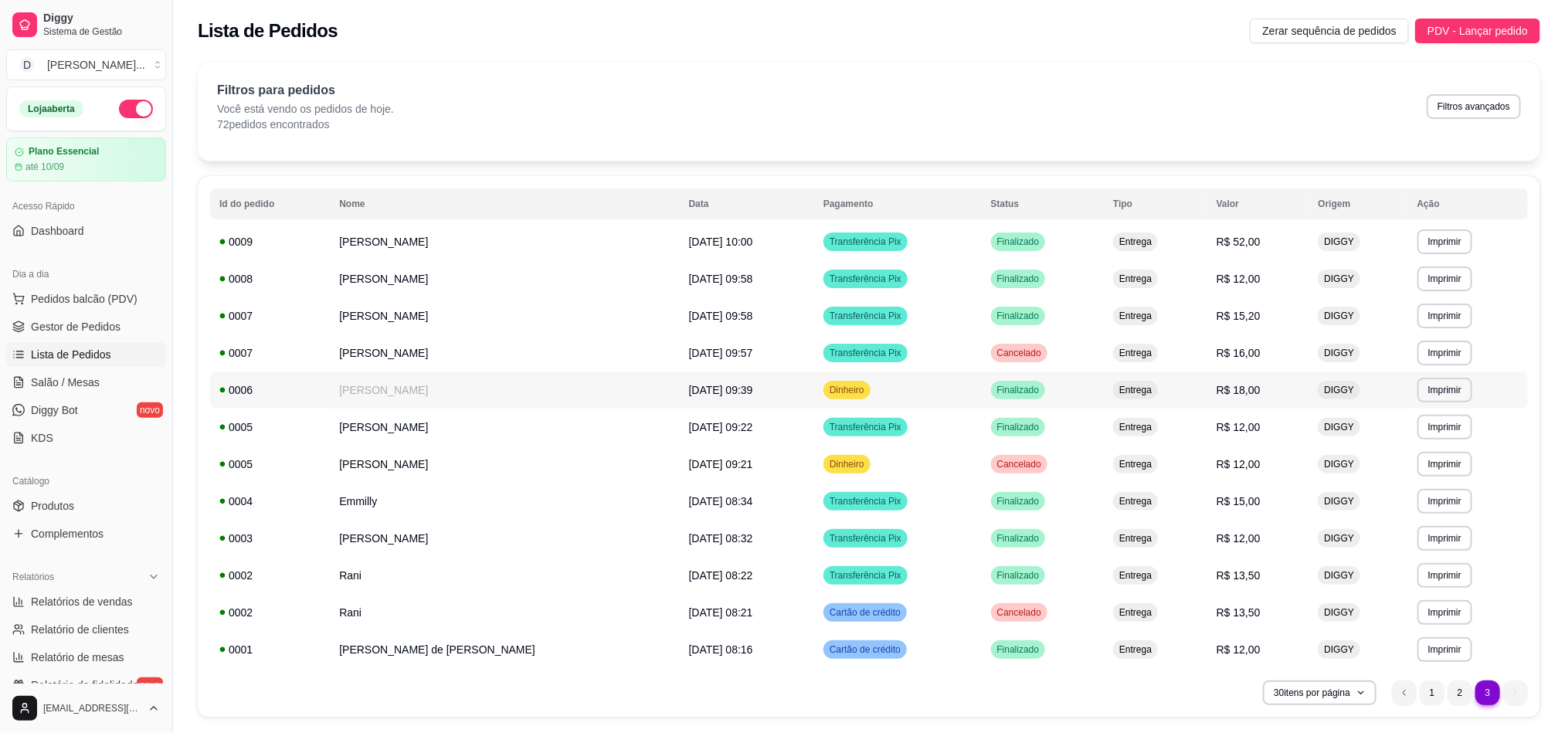
scroll to position [47, 0]
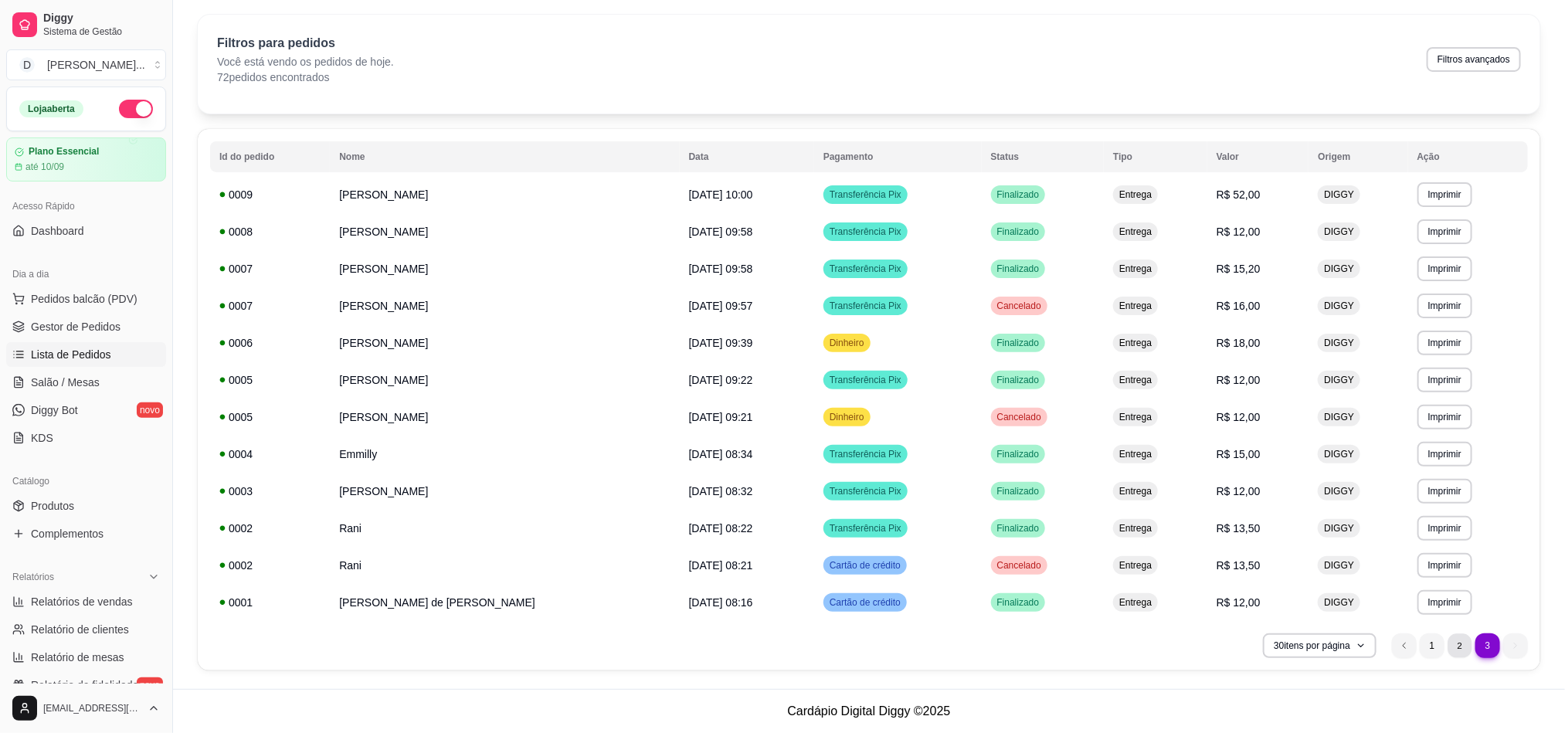
click at [1456, 647] on li "2" at bounding box center [1460, 645] width 24 height 24
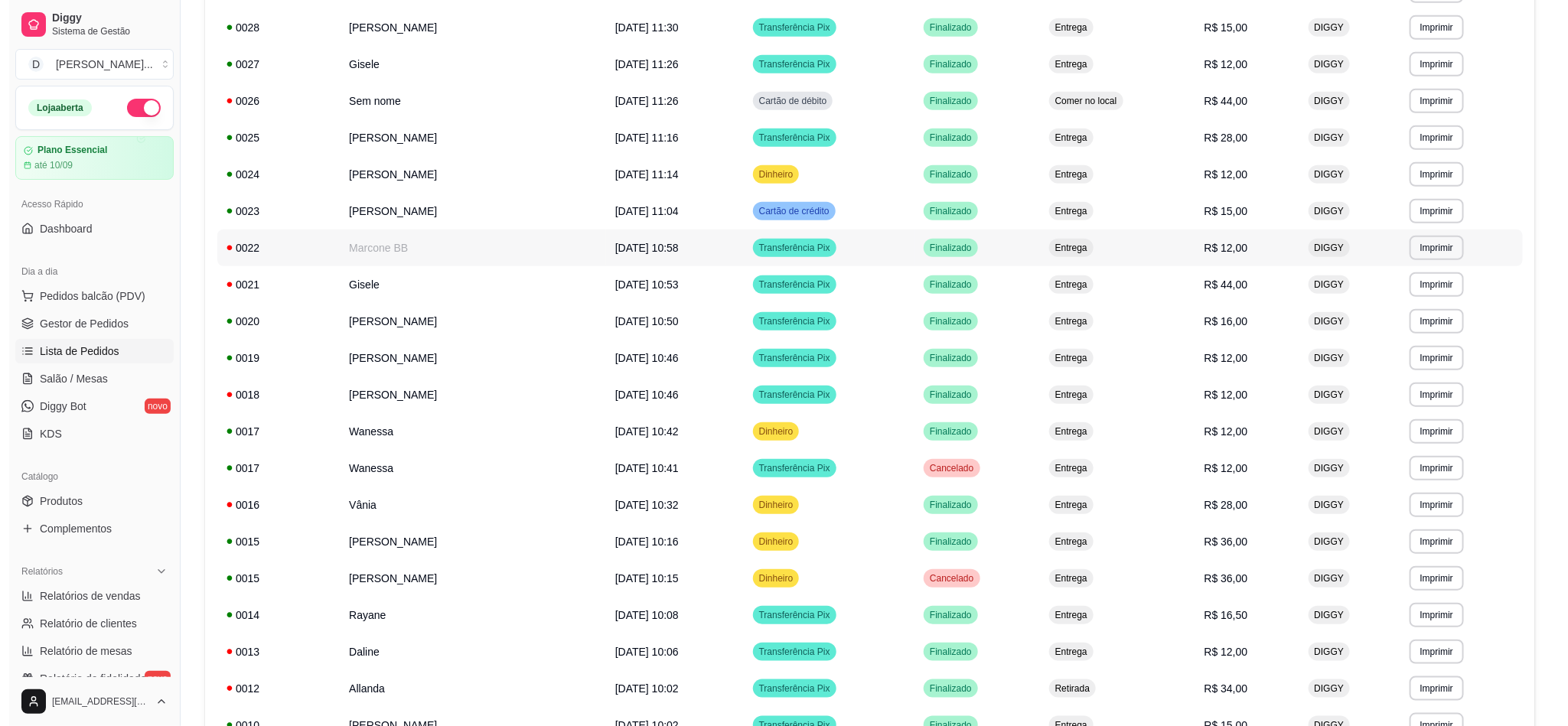
scroll to position [707, 0]
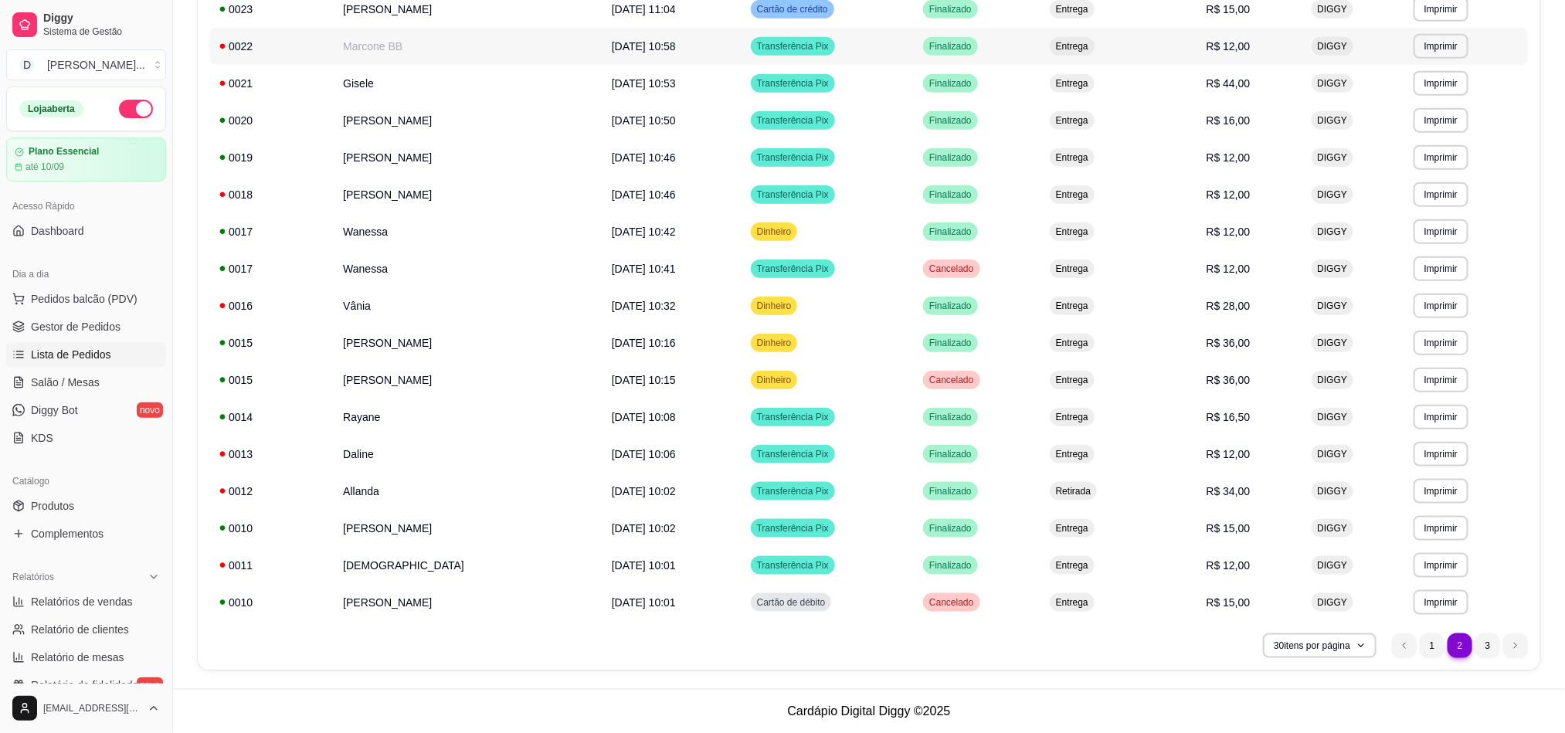
click at [302, 54] on td "0022" at bounding box center [272, 46] width 124 height 37
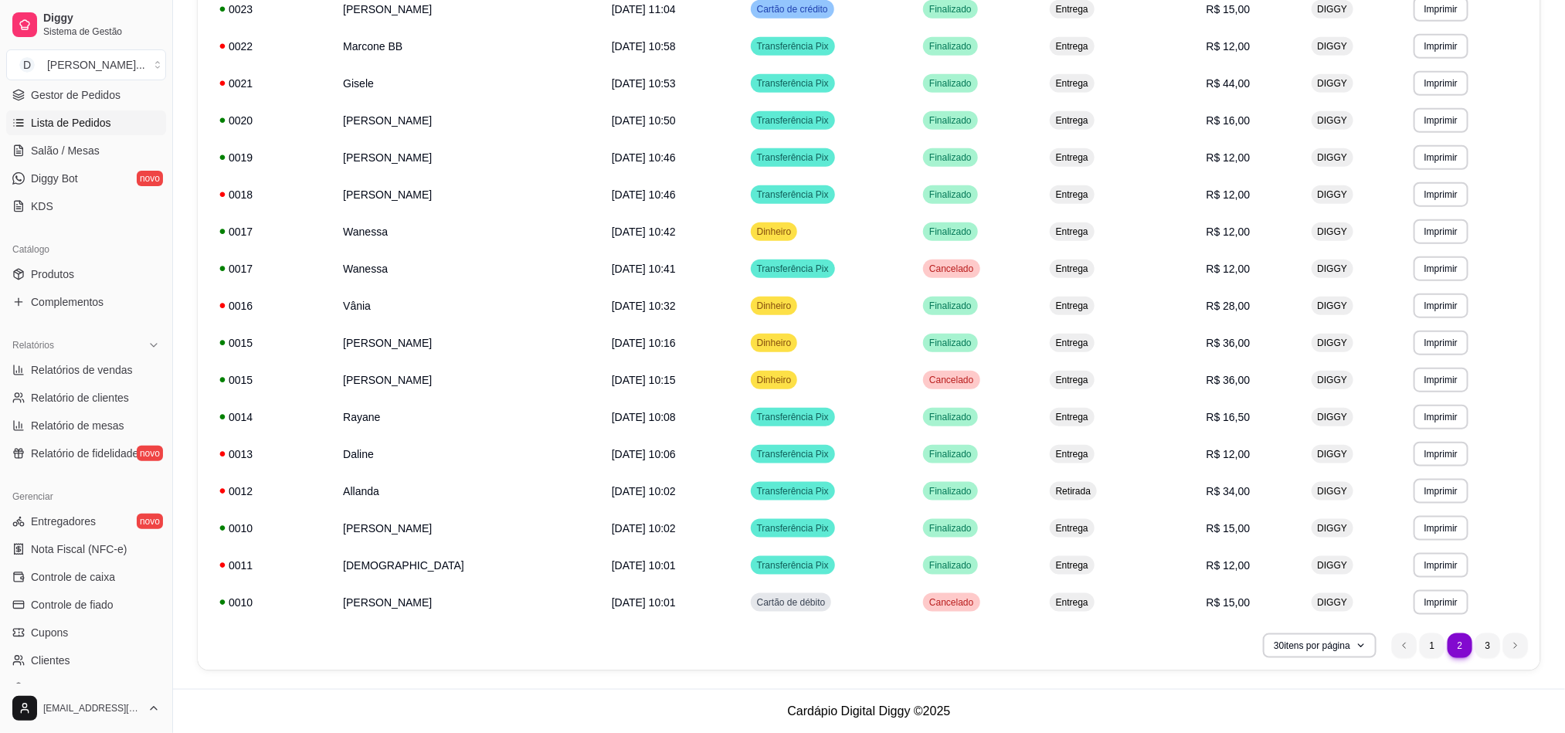
scroll to position [348, 0]
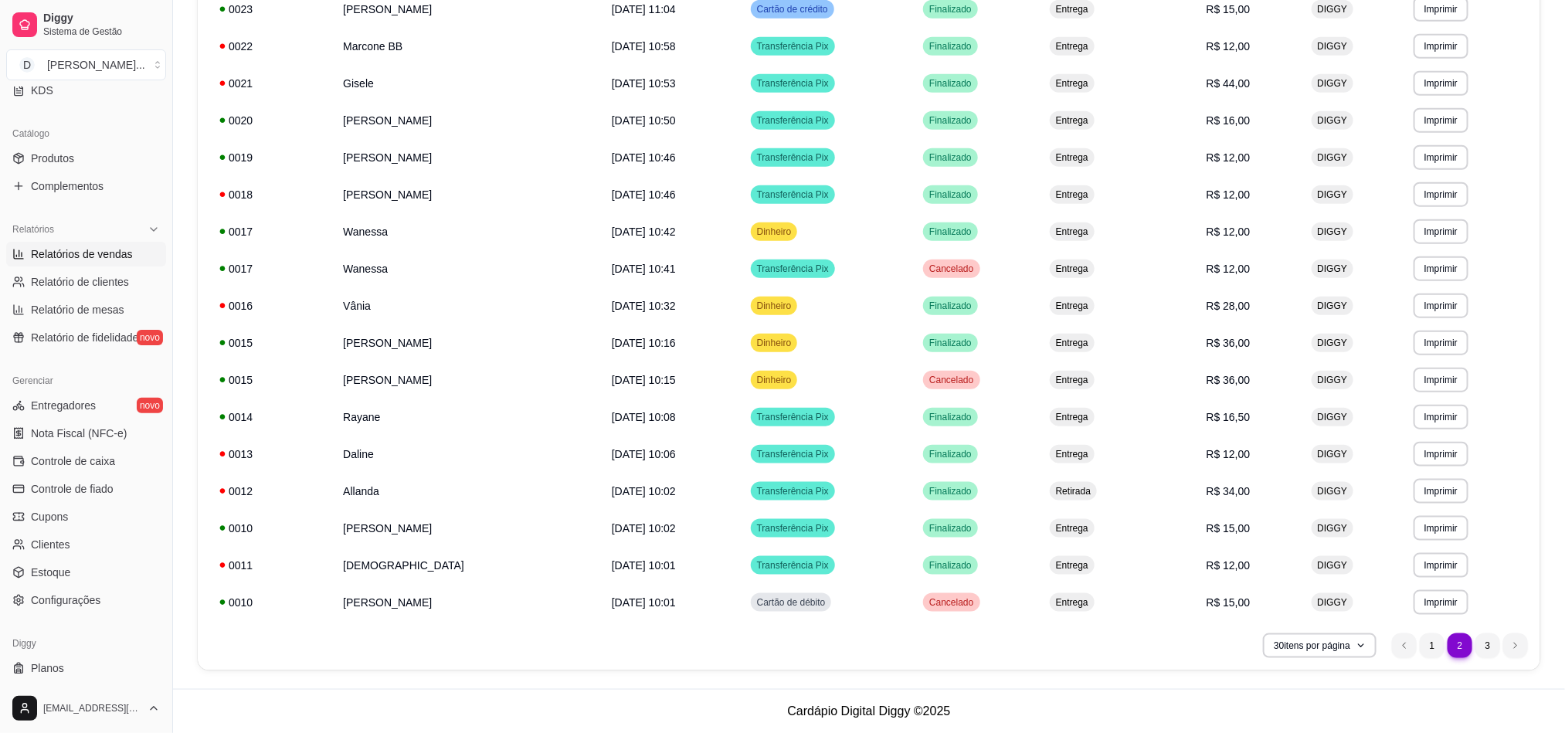
click at [87, 253] on span "Relatórios de vendas" at bounding box center [82, 253] width 102 height 15
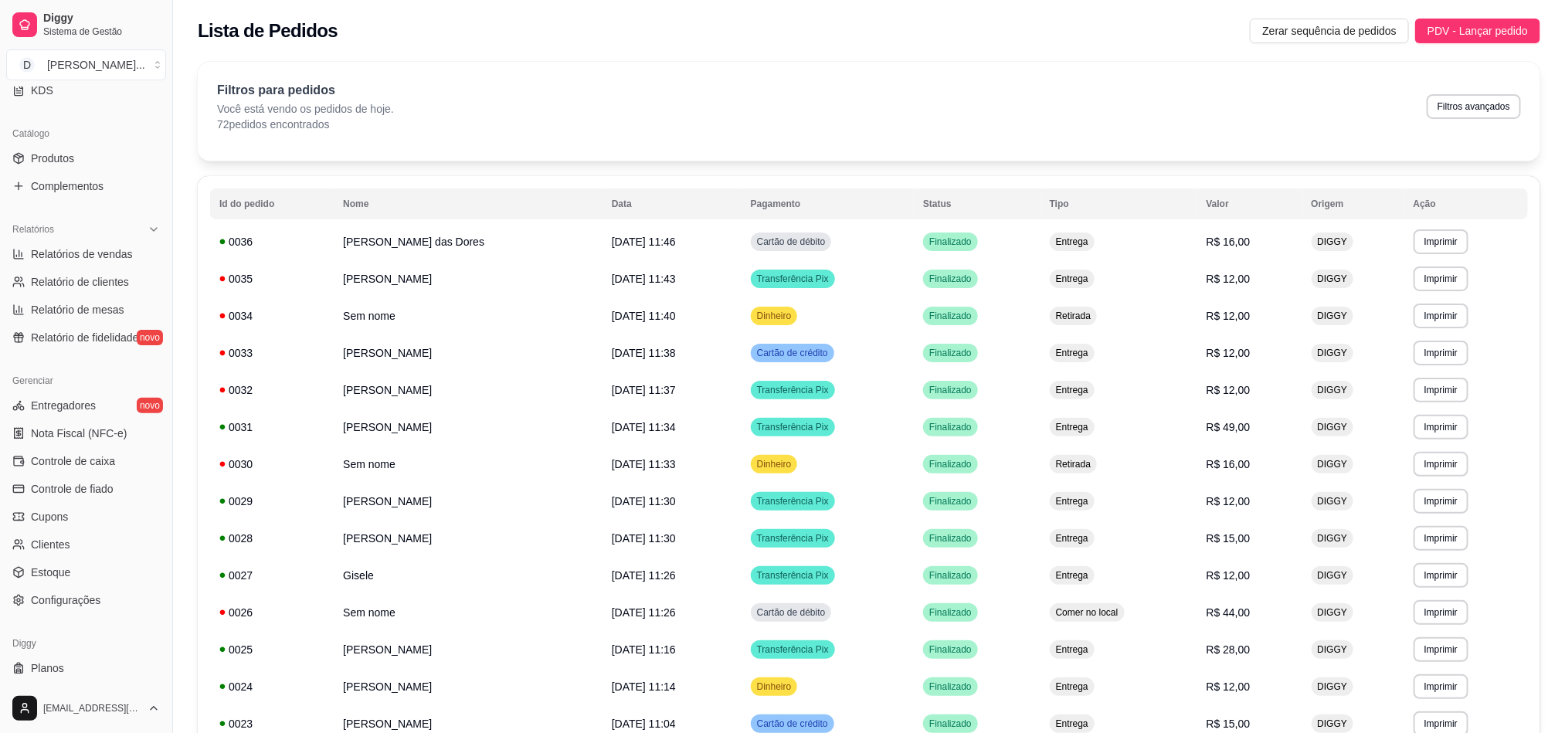
select select "ALL"
select select "0"
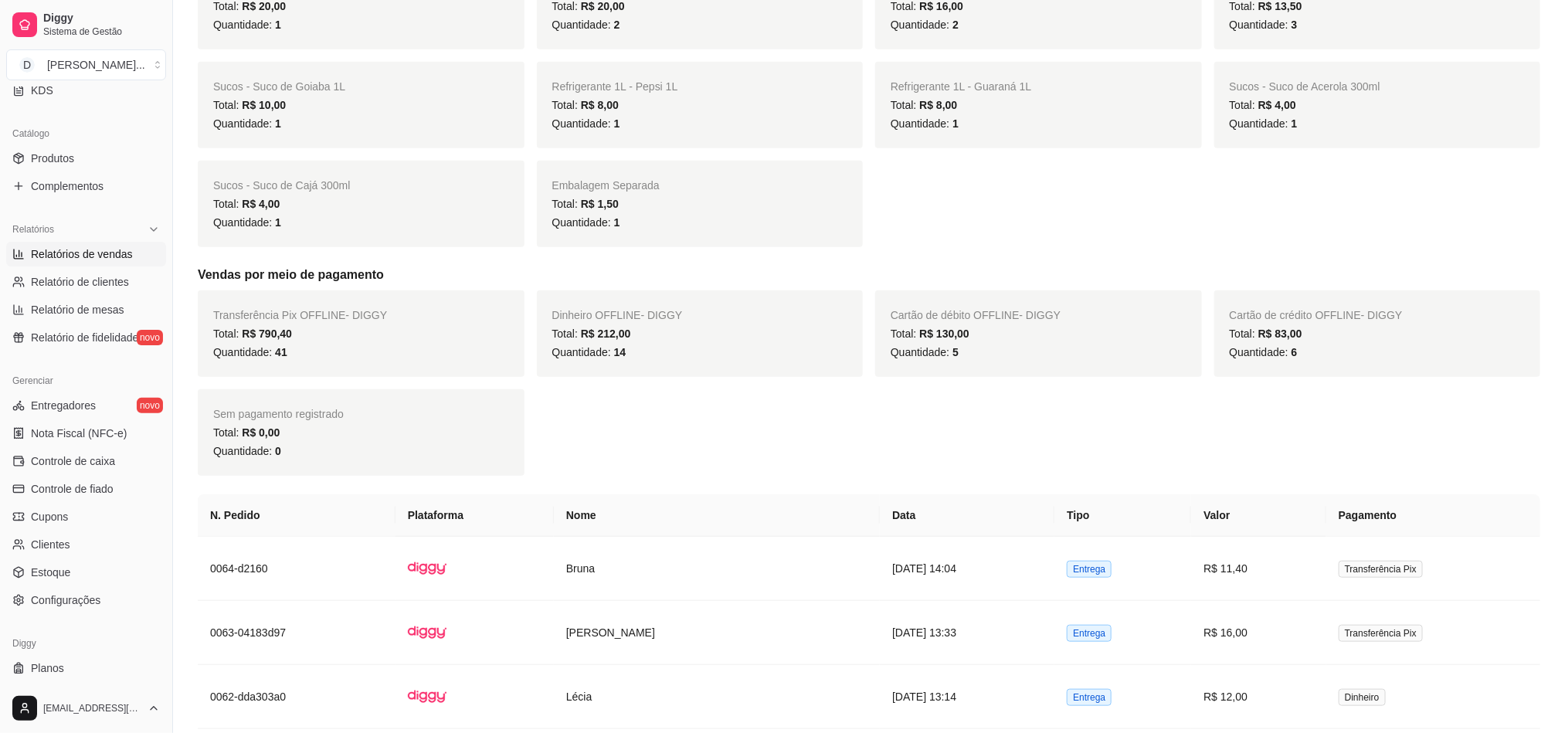
scroll to position [579, 0]
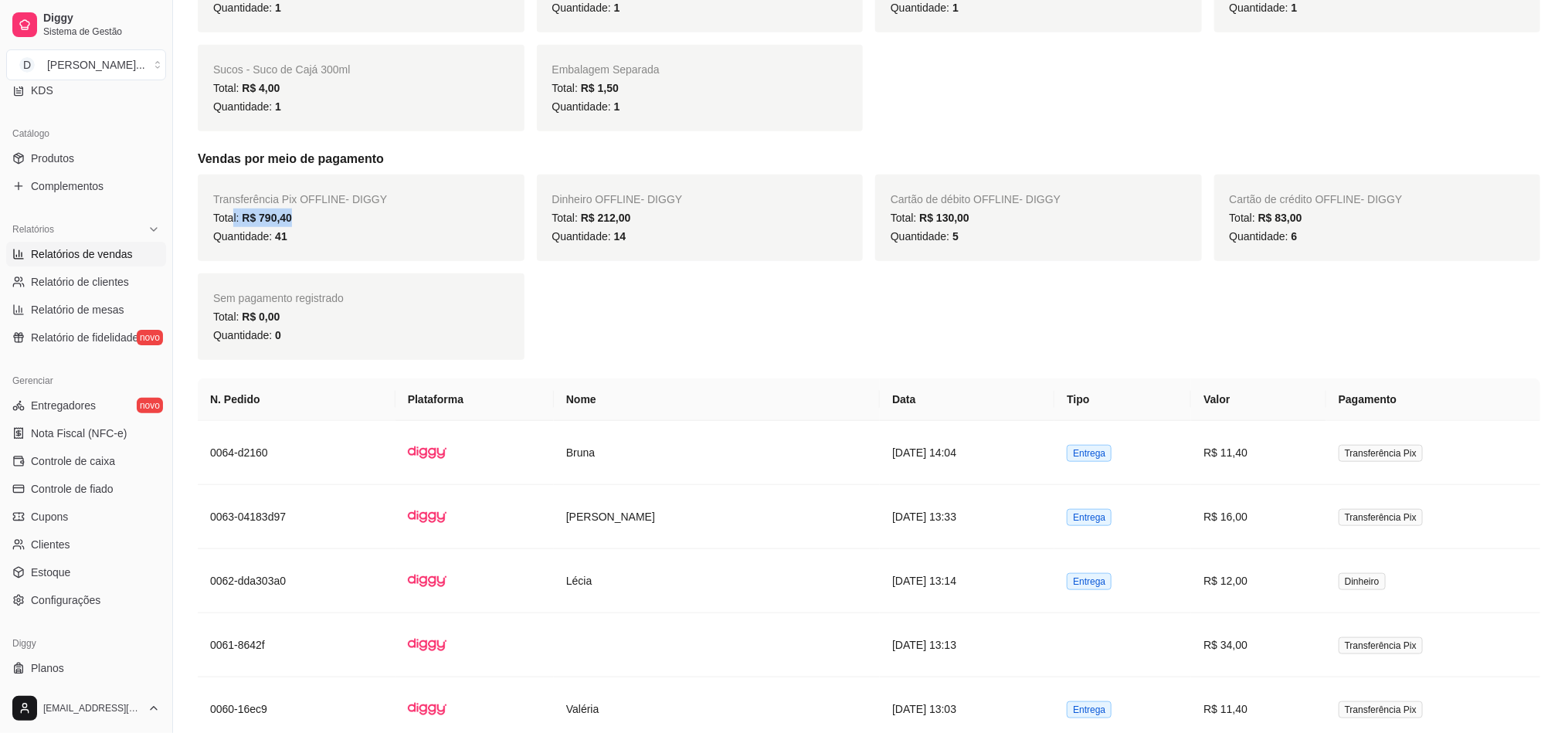
drag, startPoint x: 232, startPoint y: 214, endPoint x: 336, endPoint y: 225, distance: 104.8
click at [336, 225] on div "Total: R$ 790,40" at bounding box center [361, 218] width 296 height 19
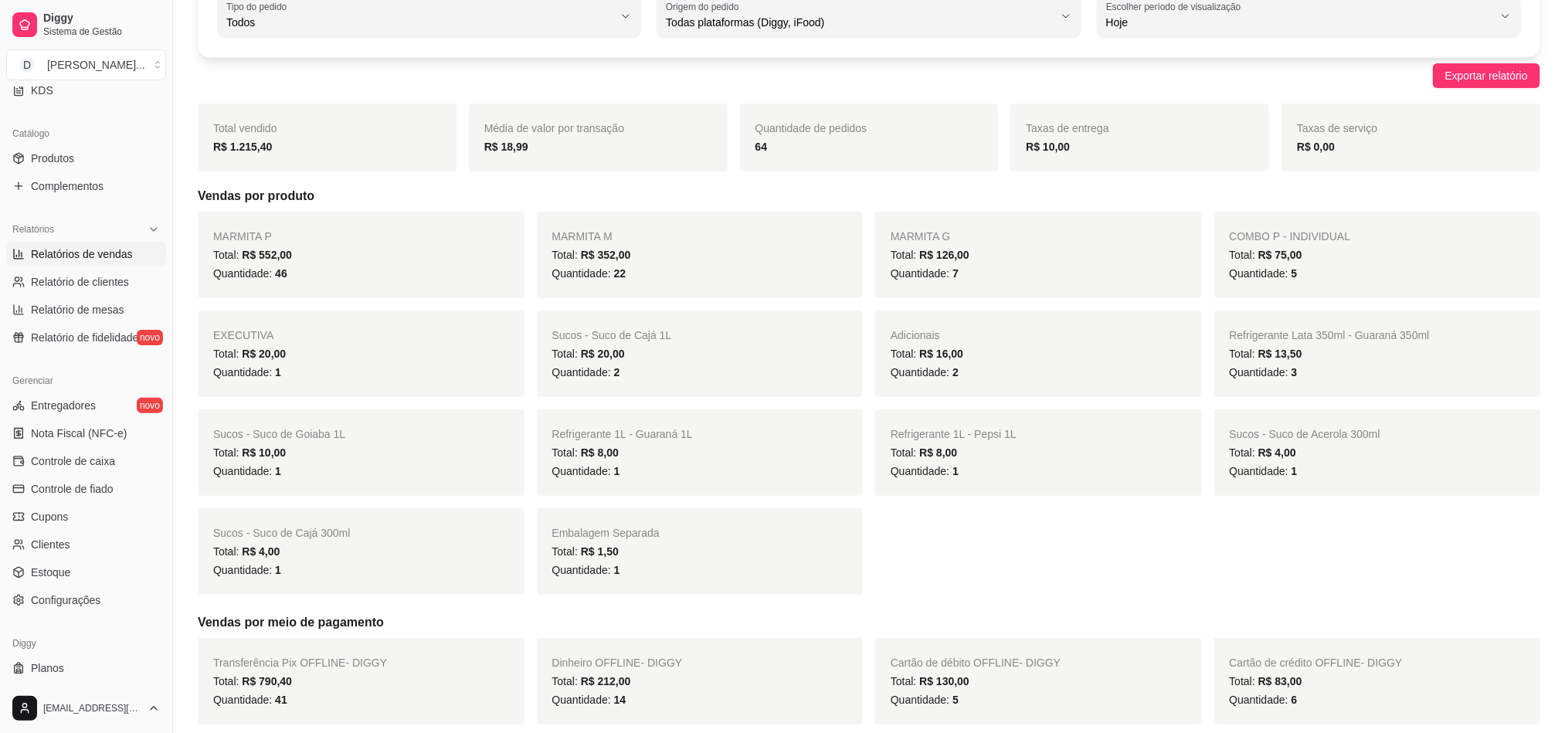
scroll to position [0, 0]
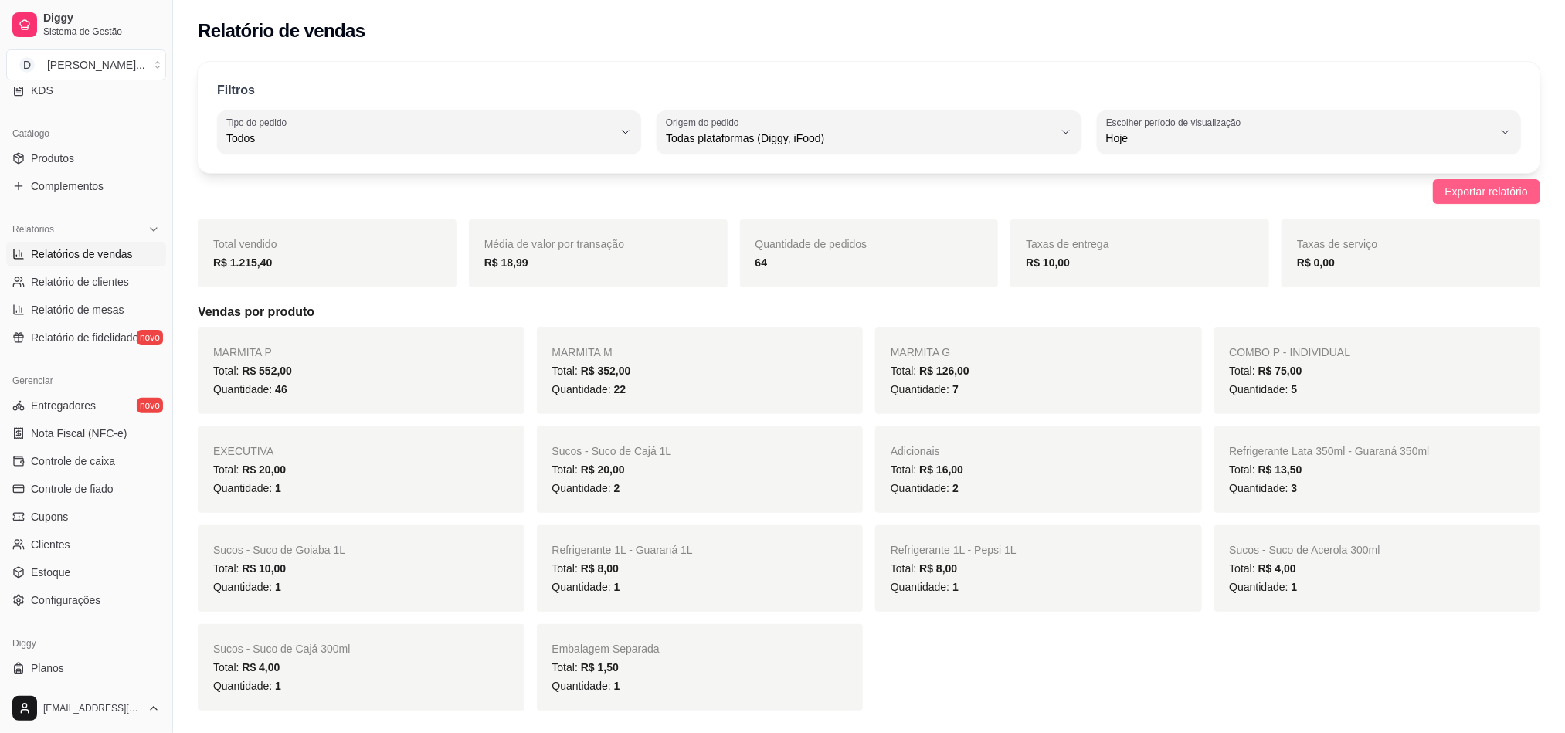
click at [1458, 188] on span "Exportar relatório" at bounding box center [1486, 191] width 83 height 17
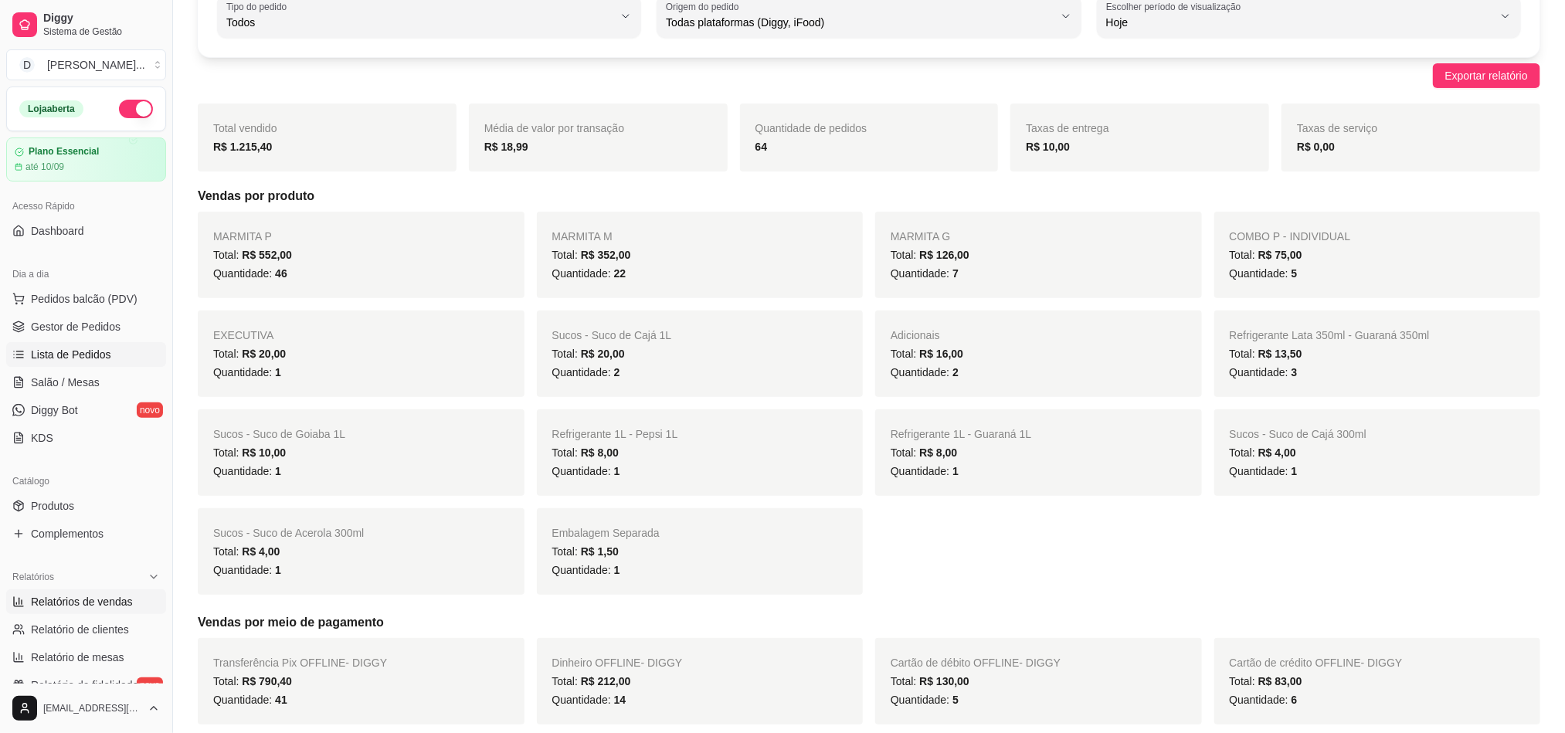
click at [87, 355] on span "Lista de Pedidos" at bounding box center [71, 354] width 80 height 15
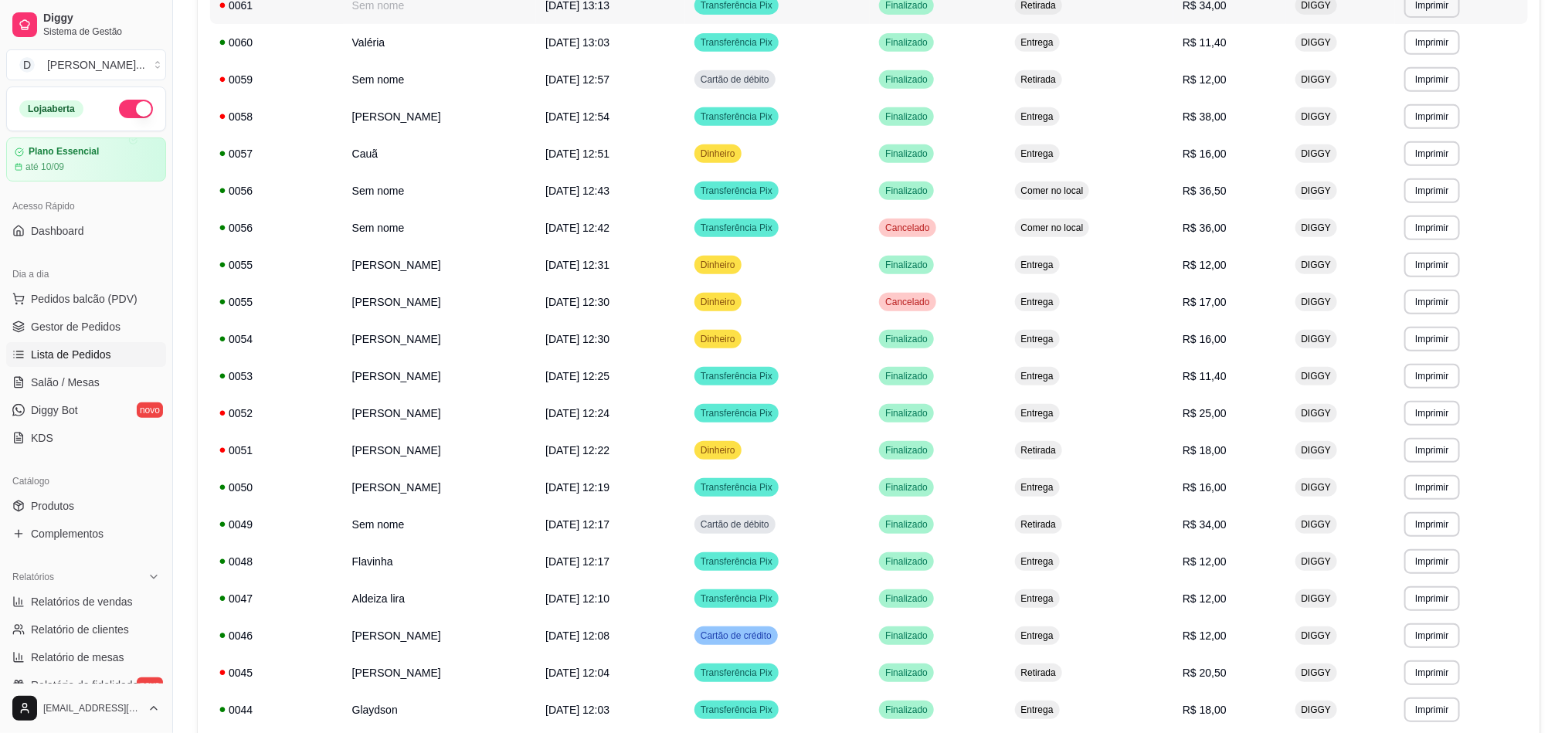
scroll to position [714, 0]
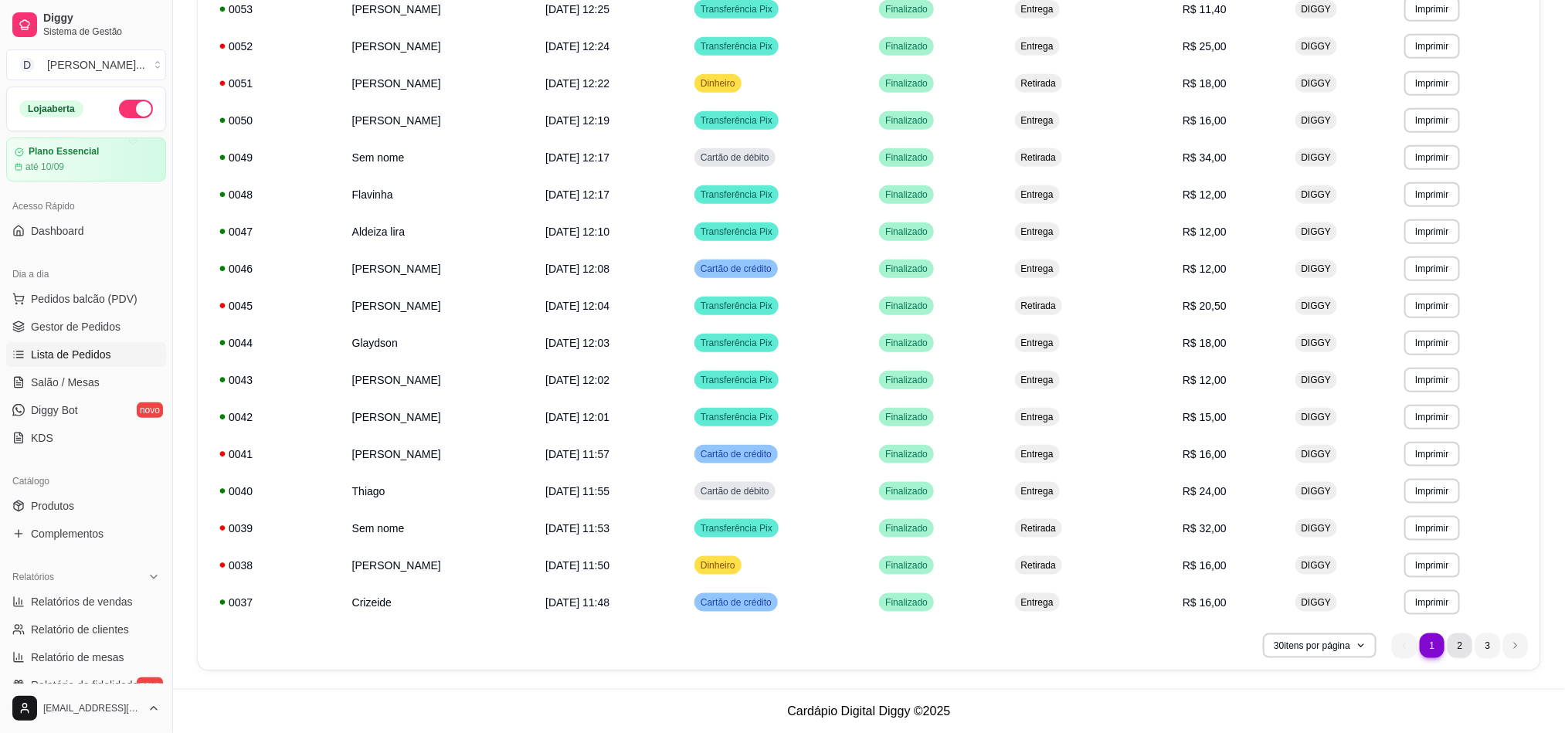
click at [1470, 638] on li "2" at bounding box center [1460, 645] width 25 height 25
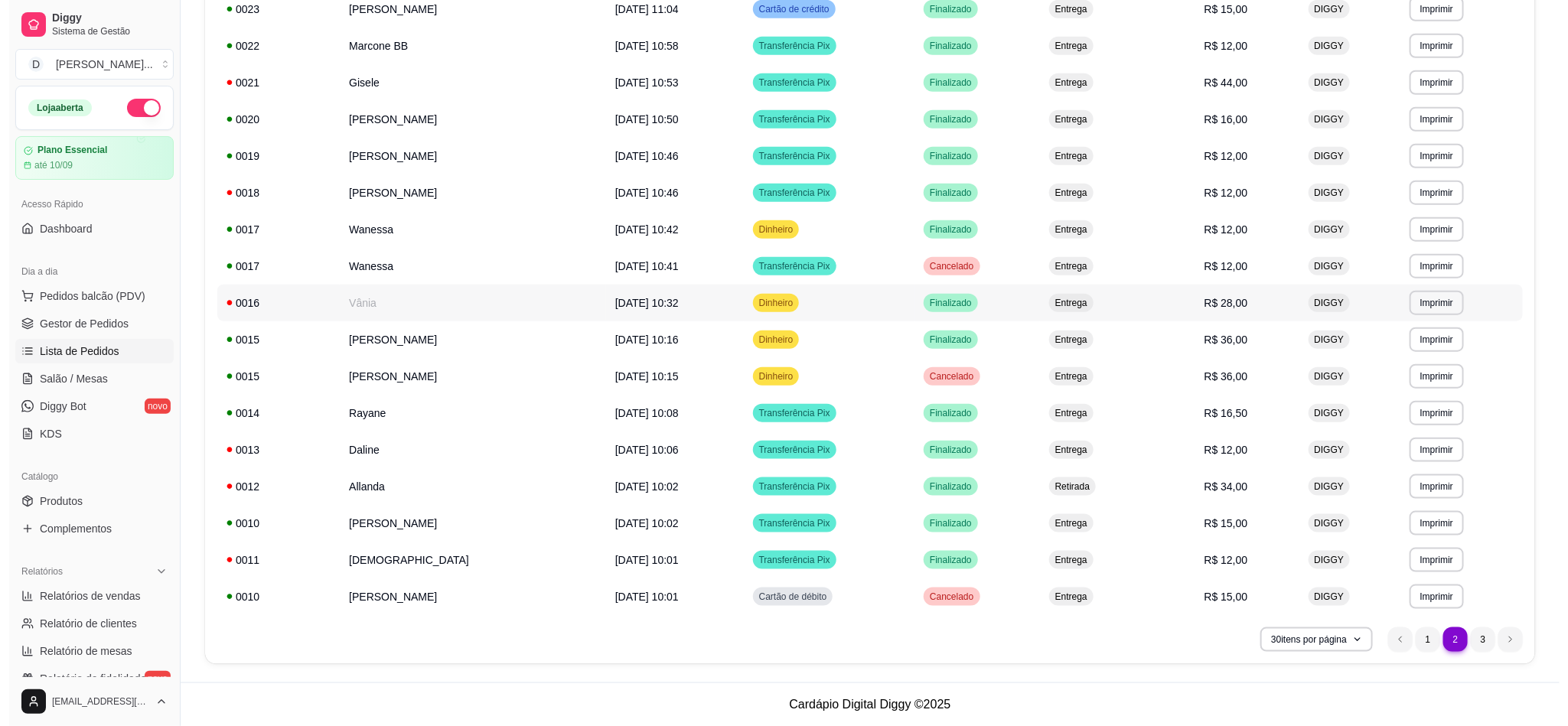
scroll to position [593, 0]
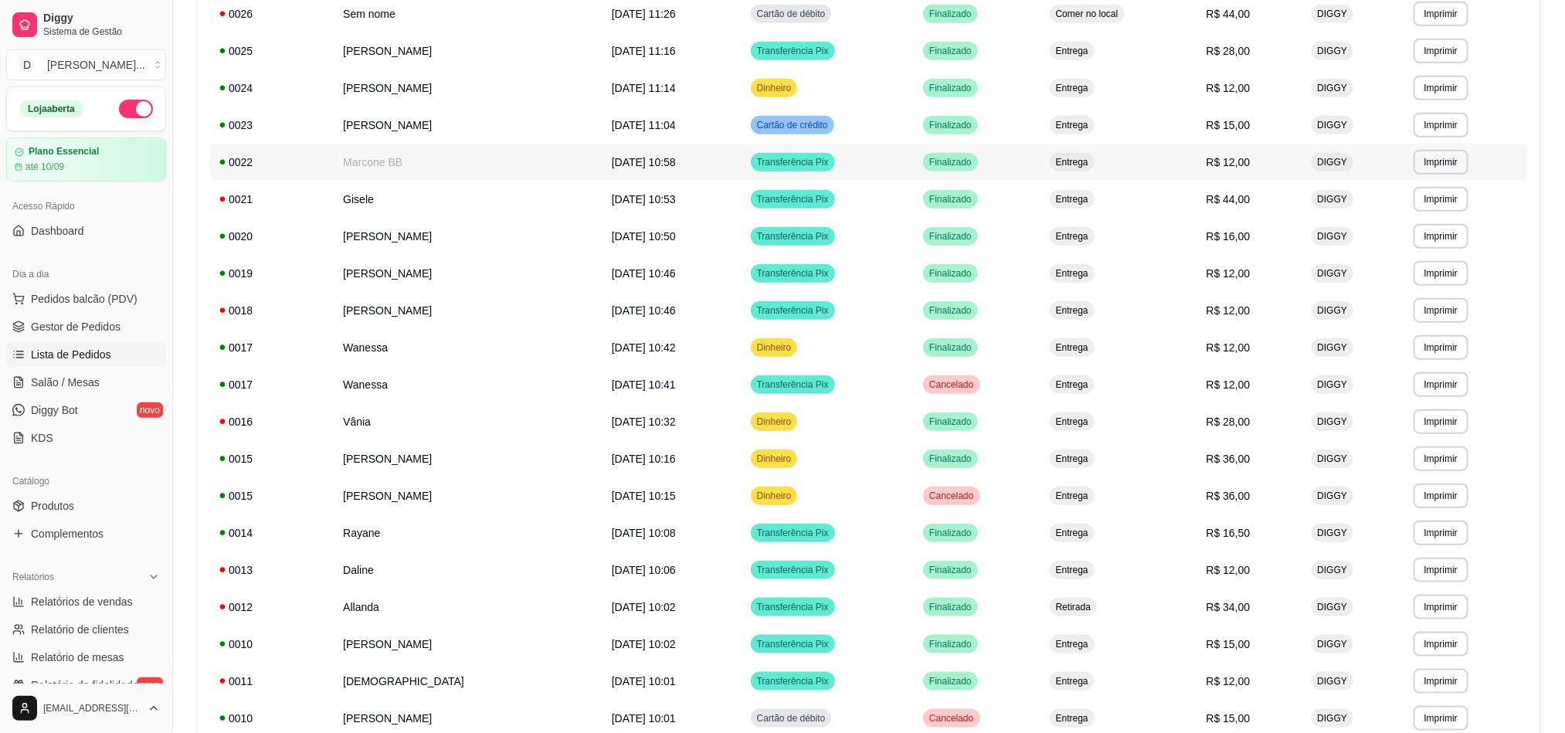
click at [392, 154] on td "Marcone BB" at bounding box center [468, 162] width 269 height 37
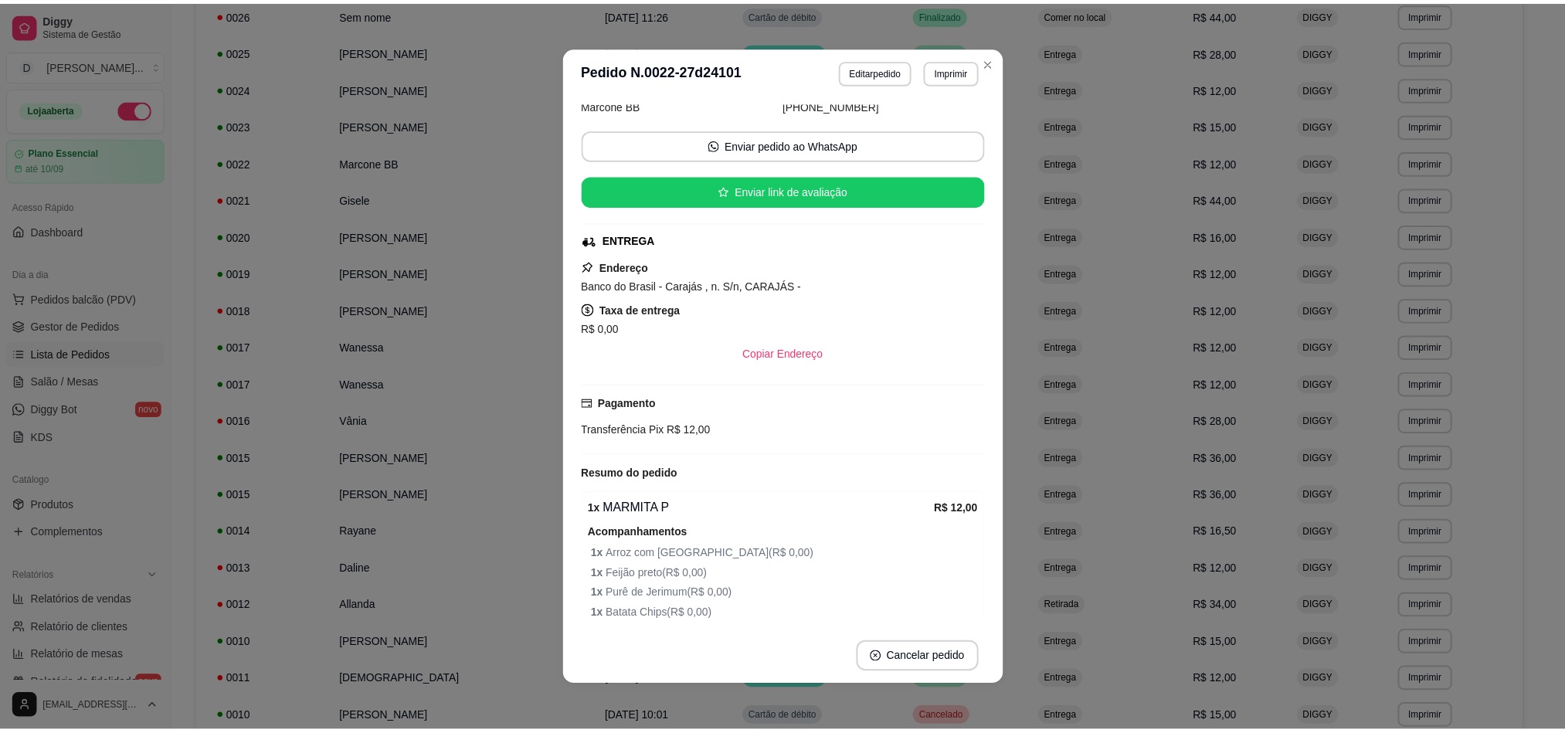
scroll to position [0, 0]
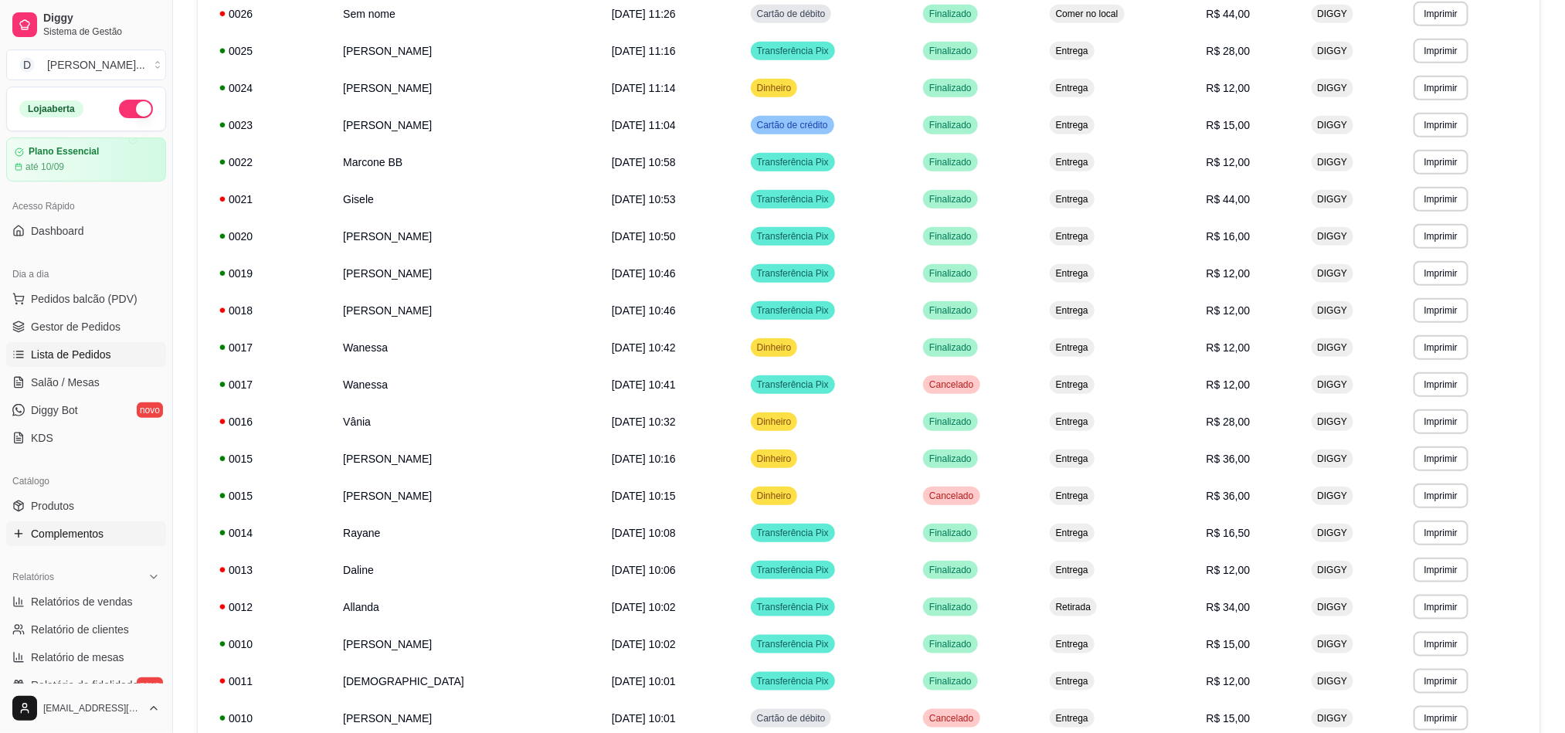
click at [65, 524] on link "Complementos" at bounding box center [86, 533] width 160 height 25
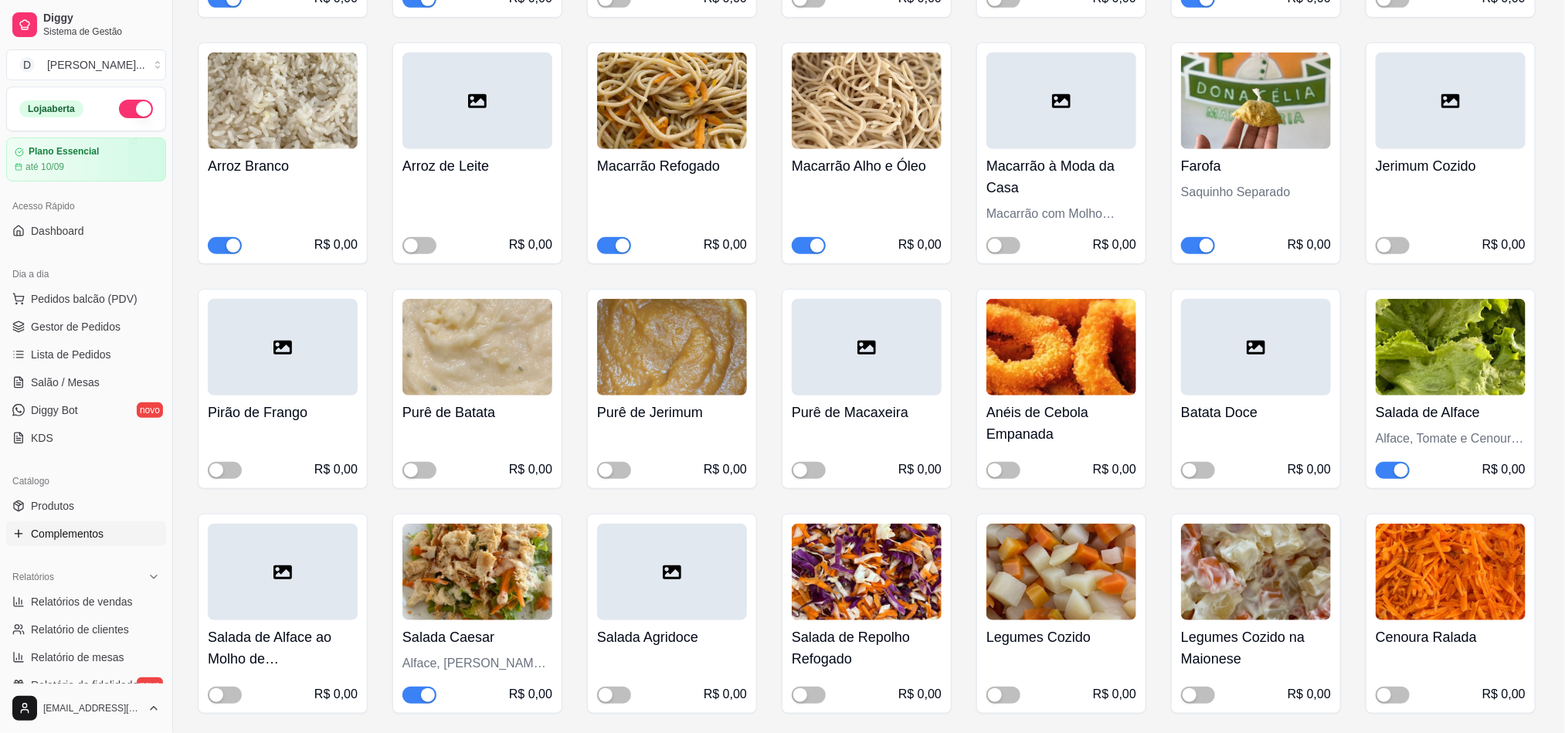
scroll to position [579, 0]
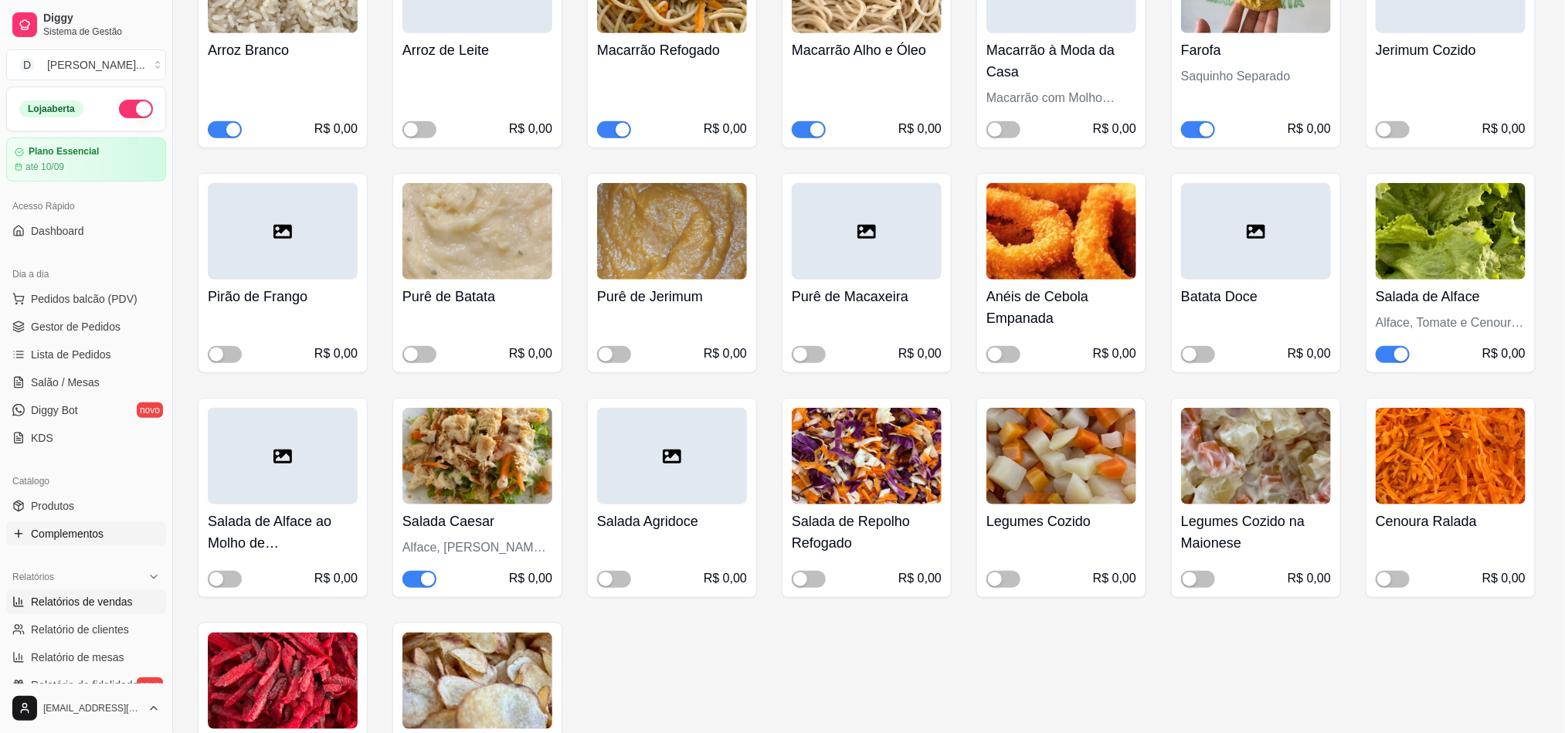
click at [100, 598] on span "Relatórios de vendas" at bounding box center [82, 601] width 102 height 15
select select "ALL"
select select "0"
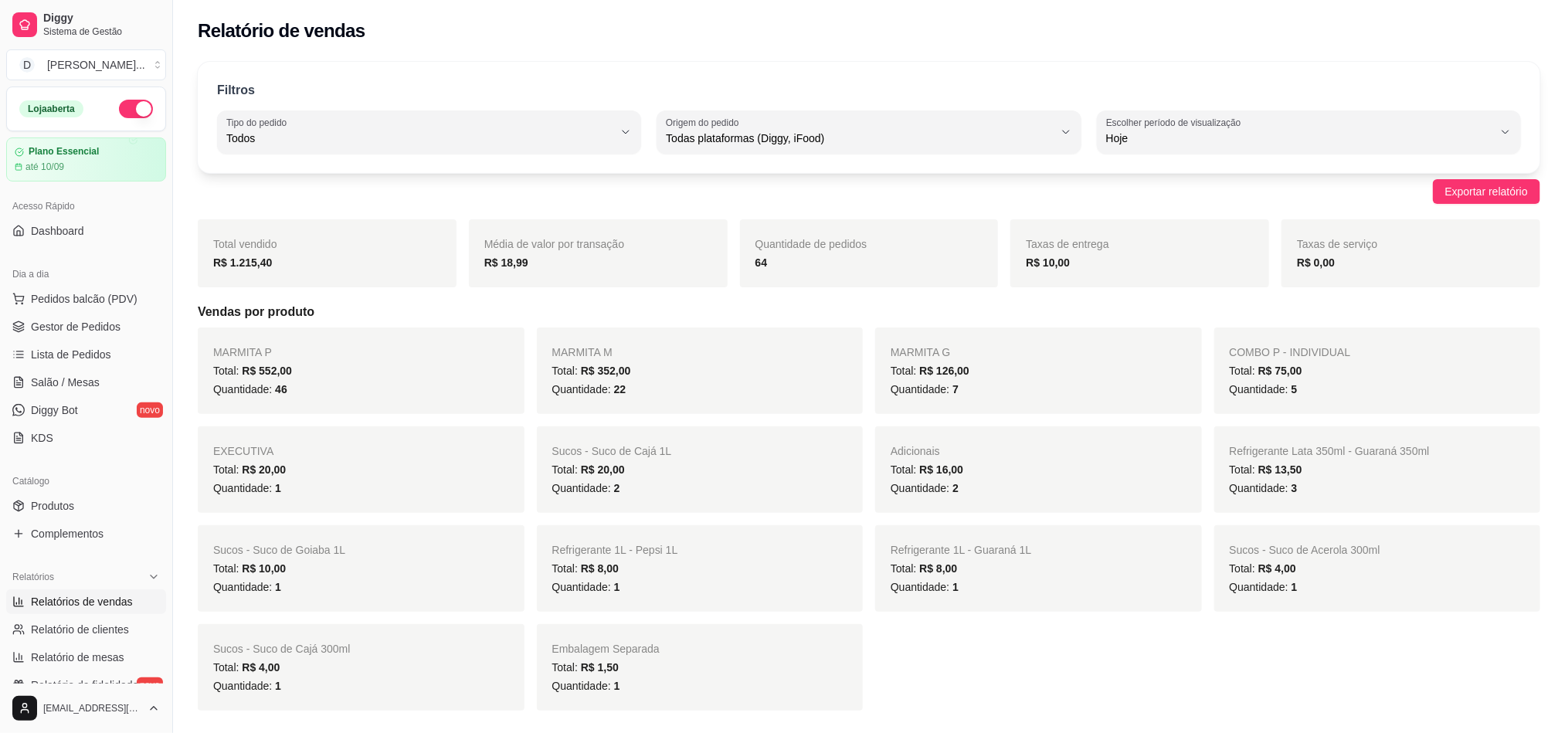
click at [232, 309] on h5 "Vendas por produto" at bounding box center [869, 312] width 1342 height 19
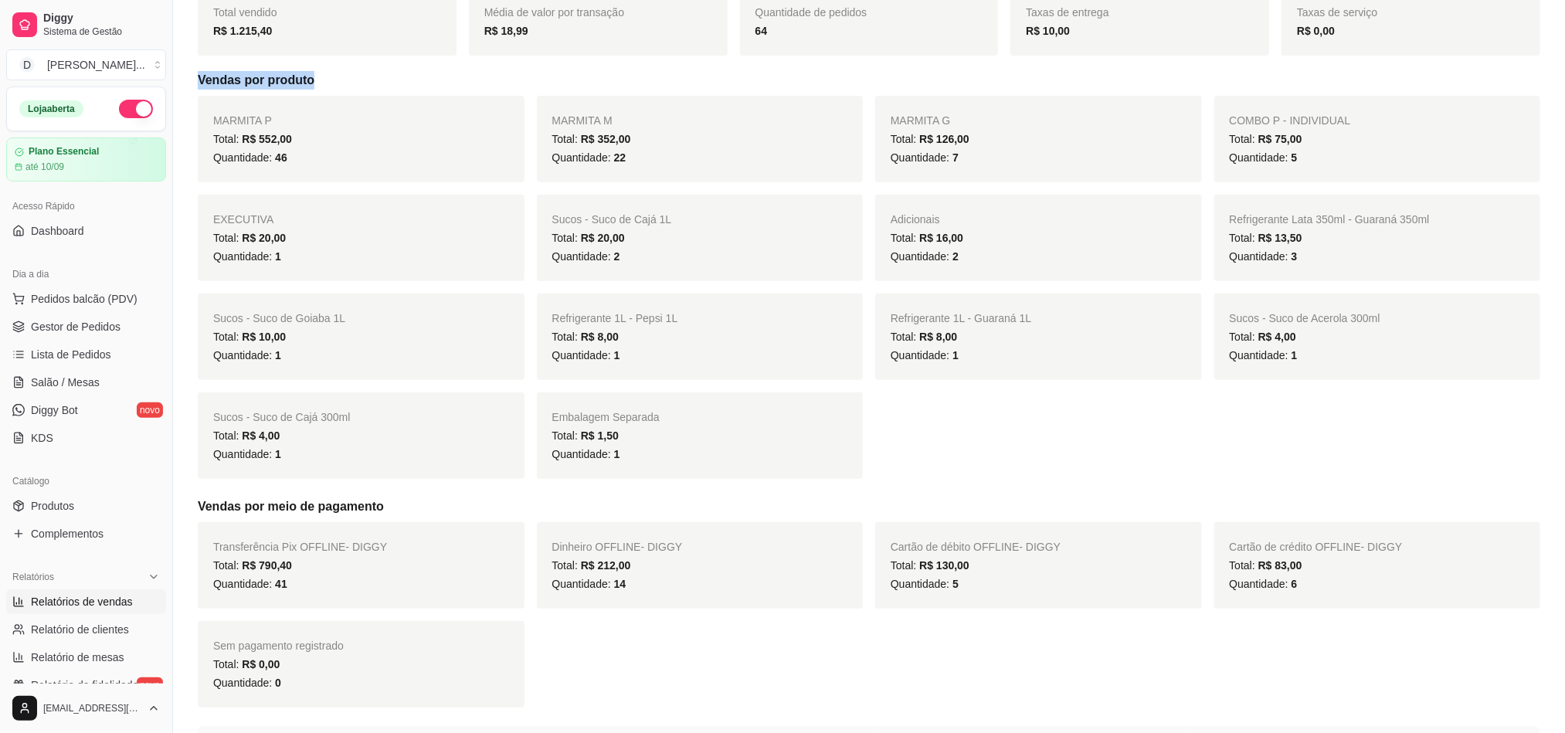
scroll to position [463, 0]
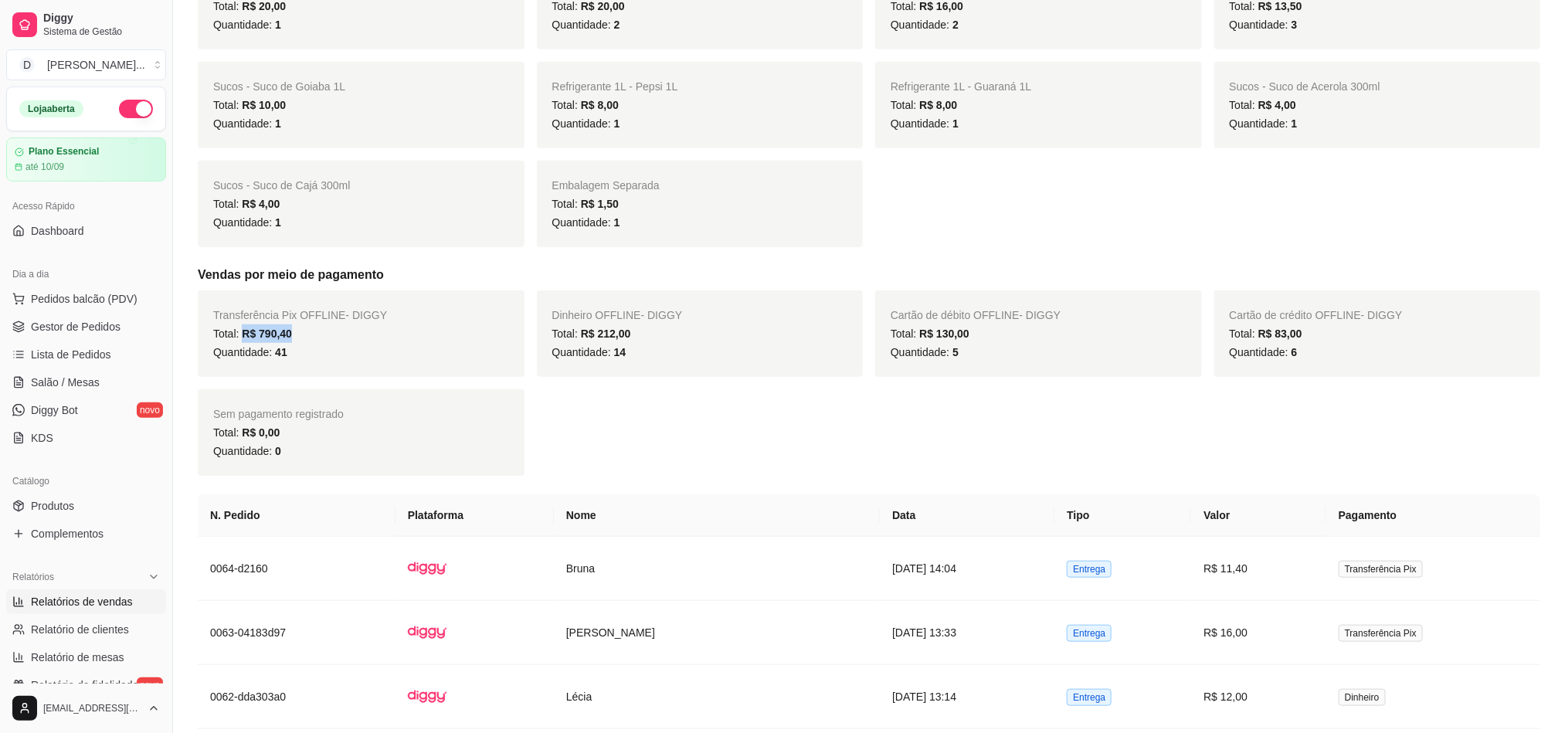
drag, startPoint x: 244, startPoint y: 332, endPoint x: 517, endPoint y: 457, distance: 300.0
click at [313, 338] on div "Total: R$ 790,40" at bounding box center [361, 333] width 296 height 19
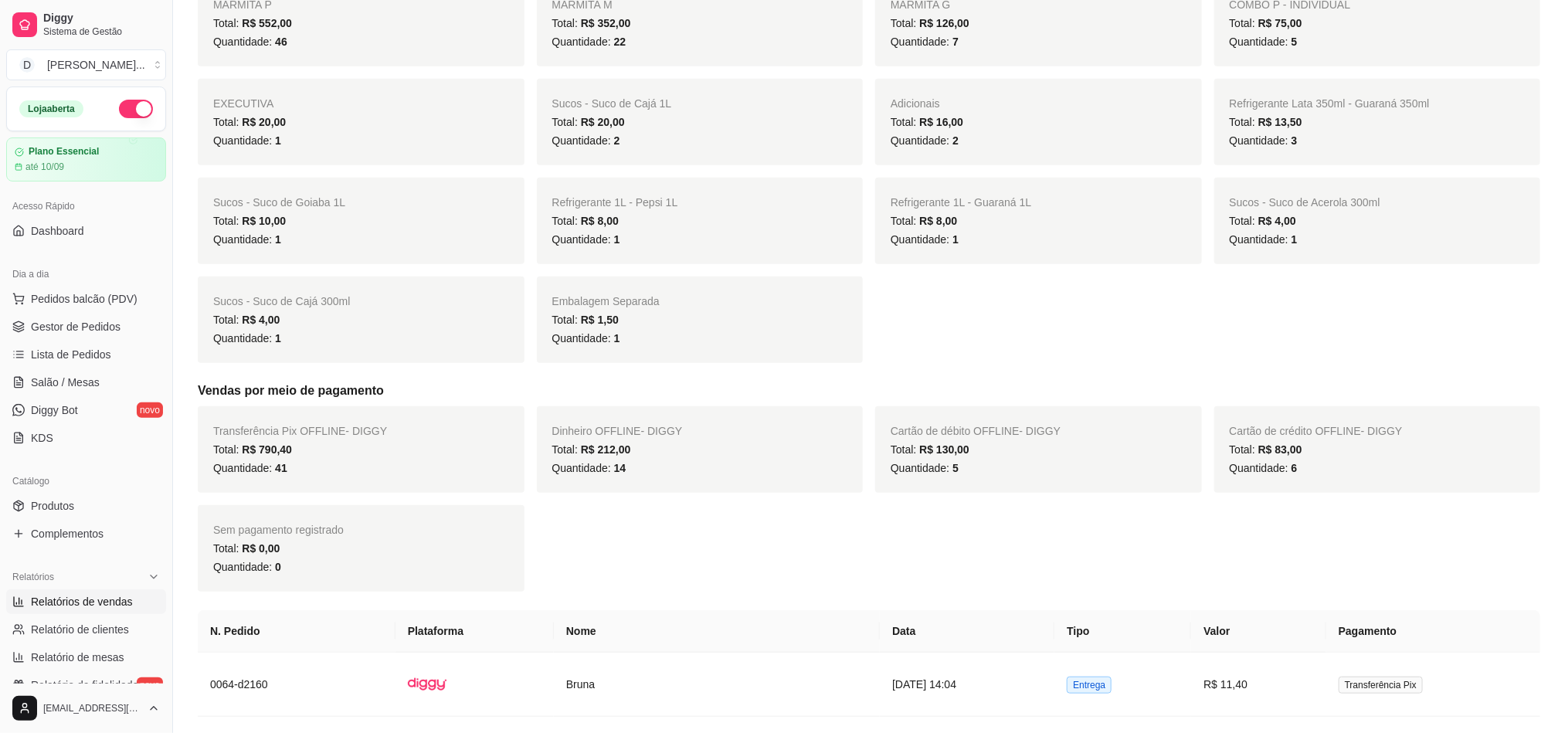
click at [932, 328] on div "MARMITA P Total: R$ 552,00 Quantidade: 46 MARMITA M Total: R$ 352,00 Quantidade…" at bounding box center [869, 171] width 1342 height 383
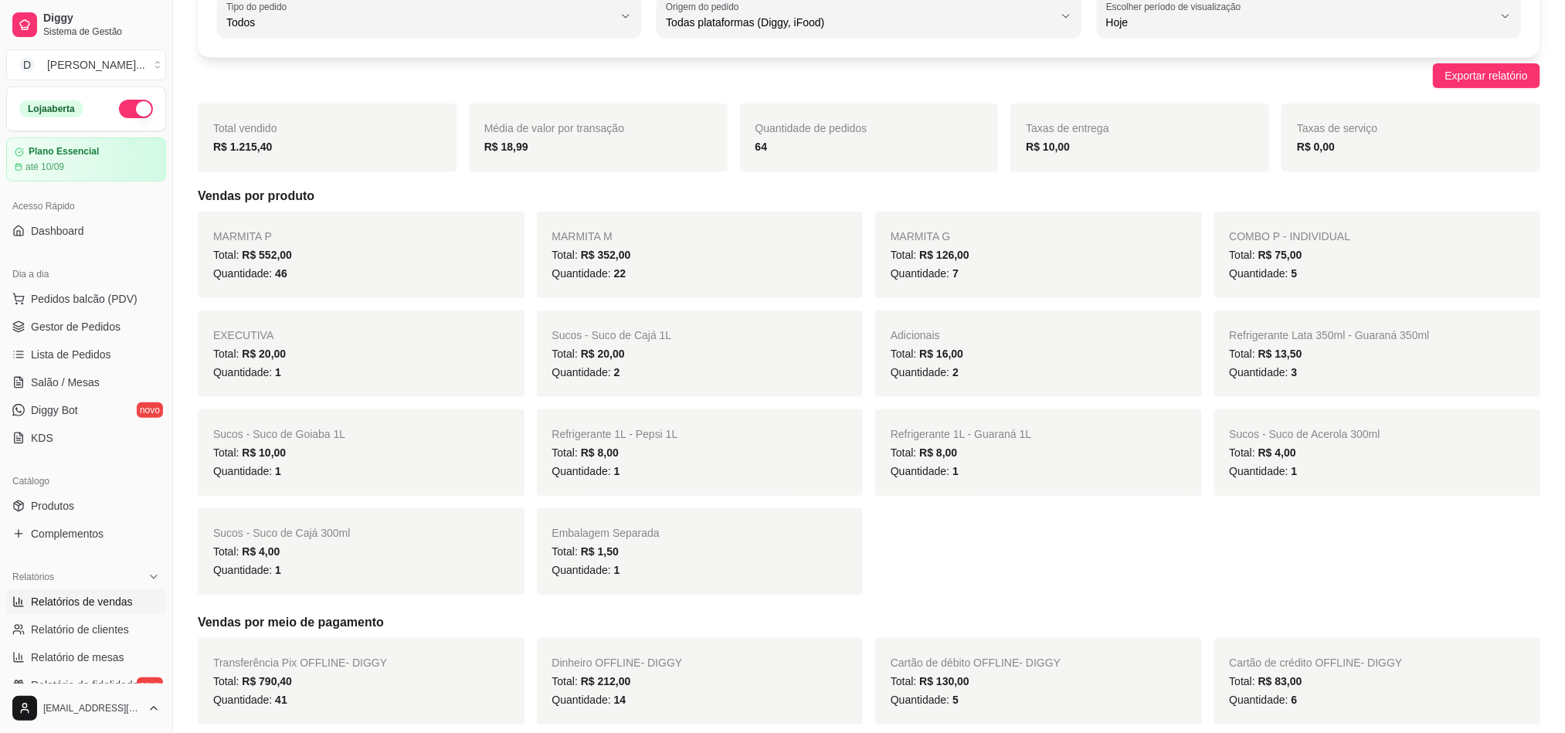
scroll to position [0, 0]
